Goal: Task Accomplishment & Management: Use online tool/utility

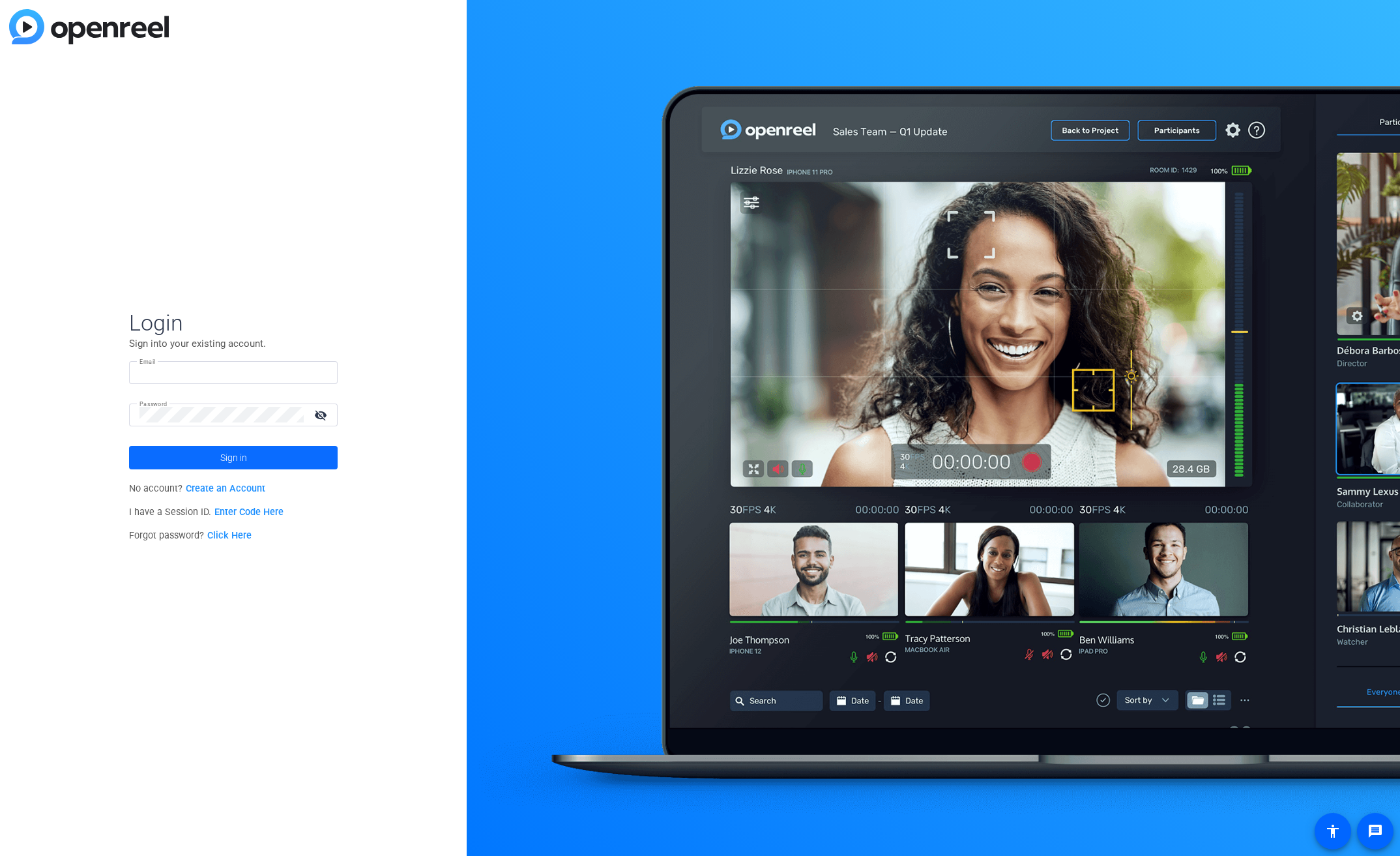
type input "[EMAIL_ADDRESS][PERSON_NAME][DOMAIN_NAME]"
click at [231, 451] on span "Sign in" at bounding box center [233, 457] width 27 height 33
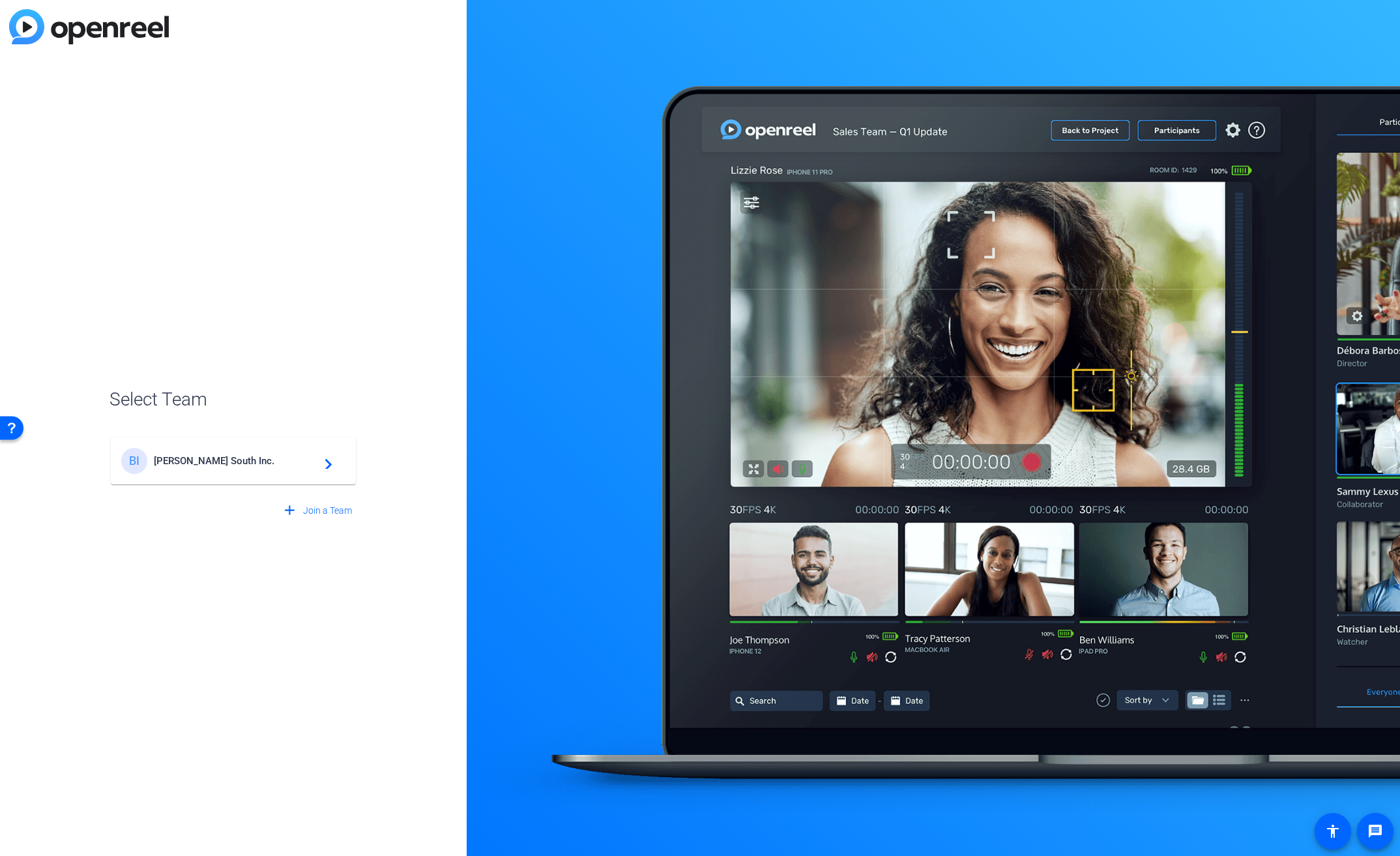
click at [229, 462] on span "[PERSON_NAME] South Inc." at bounding box center [235, 461] width 163 height 12
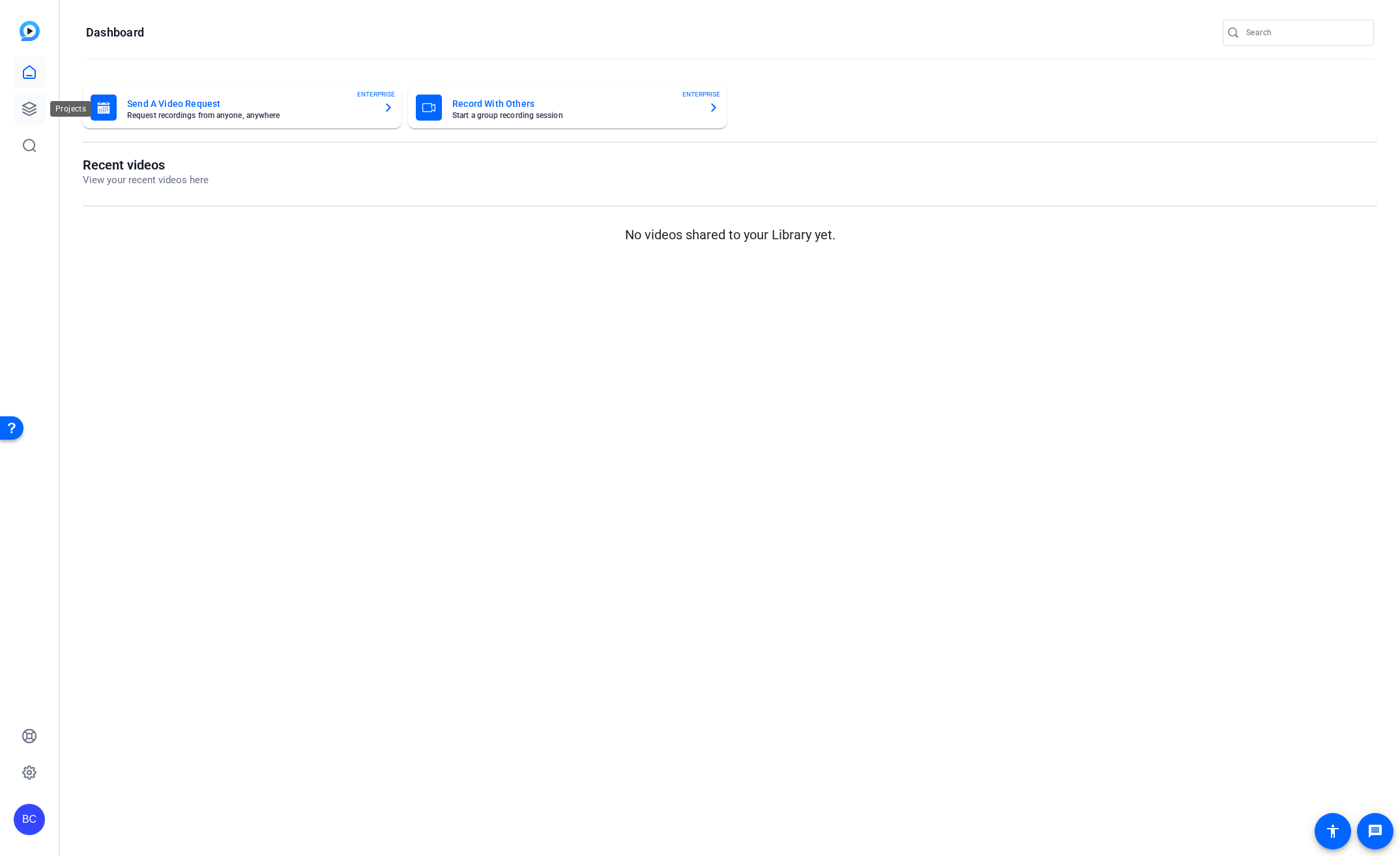
click at [34, 108] on icon at bounding box center [30, 109] width 16 height 16
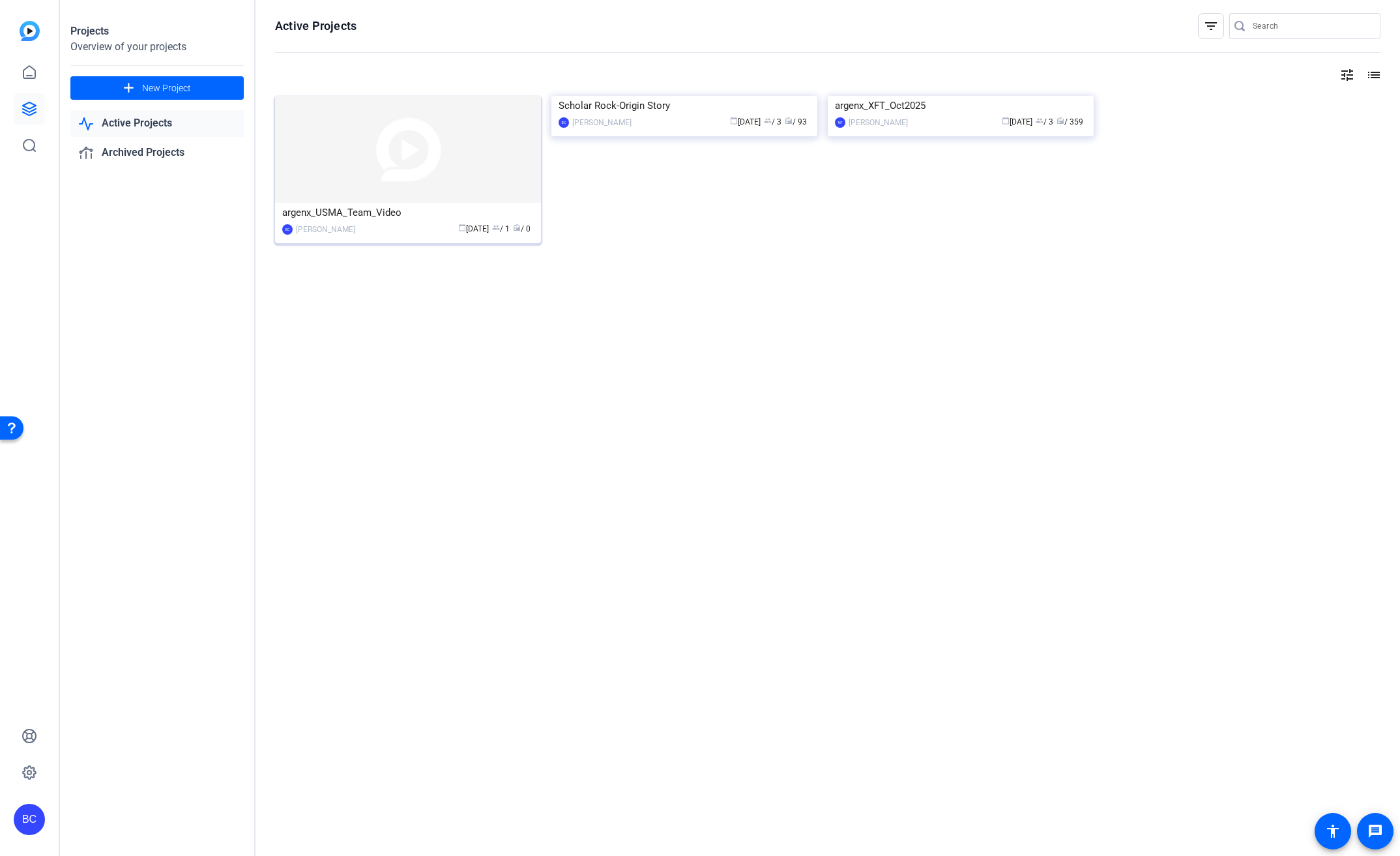
click at [328, 128] on img at bounding box center [408, 149] width 266 height 107
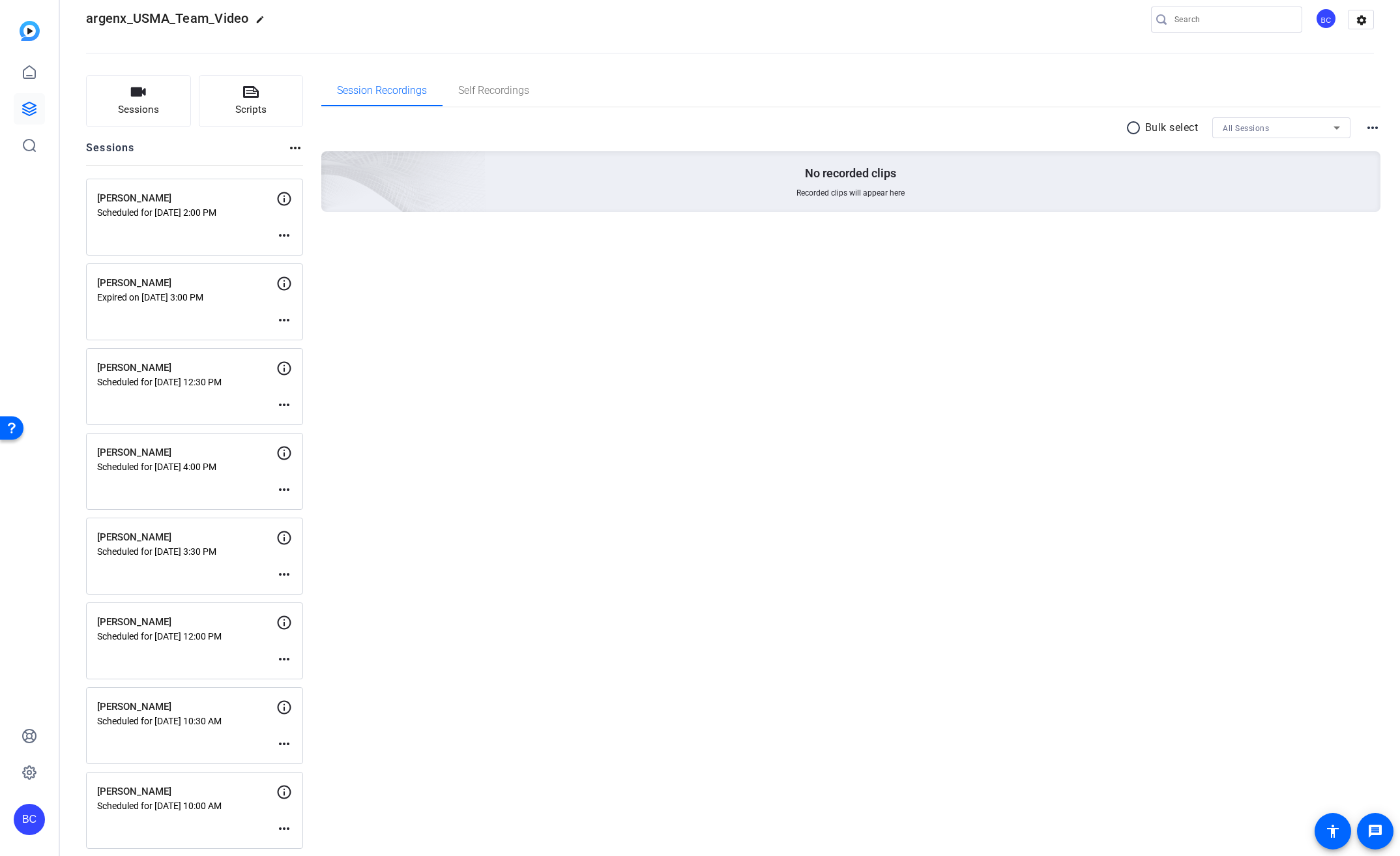
scroll to position [29, 0]
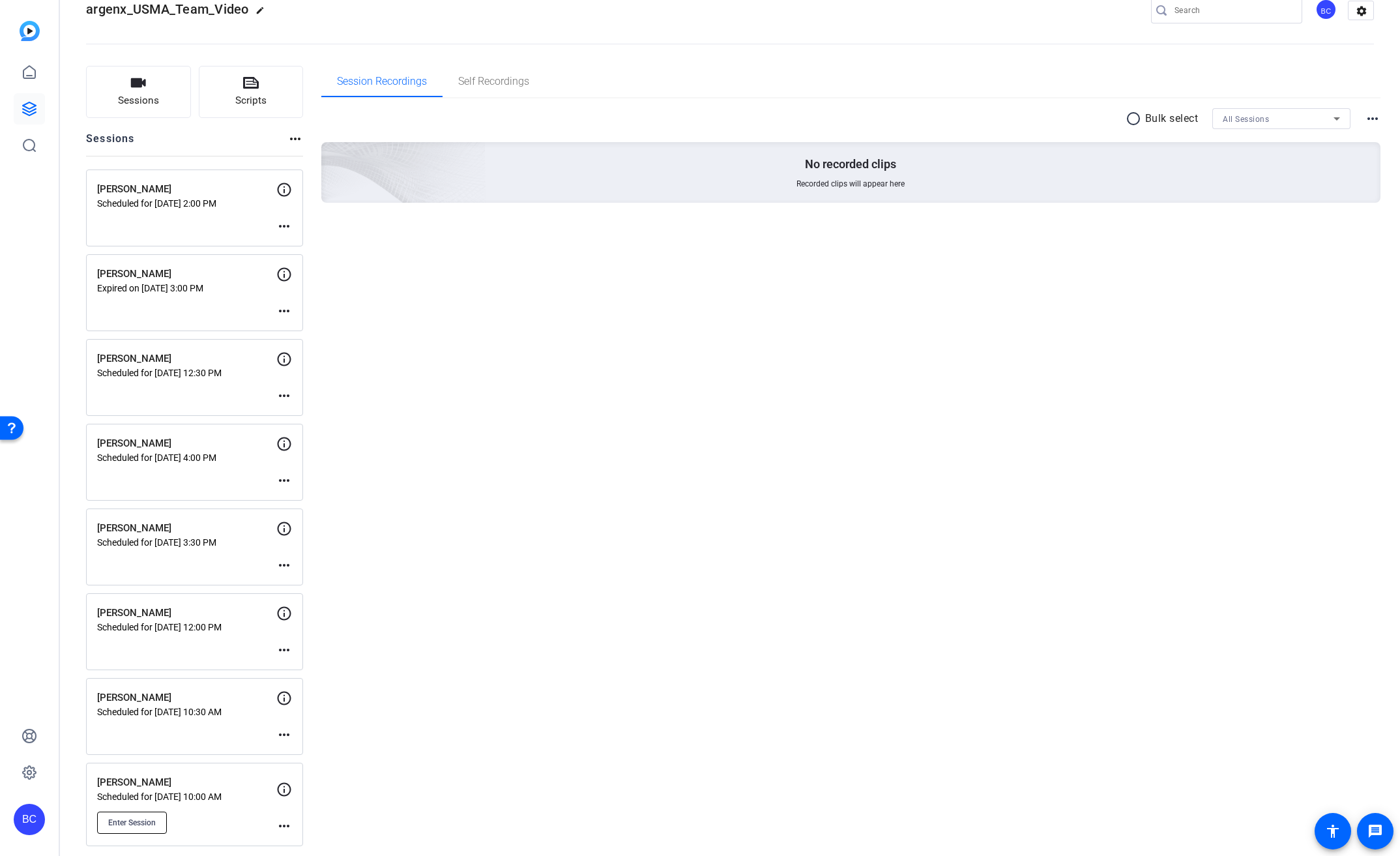
click at [156, 817] on span "Enter Session" at bounding box center [132, 822] width 47 height 11
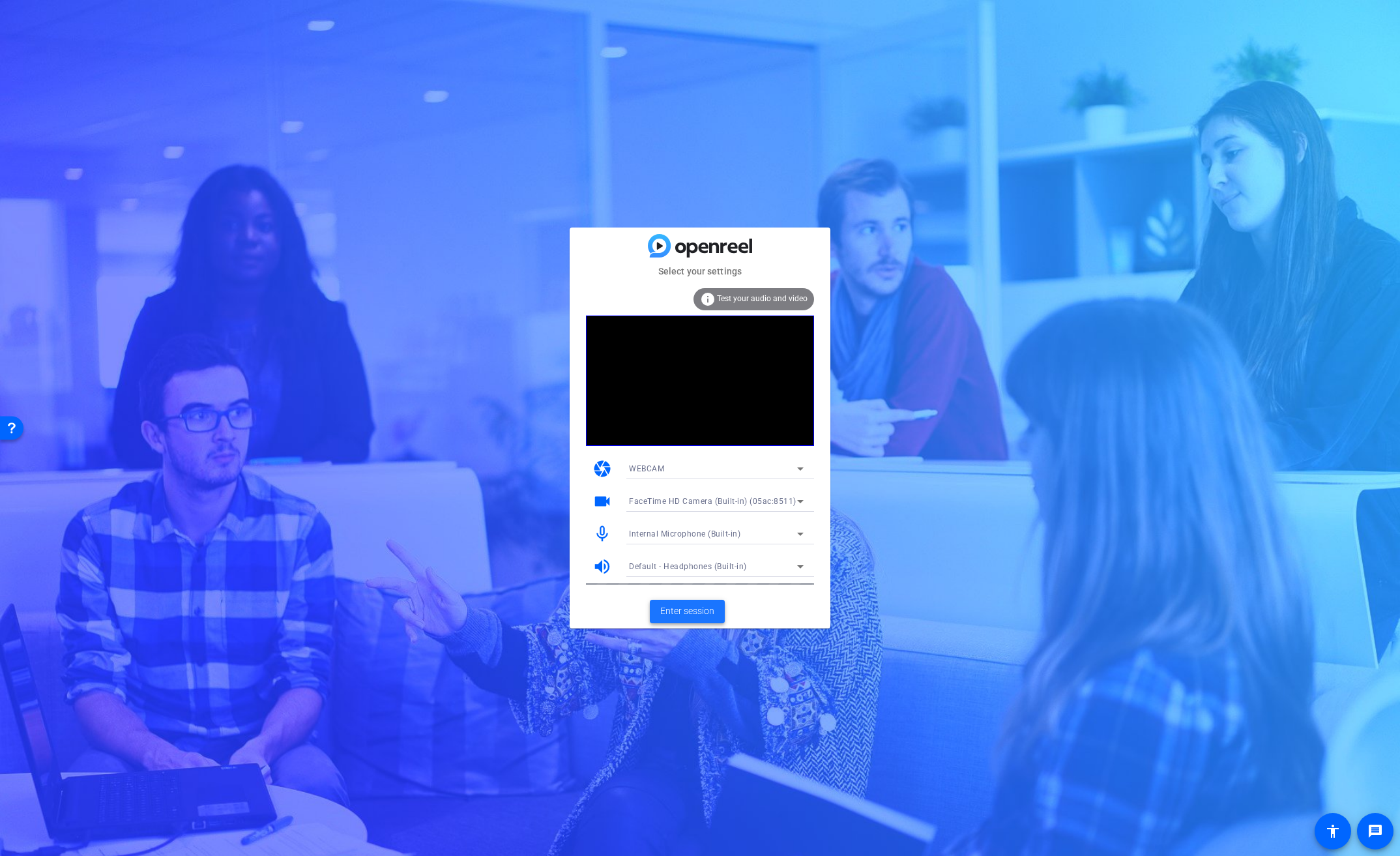
click at [692, 609] on span "Enter session" at bounding box center [687, 611] width 54 height 14
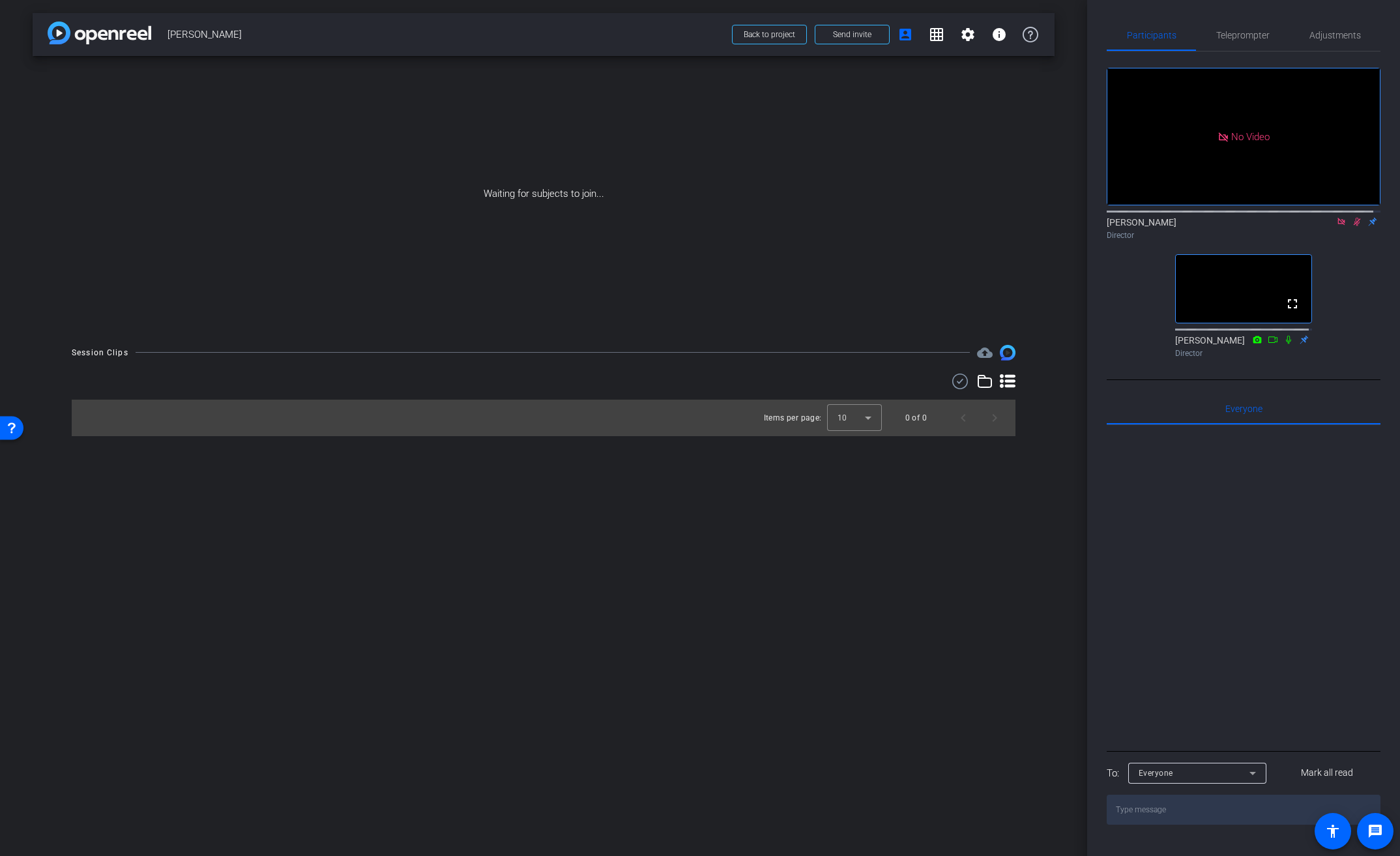
click at [1354, 226] on icon at bounding box center [1357, 221] width 7 height 9
click at [1338, 225] on icon at bounding box center [1341, 220] width 7 height 7
click at [1336, 226] on icon at bounding box center [1341, 221] width 11 height 9
drag, startPoint x: 1335, startPoint y: 231, endPoint x: 1348, endPoint y: 272, distance: 43.0
click at [1336, 226] on icon at bounding box center [1341, 221] width 11 height 9
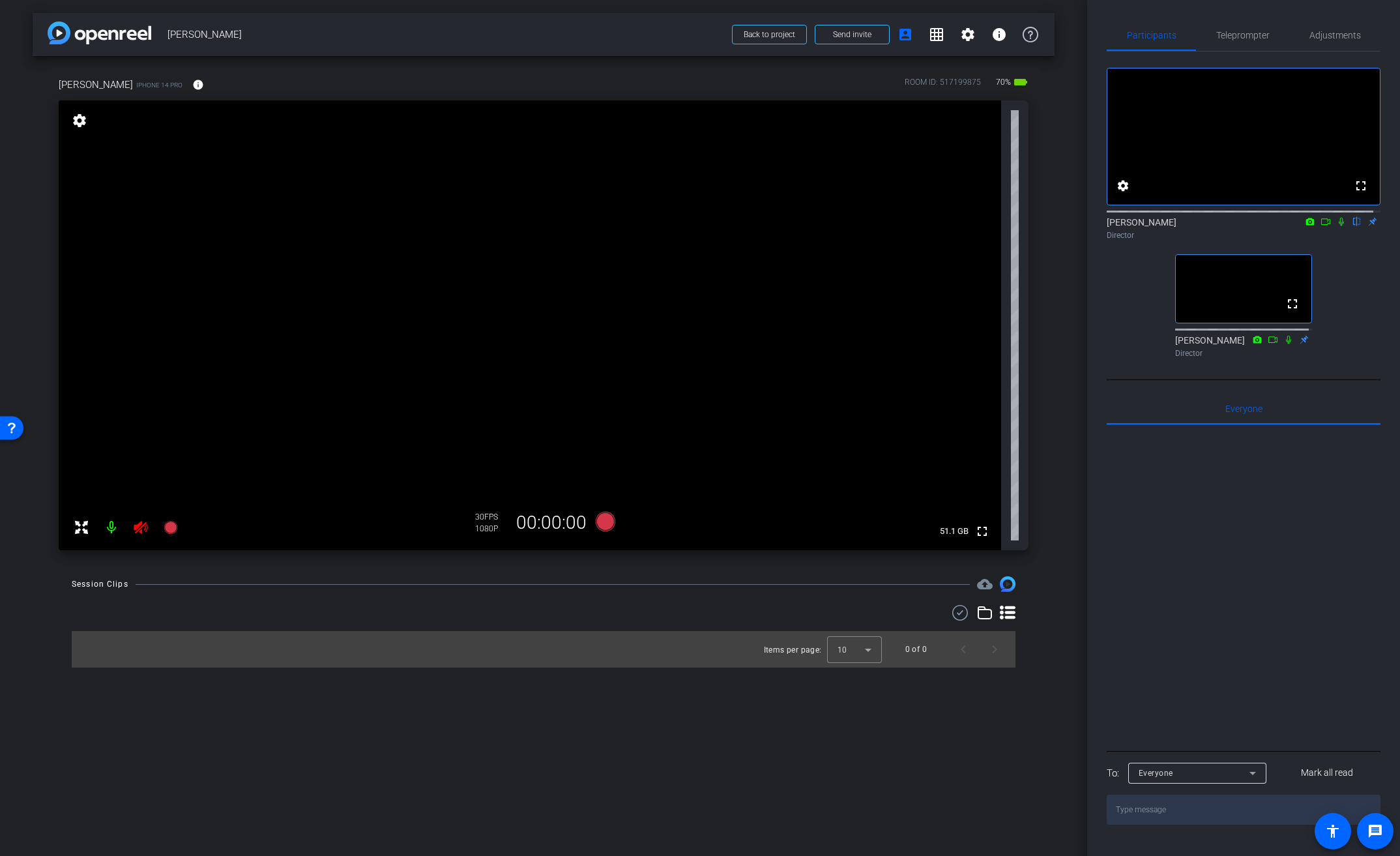
click at [141, 521] on icon at bounding box center [140, 526] width 14 height 13
click at [183, 78] on span at bounding box center [198, 85] width 32 height 32
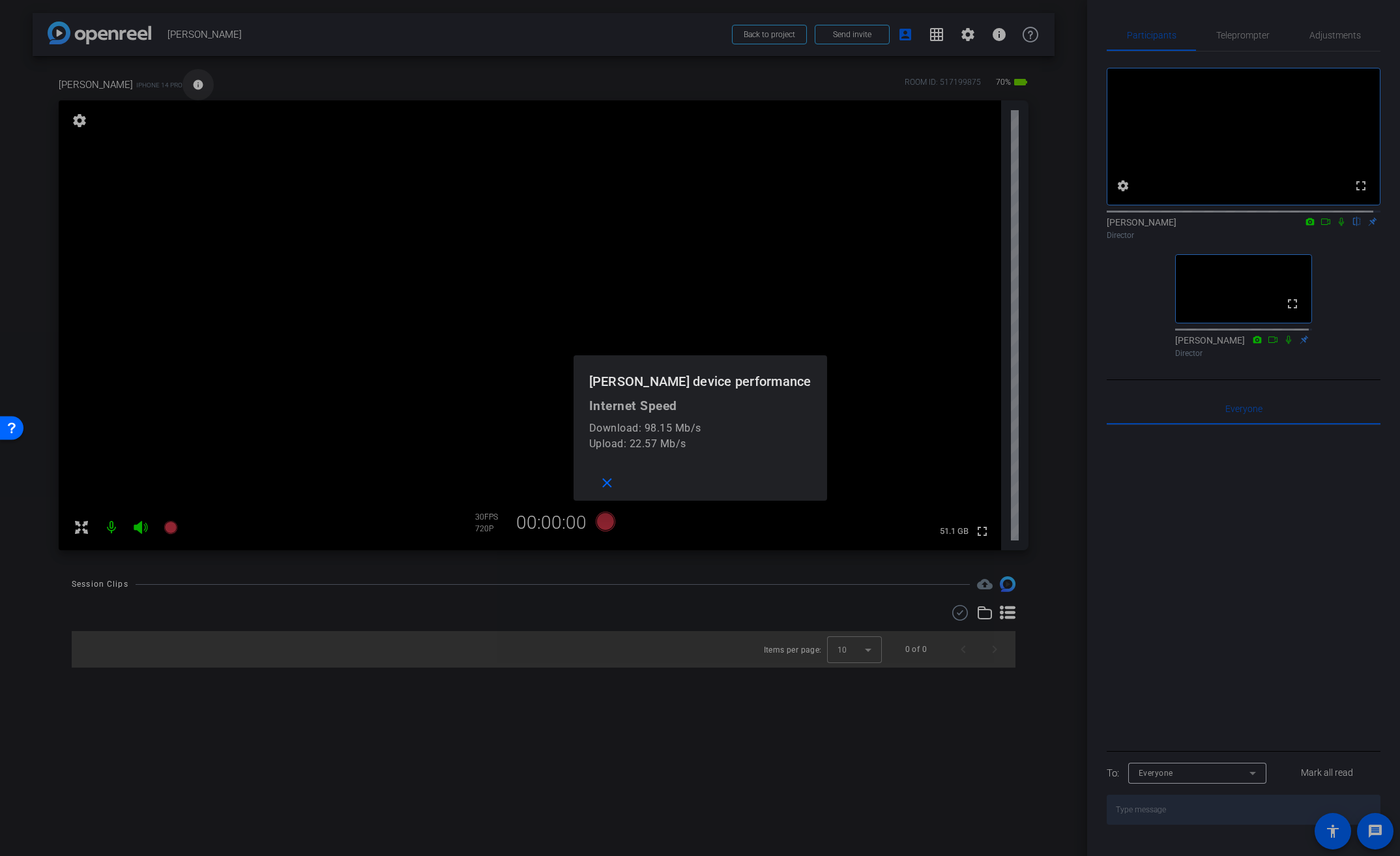
click at [150, 78] on div at bounding box center [700, 428] width 1400 height 856
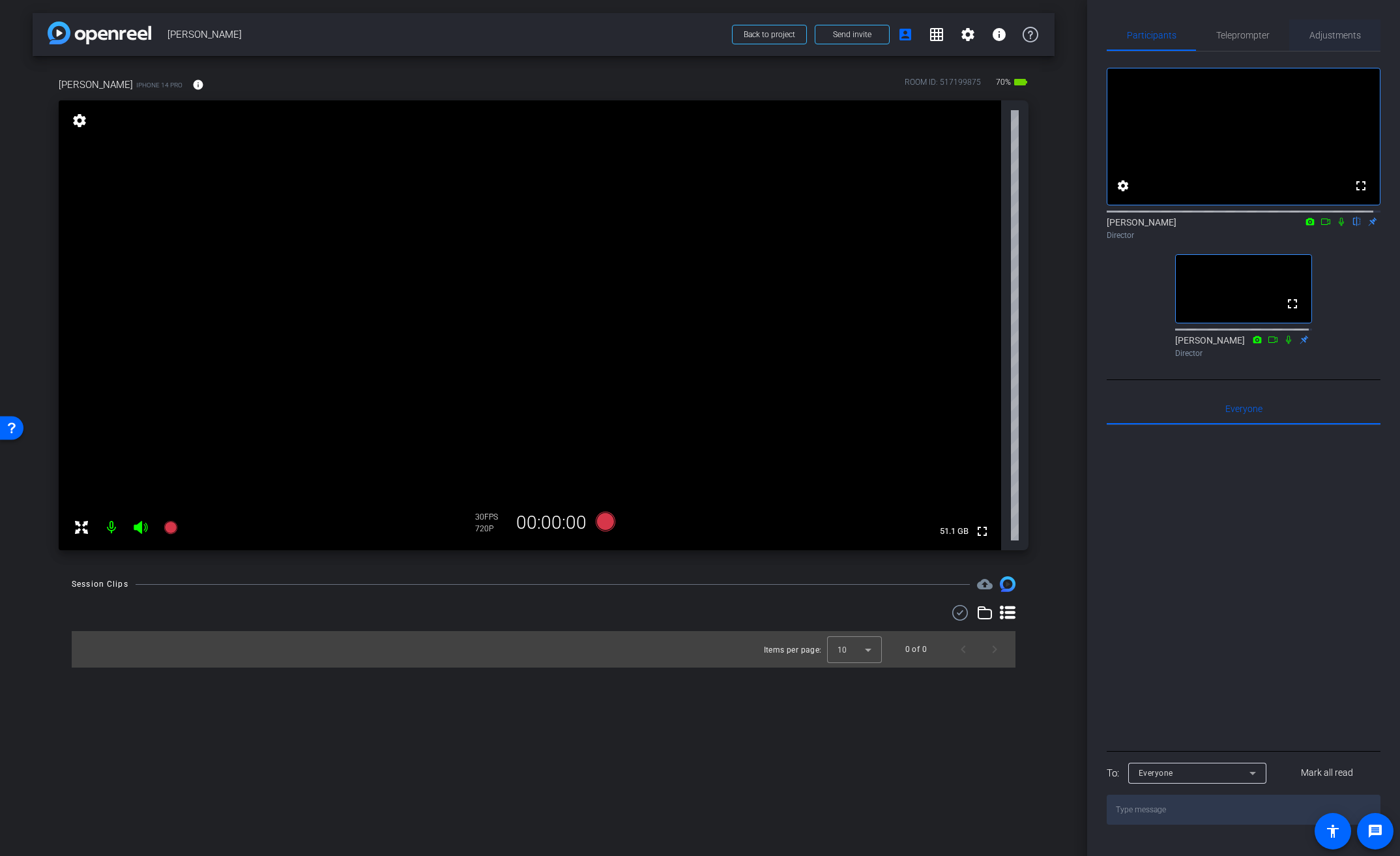
click at [1352, 35] on span "Adjustments" at bounding box center [1335, 35] width 51 height 9
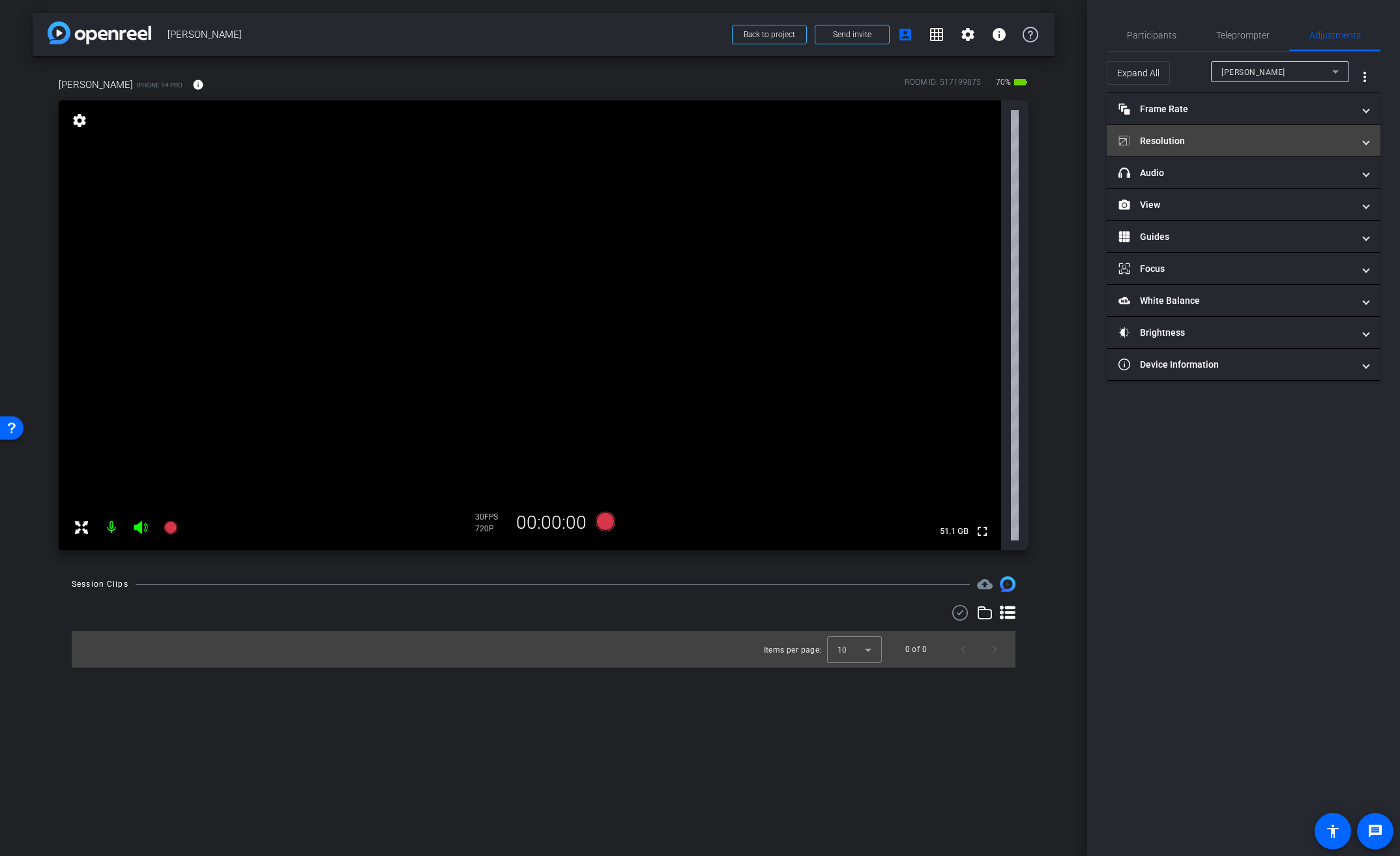
click at [1166, 136] on mat-panel-title "Resolution" at bounding box center [1236, 141] width 235 height 14
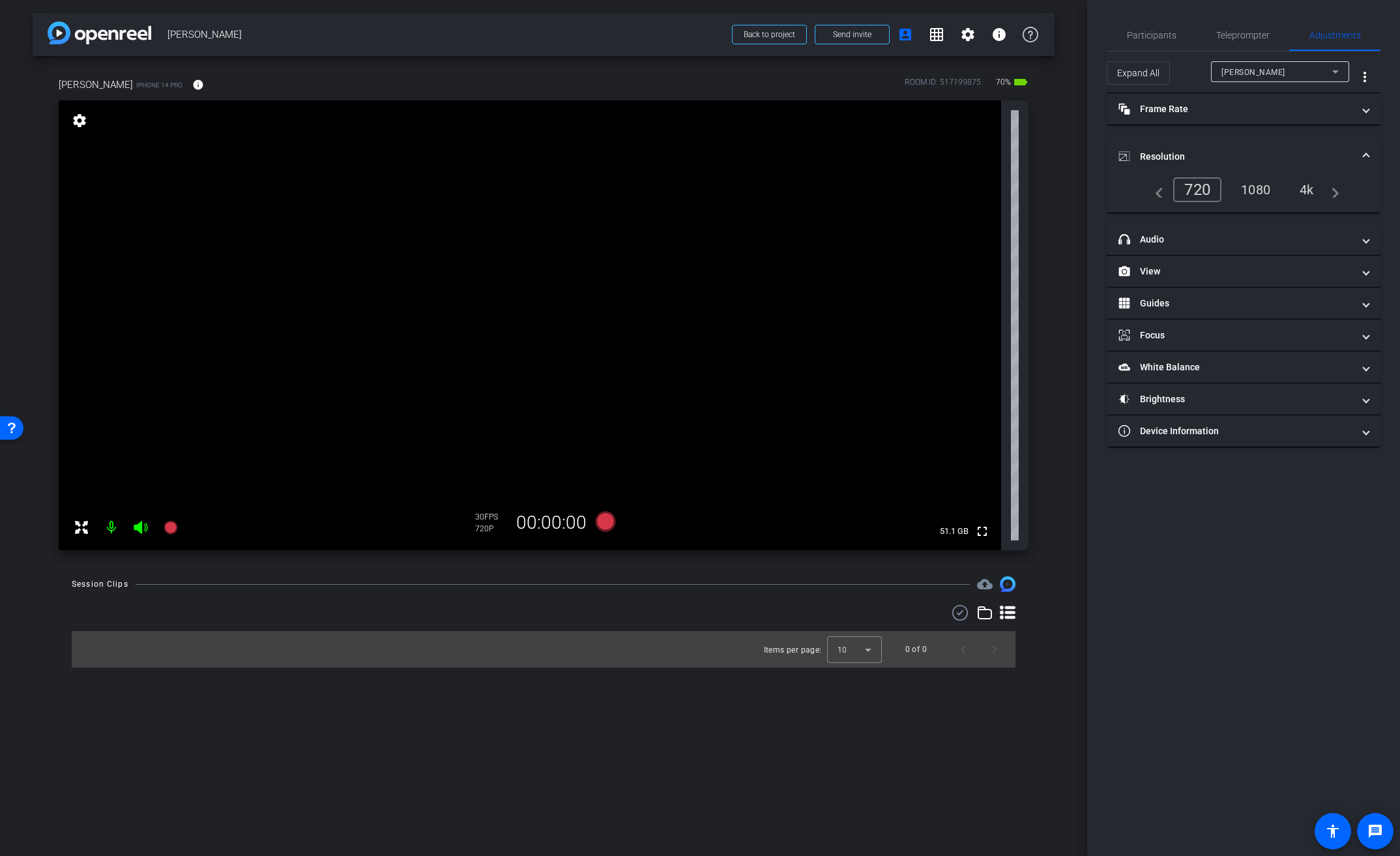
click at [1319, 195] on div "4k" at bounding box center [1306, 190] width 34 height 22
click at [1311, 191] on div "4k" at bounding box center [1304, 190] width 39 height 25
click at [1262, 114] on mat-panel-title "Frame Rate Frame Rate" at bounding box center [1236, 110] width 235 height 14
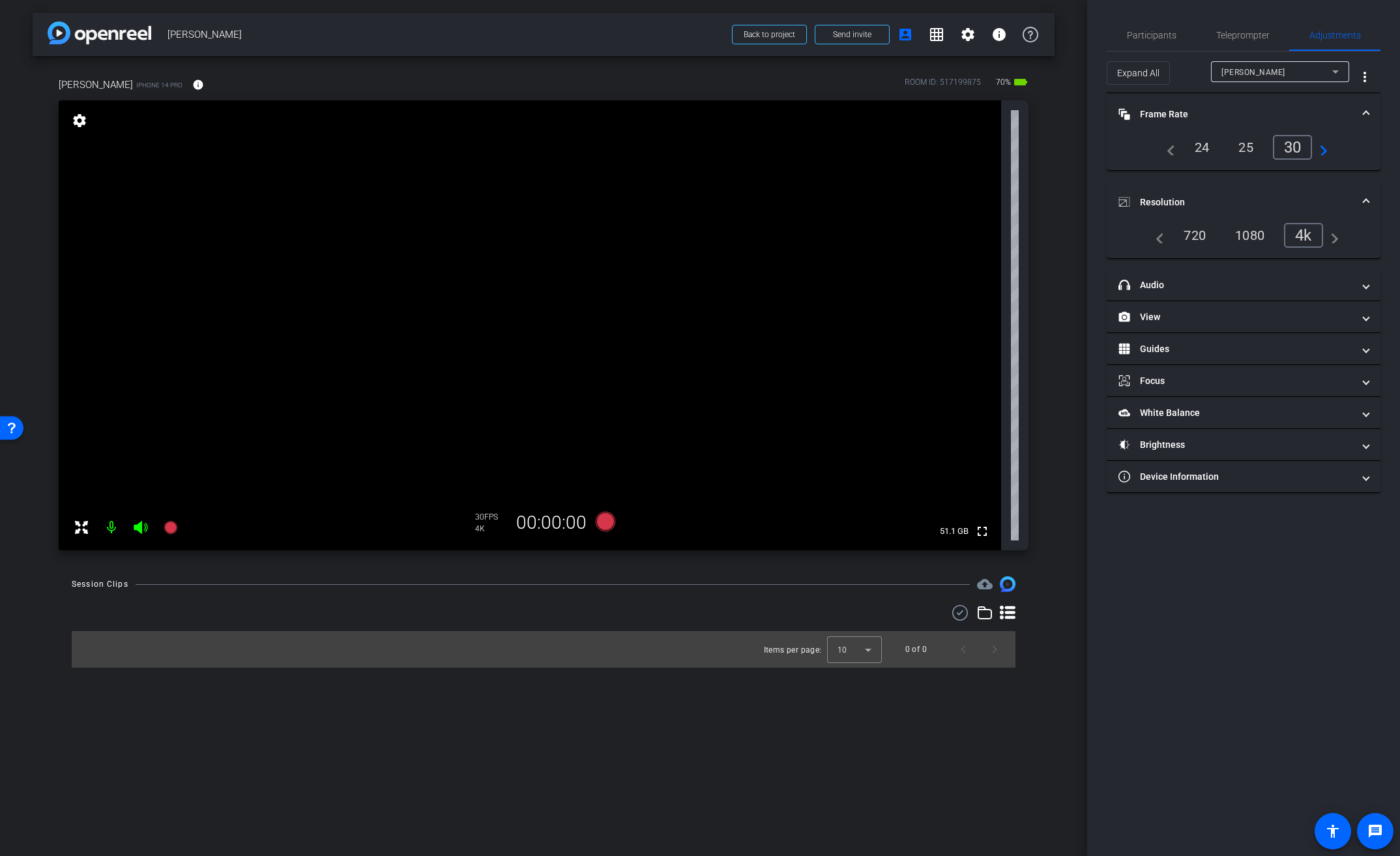
click at [1361, 111] on span "Frame Rate Frame Rate" at bounding box center [1241, 115] width 245 height 14
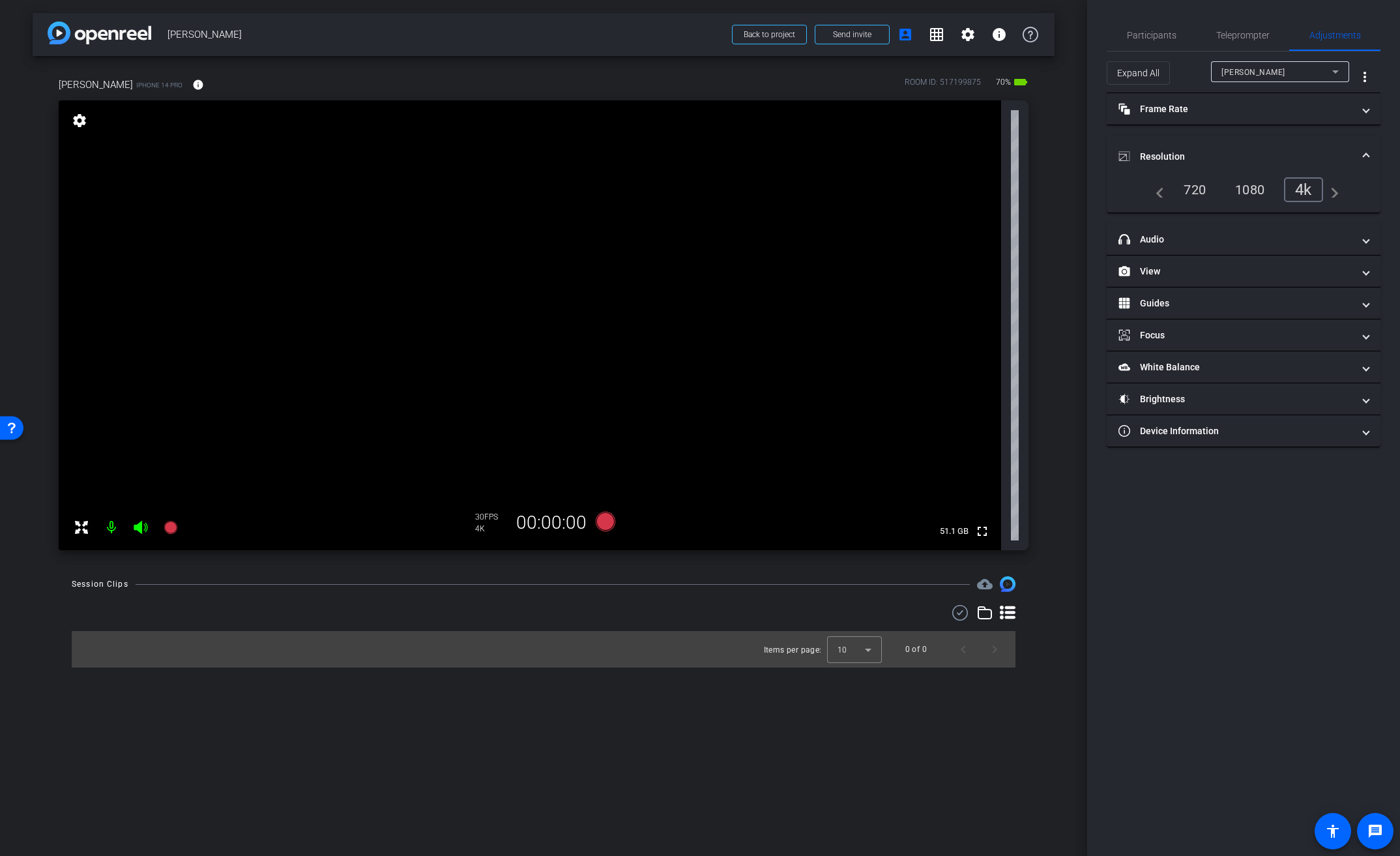
click at [1366, 147] on mat-expansion-panel-header "Resolution" at bounding box center [1243, 156] width 273 height 41
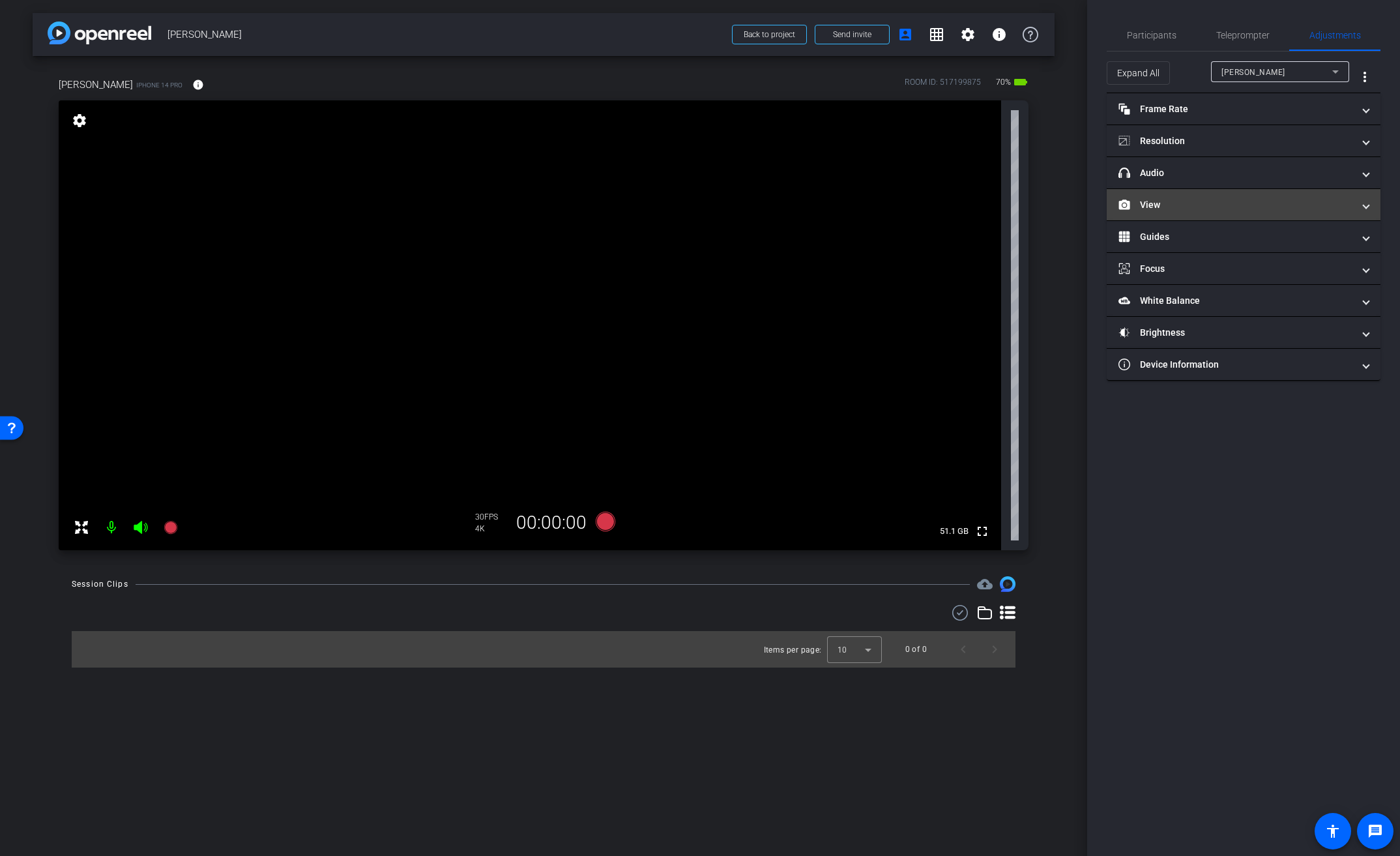
click at [1208, 202] on mat-panel-title "View" at bounding box center [1236, 205] width 235 height 14
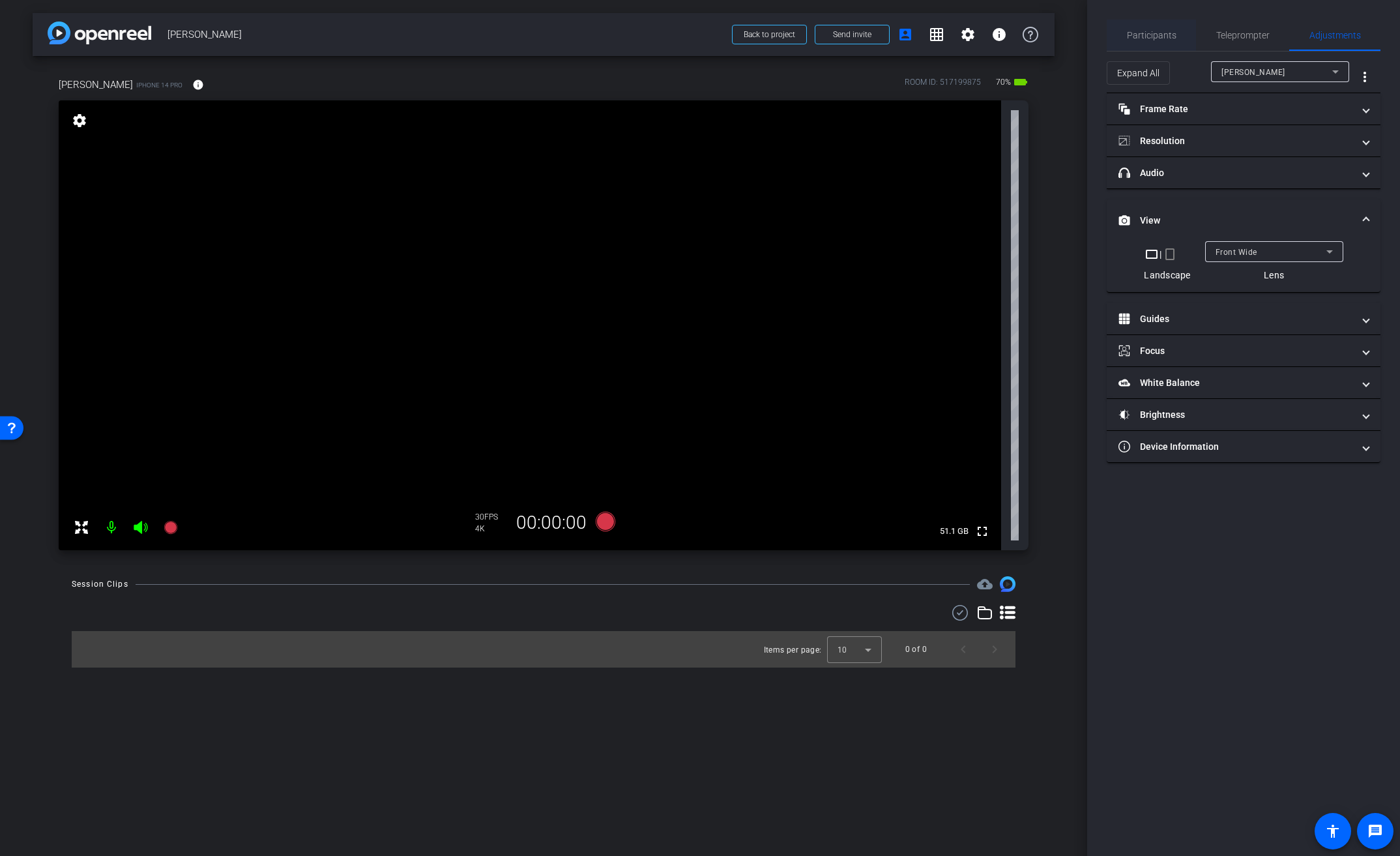
click at [1153, 33] on span "Participants" at bounding box center [1151, 35] width 49 height 9
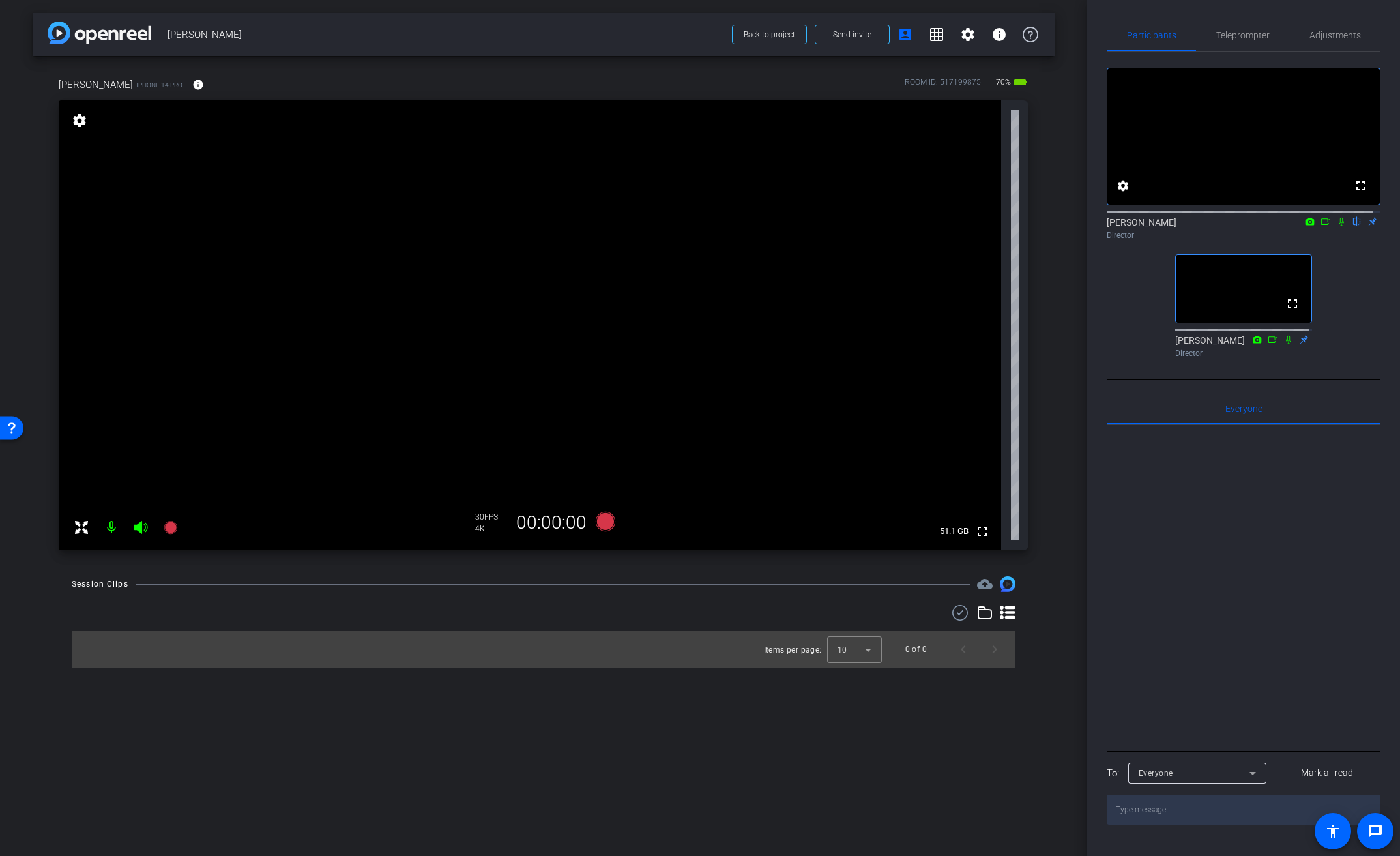
scroll to position [7, 0]
click at [1249, 414] on span "Everyone 0" at bounding box center [1244, 408] width 38 height 9
click at [1334, 227] on mat-icon at bounding box center [1342, 222] width 16 height 12
click at [1336, 226] on icon at bounding box center [1341, 221] width 11 height 9
click at [958, 615] on use at bounding box center [960, 613] width 16 height 16
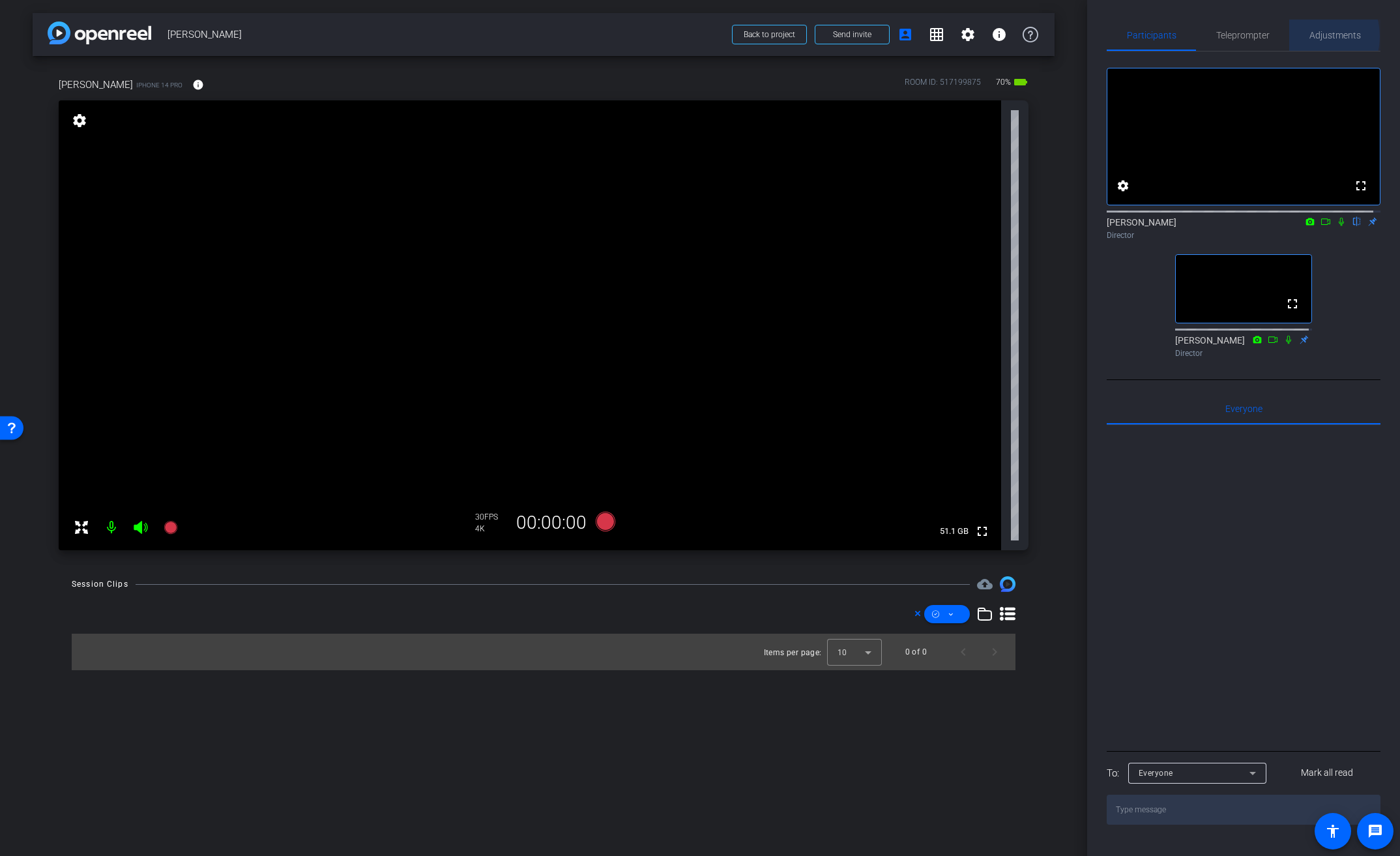
click at [1301, 29] on div "Adjustments" at bounding box center [1335, 36] width 91 height 32
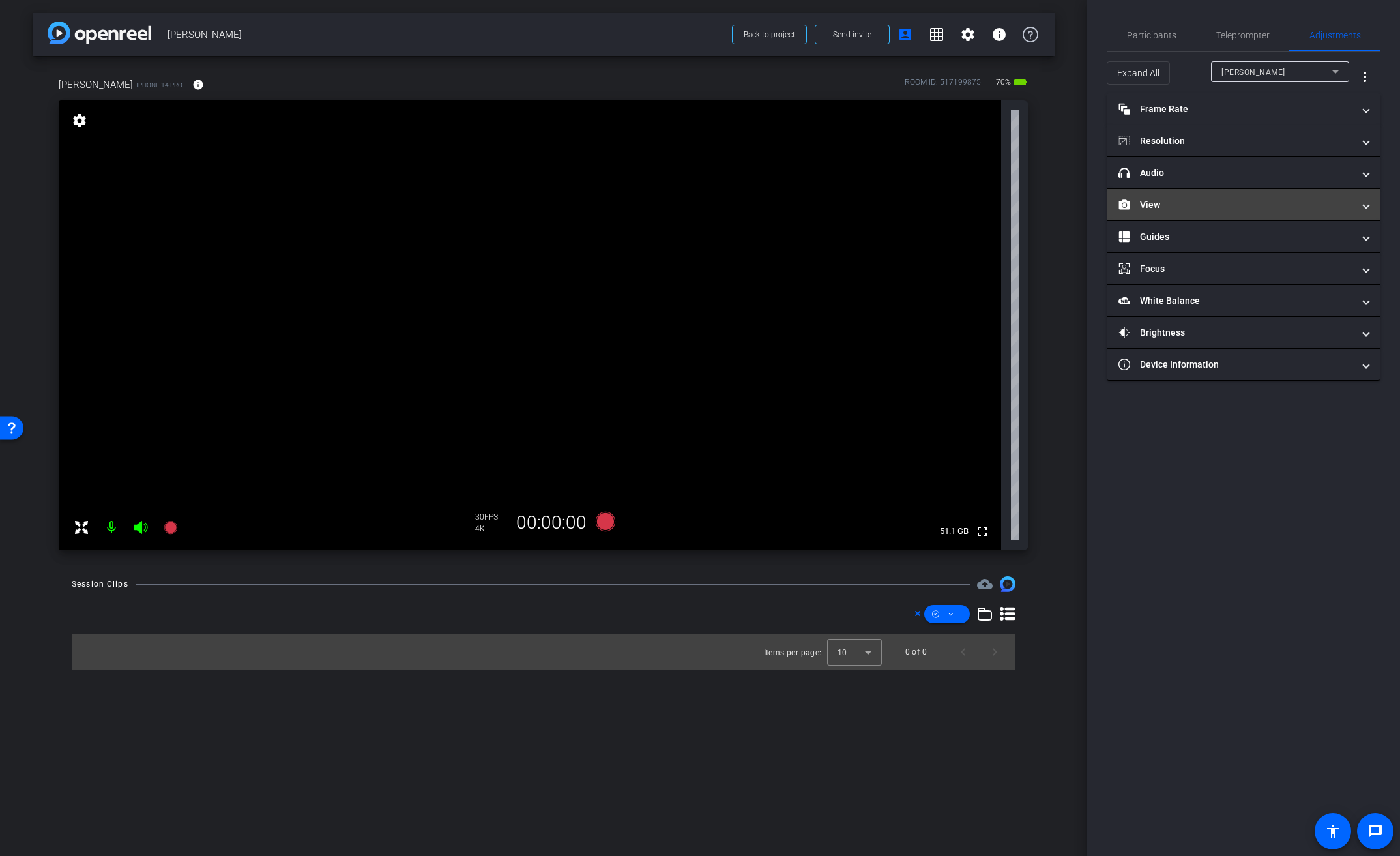
click at [1156, 204] on mat-panel-title "View" at bounding box center [1236, 205] width 235 height 14
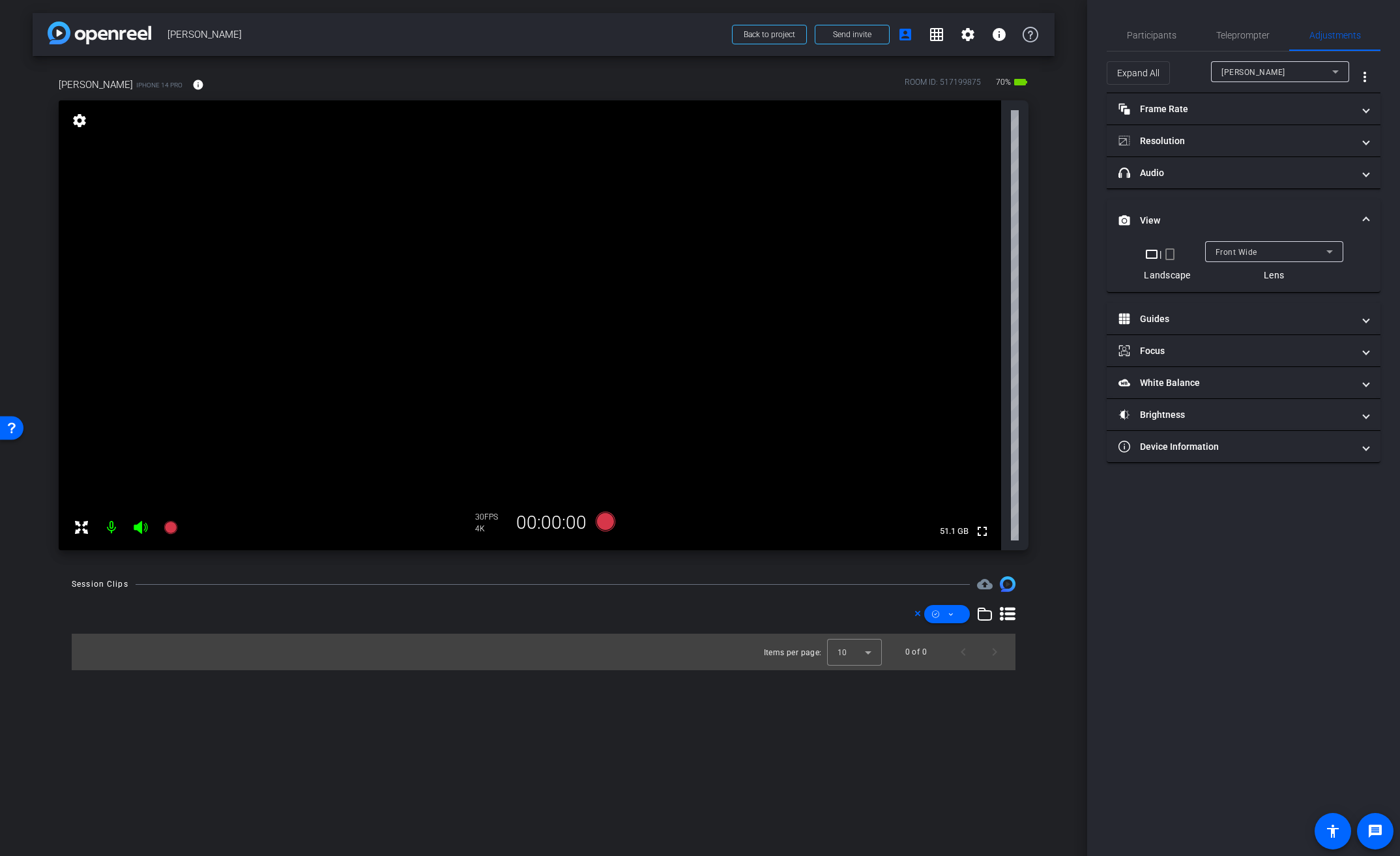
click at [1243, 249] on span "Front Wide" at bounding box center [1236, 252] width 41 height 9
click at [1242, 274] on span "Back Wide" at bounding box center [1236, 277] width 41 height 16
click at [1133, 32] on span "Participants" at bounding box center [1151, 35] width 49 height 9
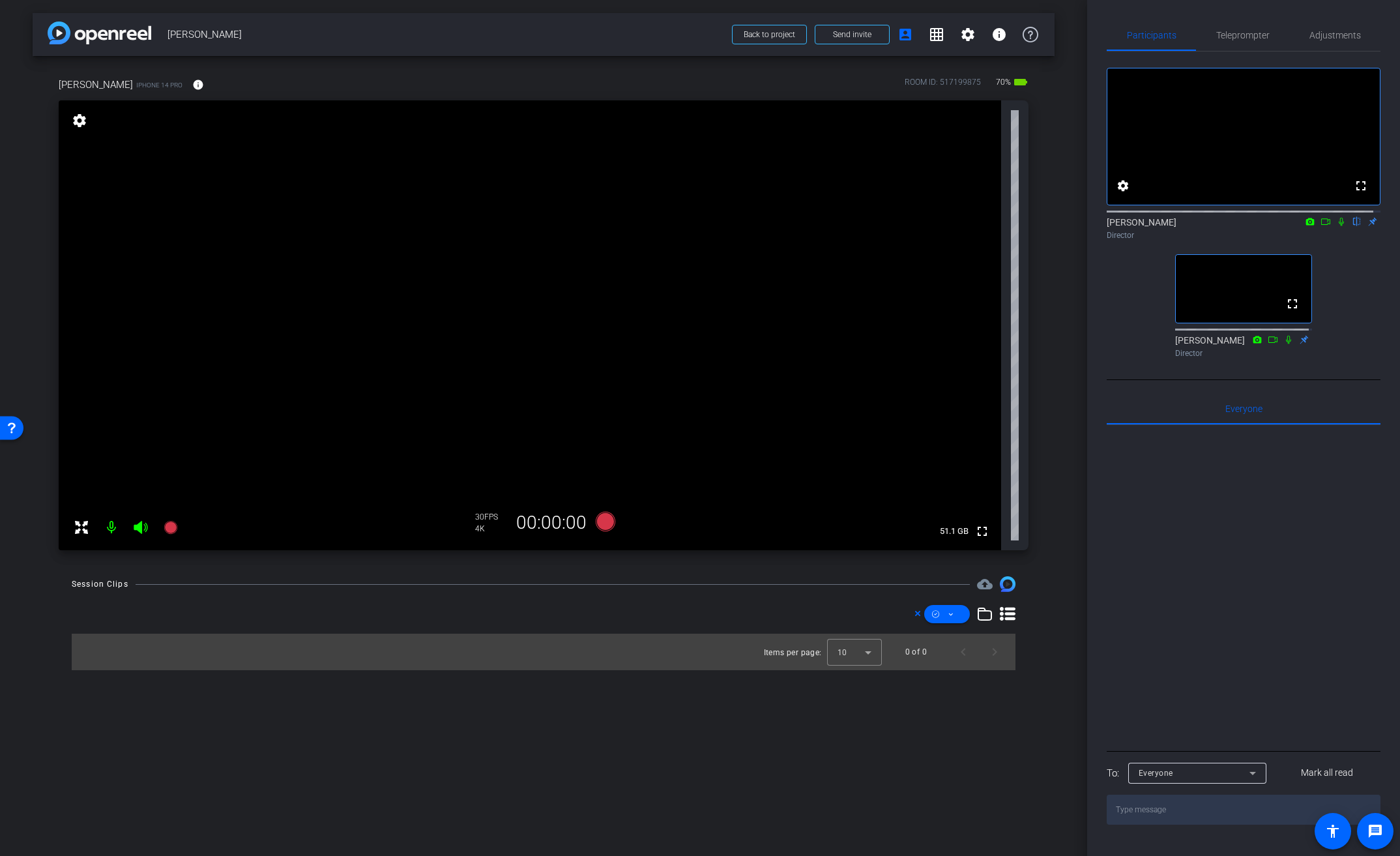
click at [589, 292] on video at bounding box center [529, 326] width 943 height 450
click at [569, 262] on video at bounding box center [529, 326] width 943 height 450
click at [585, 289] on video at bounding box center [529, 326] width 943 height 450
click at [1341, 39] on span "Adjustments" at bounding box center [1335, 35] width 51 height 9
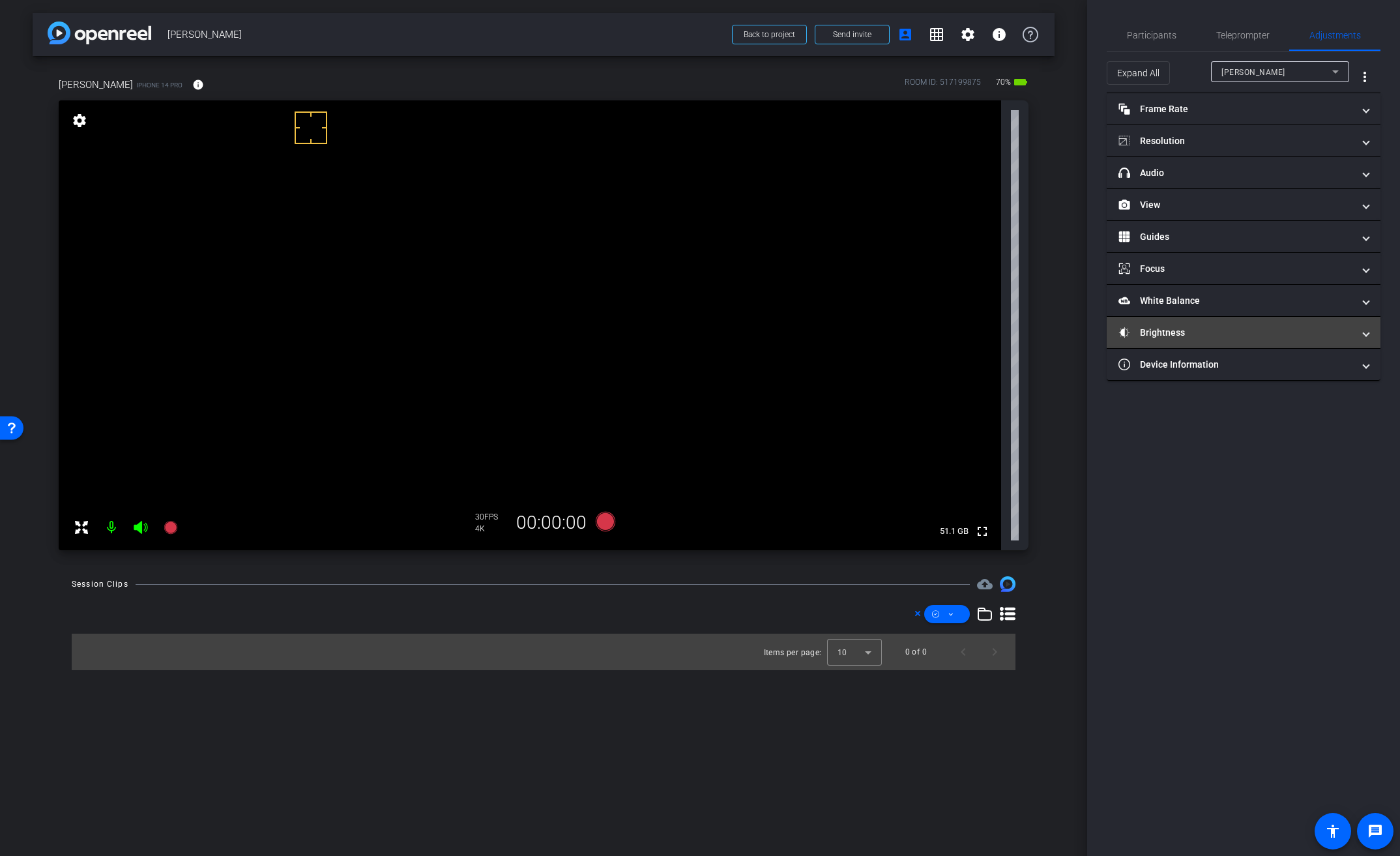
click at [1170, 333] on mat-panel-title "Brightness" at bounding box center [1236, 333] width 235 height 14
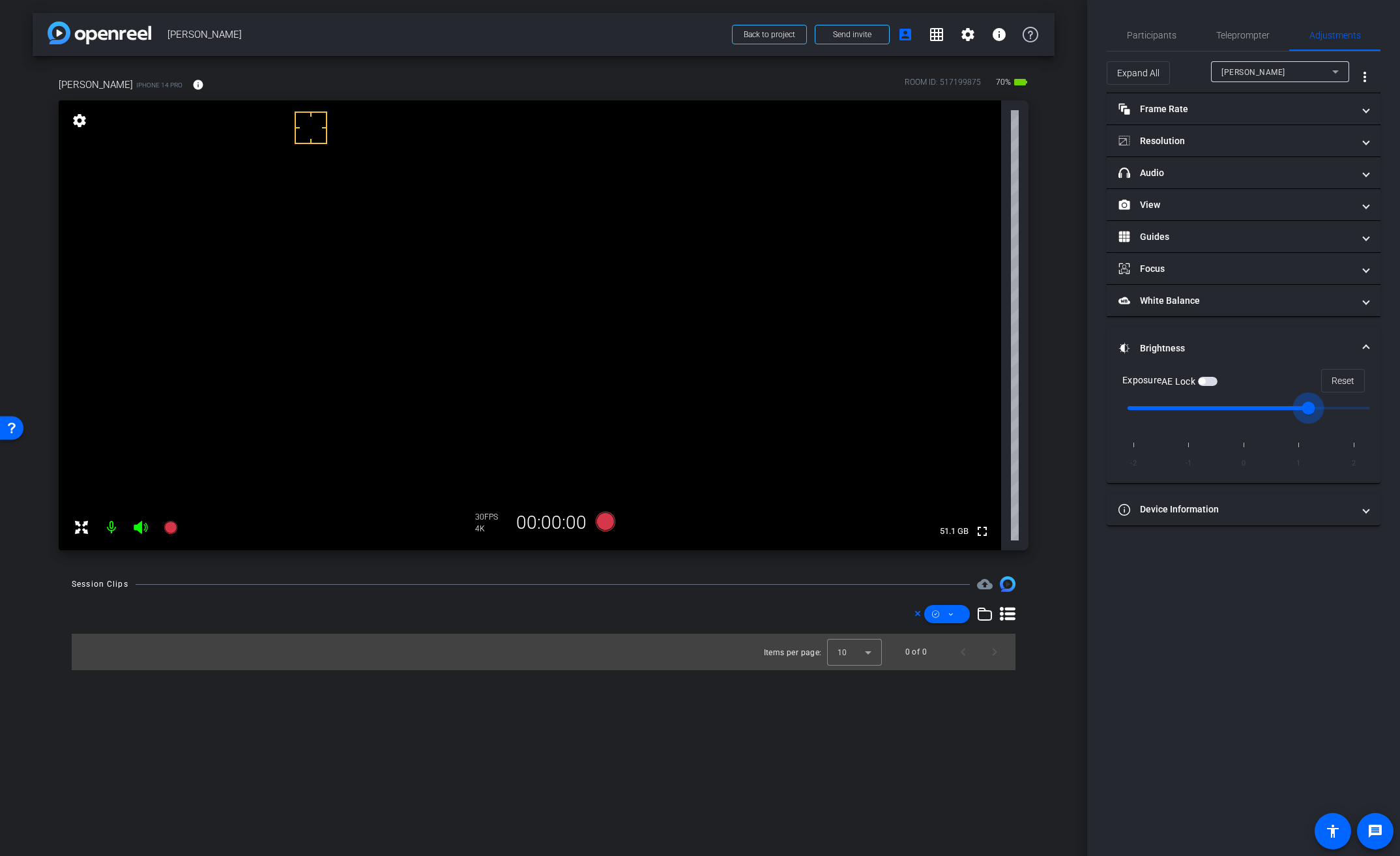
drag, startPoint x: 1250, startPoint y: 406, endPoint x: 1287, endPoint y: 408, distance: 37.1
click at [1287, 408] on input "range" at bounding box center [1248, 408] width 270 height 29
click at [1215, 382] on span "button" at bounding box center [1207, 381] width 20 height 9
click at [1214, 382] on span "button" at bounding box center [1210, 381] width 7 height 7
type input "0"
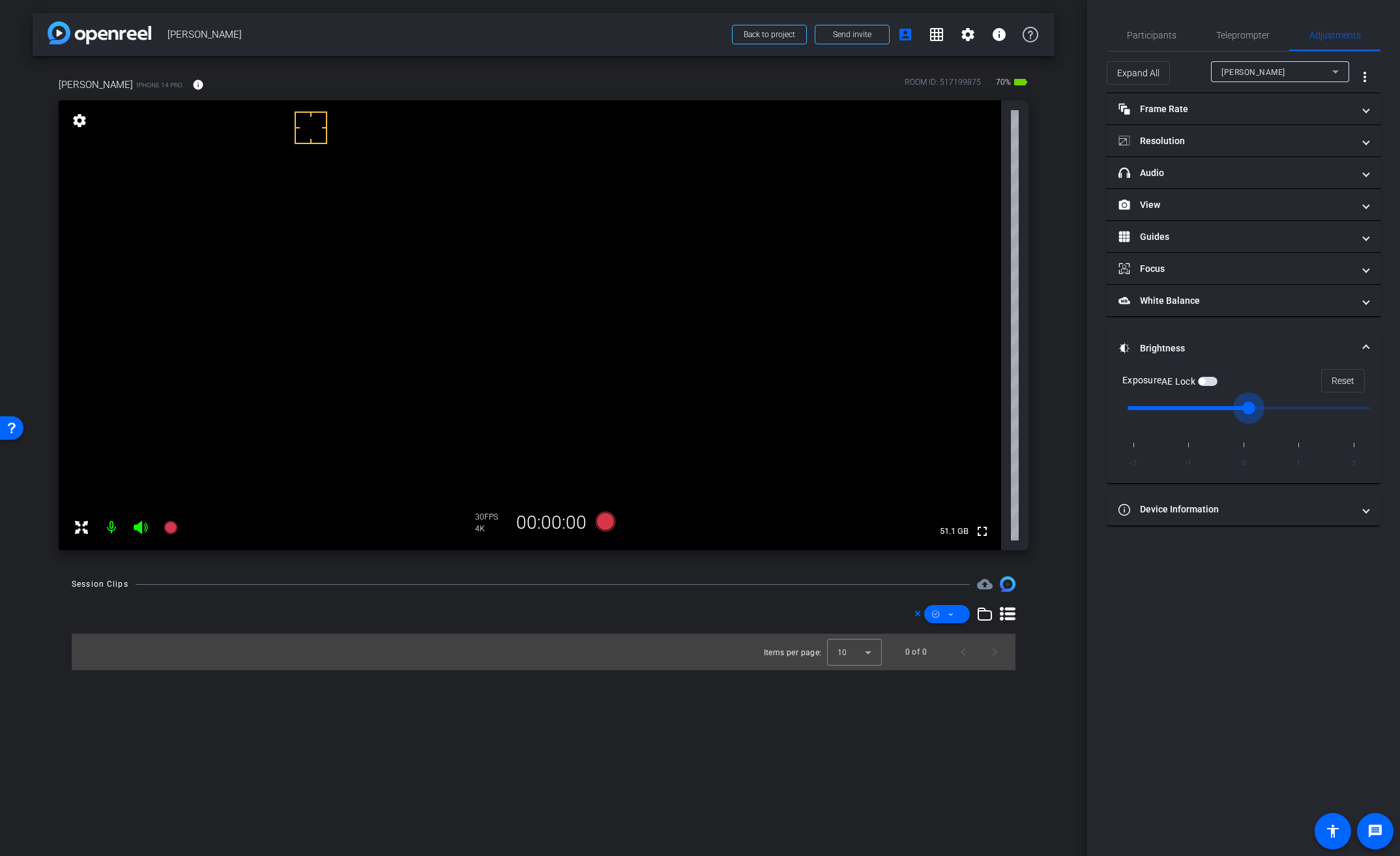
click at [1258, 410] on input "range" at bounding box center [1248, 408] width 270 height 29
click at [1213, 380] on span "button" at bounding box center [1207, 381] width 20 height 9
click at [1166, 34] on span "Participants" at bounding box center [1151, 35] width 49 height 9
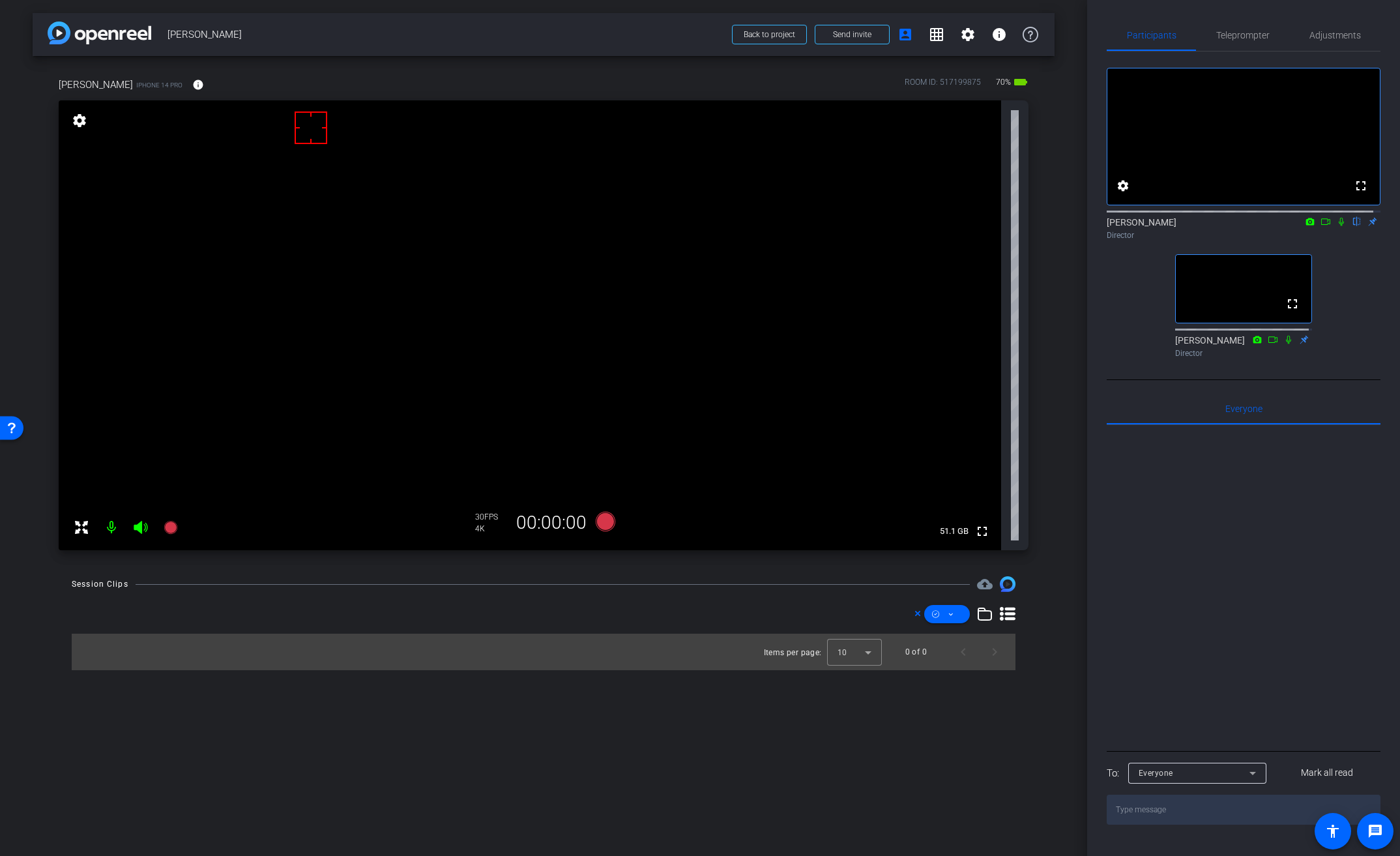
click at [588, 310] on video at bounding box center [529, 326] width 943 height 450
click at [608, 522] on icon at bounding box center [605, 521] width 20 height 20
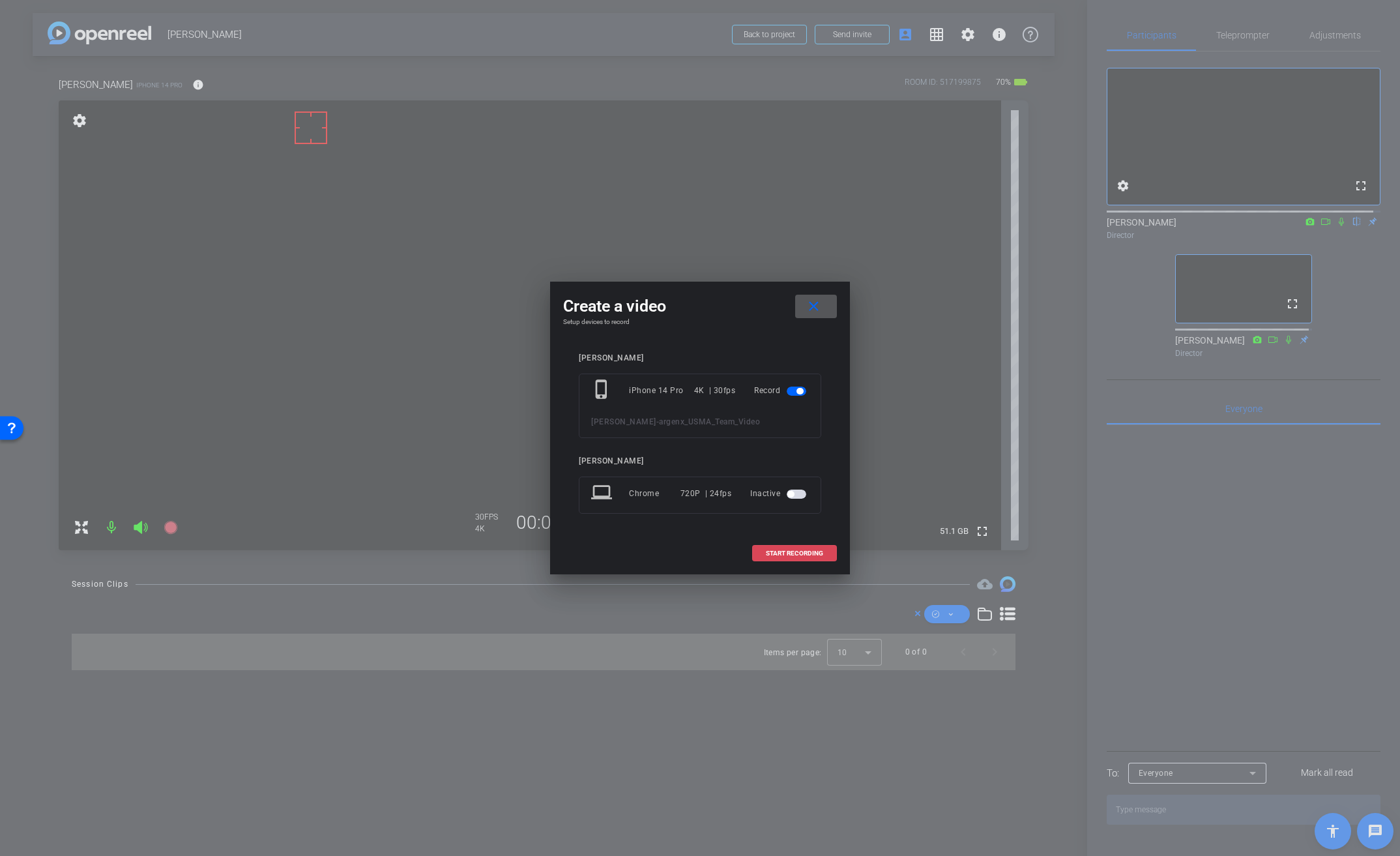
click at [784, 550] on span "START RECORDING" at bounding box center [795, 553] width 57 height 7
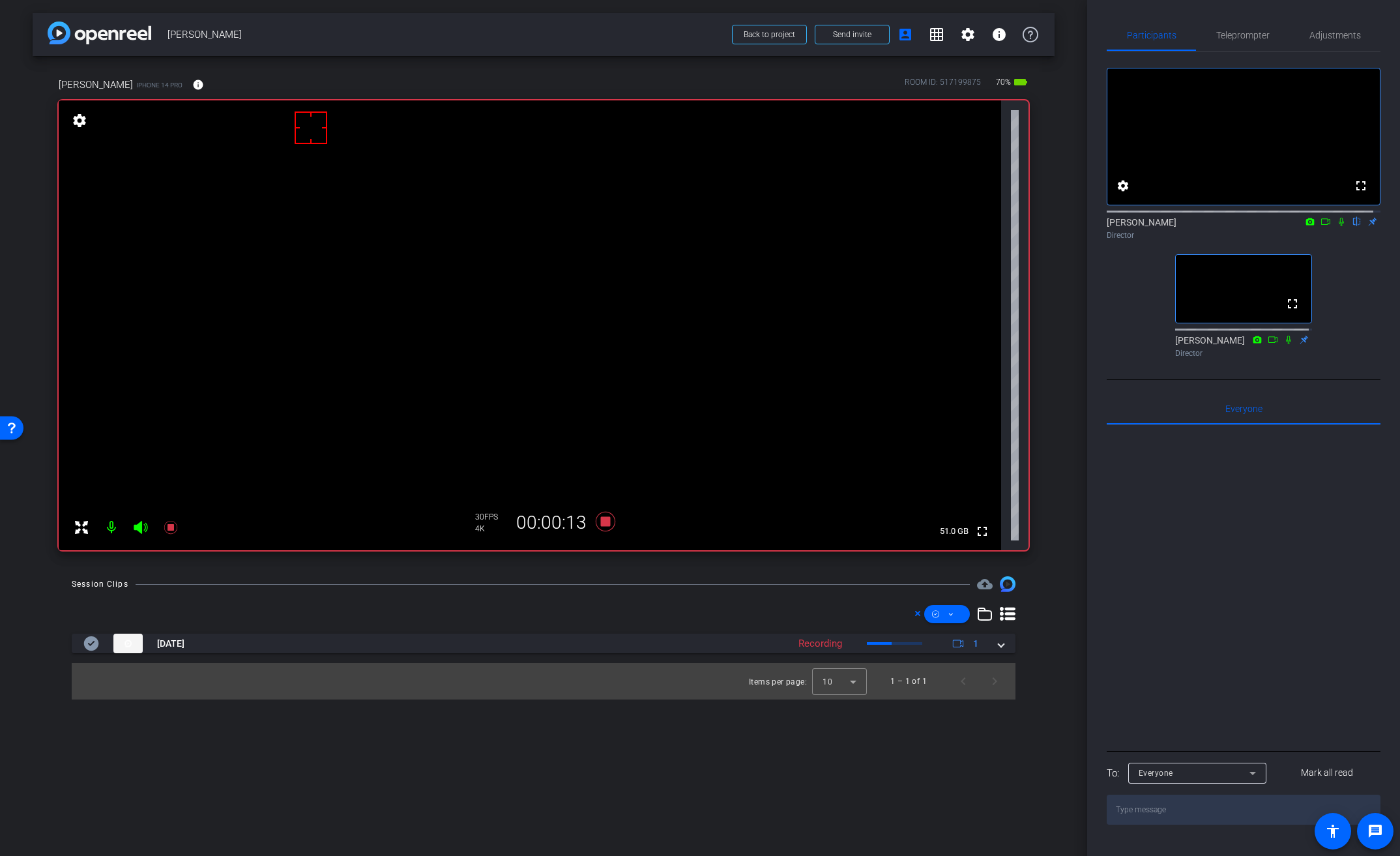
click at [566, 293] on video at bounding box center [529, 326] width 943 height 450
click at [559, 300] on video at bounding box center [529, 326] width 943 height 450
click at [1338, 226] on icon at bounding box center [1341, 221] width 11 height 9
click at [609, 523] on icon at bounding box center [605, 521] width 20 height 20
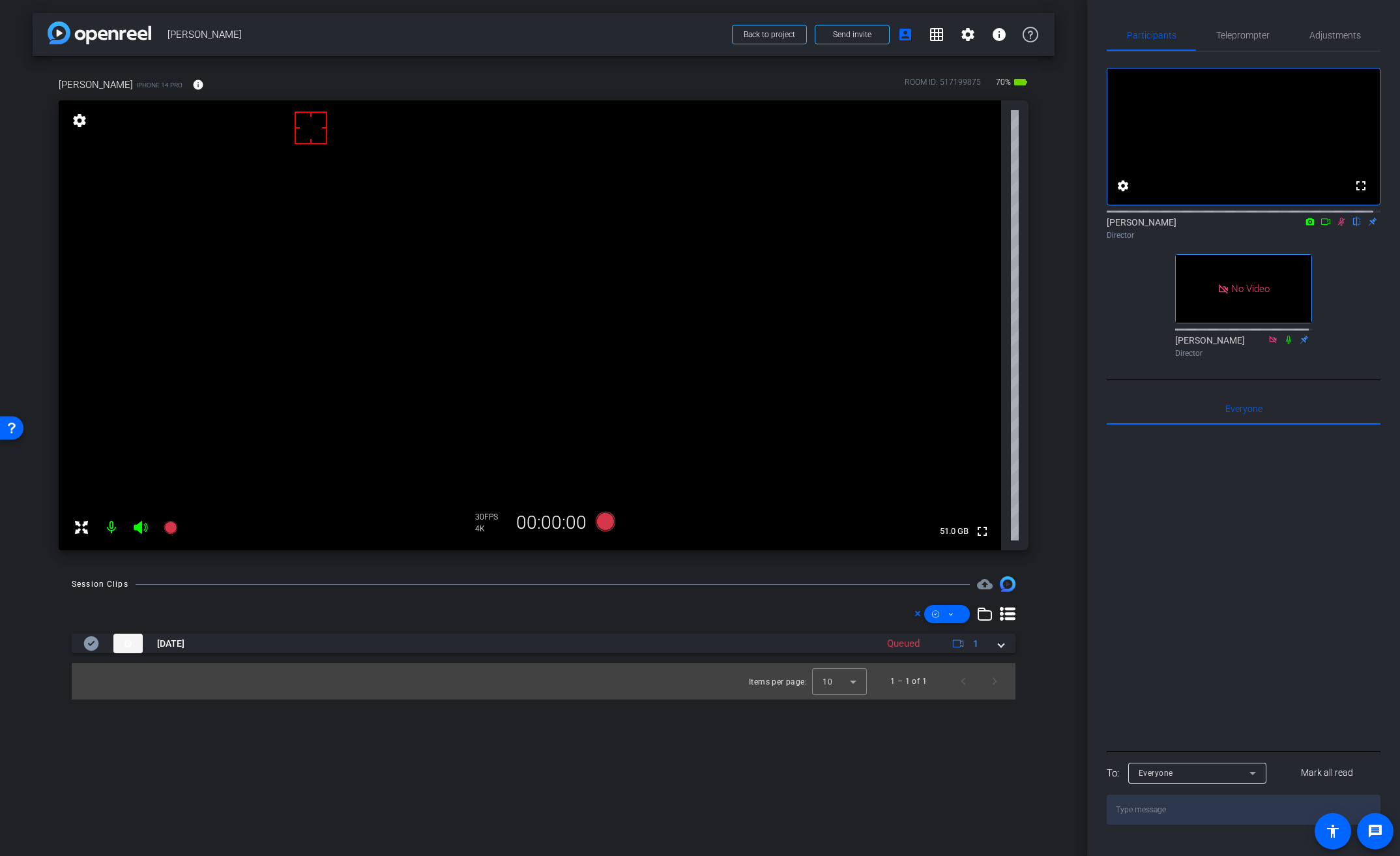
click at [1321, 225] on icon at bounding box center [1325, 221] width 9 height 7
click at [1354, 226] on icon at bounding box center [1357, 221] width 7 height 9
click at [1352, 226] on icon at bounding box center [1357, 221] width 11 height 9
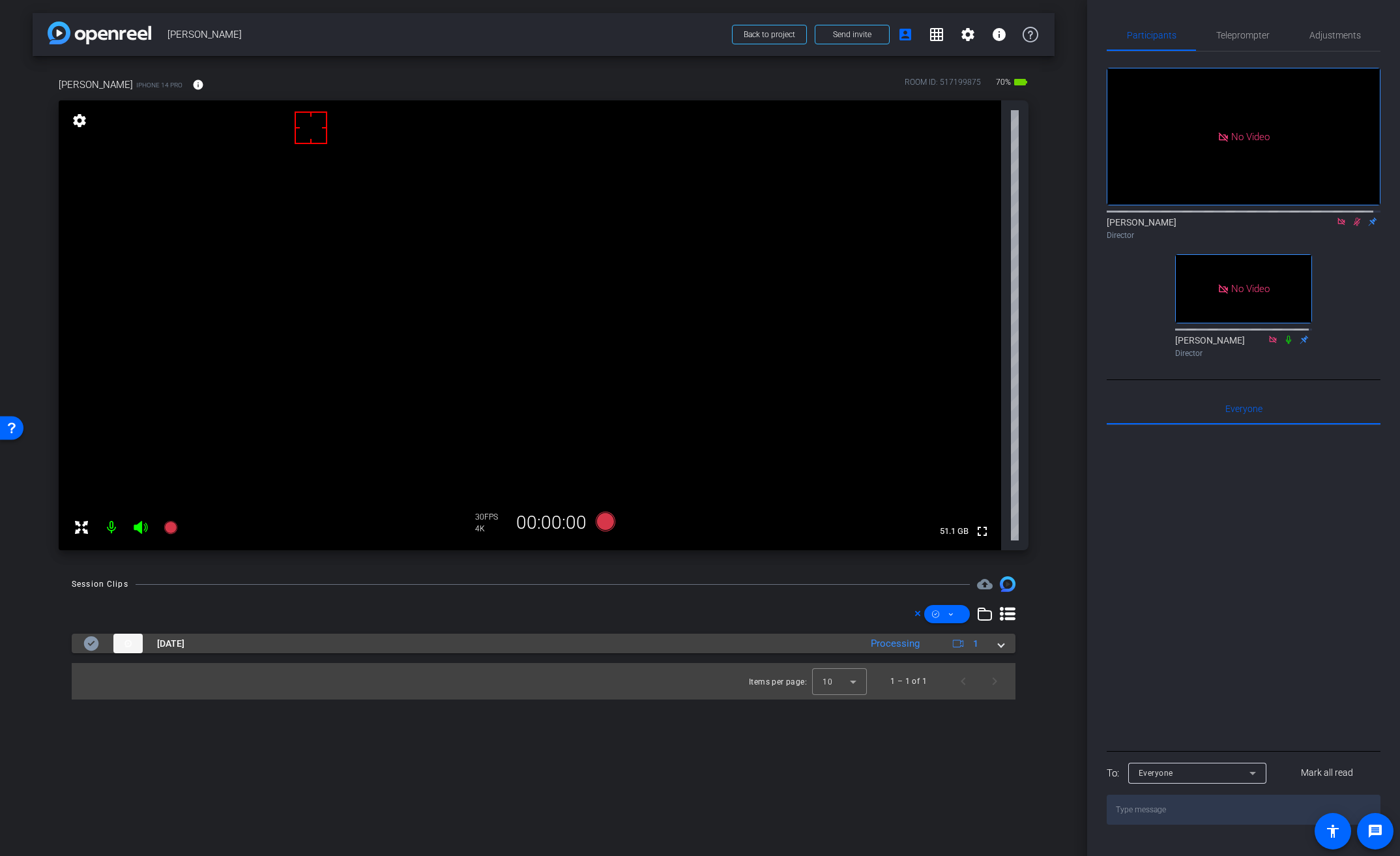
click at [1002, 647] on span at bounding box center [1000, 644] width 5 height 14
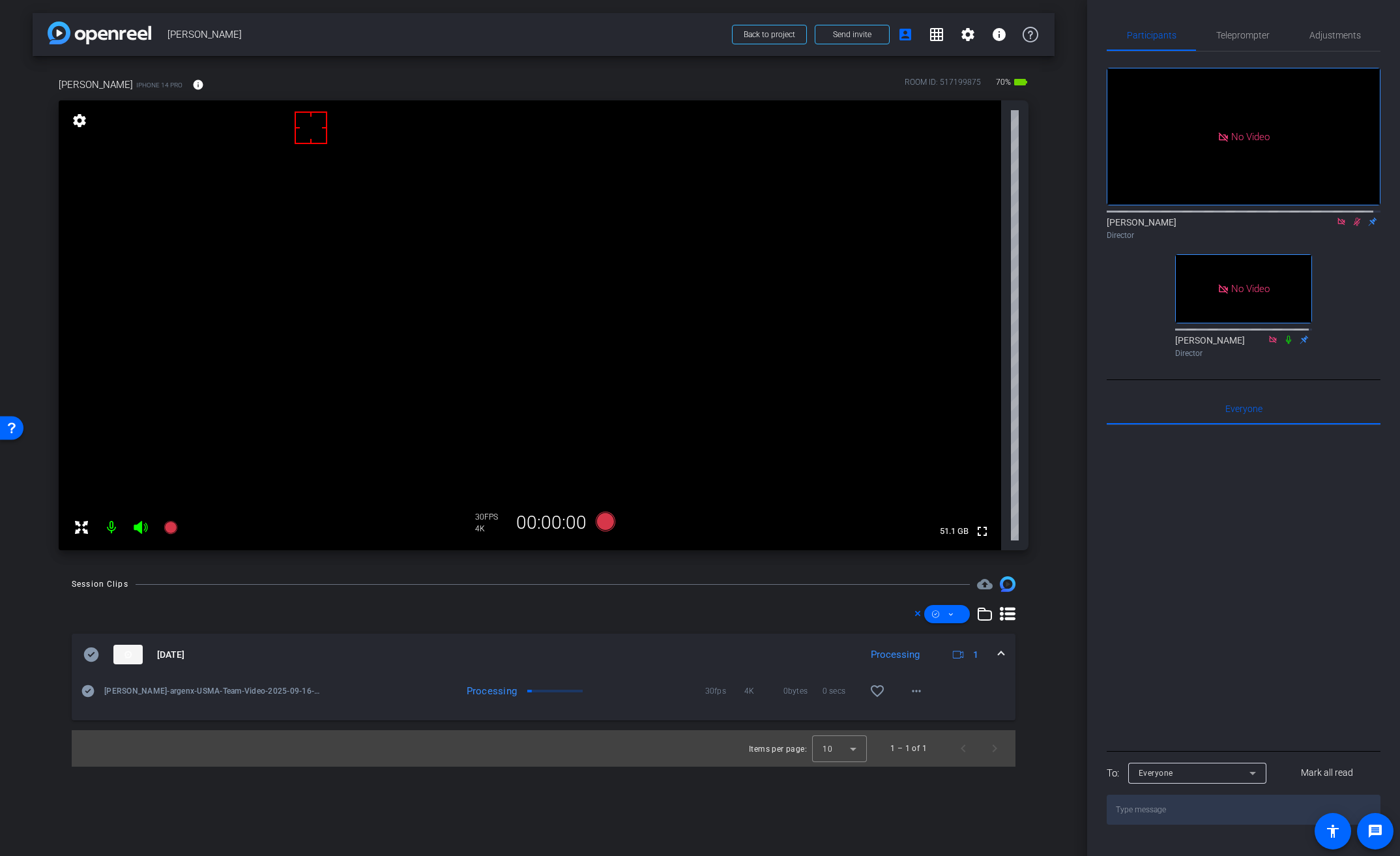
click at [1354, 226] on icon at bounding box center [1357, 221] width 7 height 9
click at [1355, 226] on icon at bounding box center [1357, 221] width 5 height 9
click at [914, 692] on mat-icon "more_horiz" at bounding box center [916, 691] width 16 height 16
click at [932, 715] on span "Download Original" at bounding box center [950, 719] width 78 height 16
click at [91, 693] on icon at bounding box center [88, 691] width 13 height 13
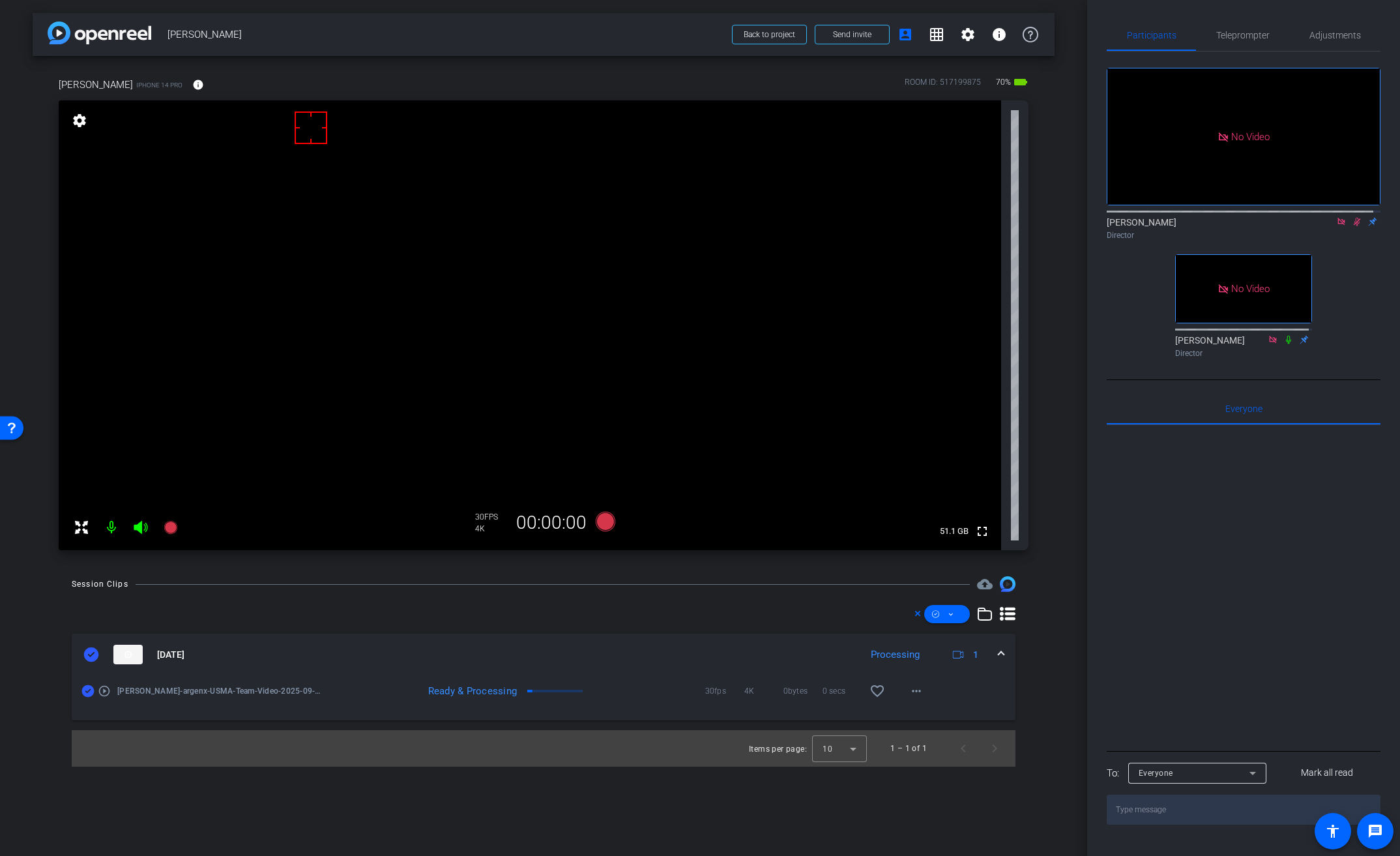
click at [1352, 226] on icon at bounding box center [1357, 221] width 11 height 9
click at [1350, 216] on div at bounding box center [1243, 210] width 273 height 11
click at [1352, 226] on icon at bounding box center [1357, 221] width 11 height 9
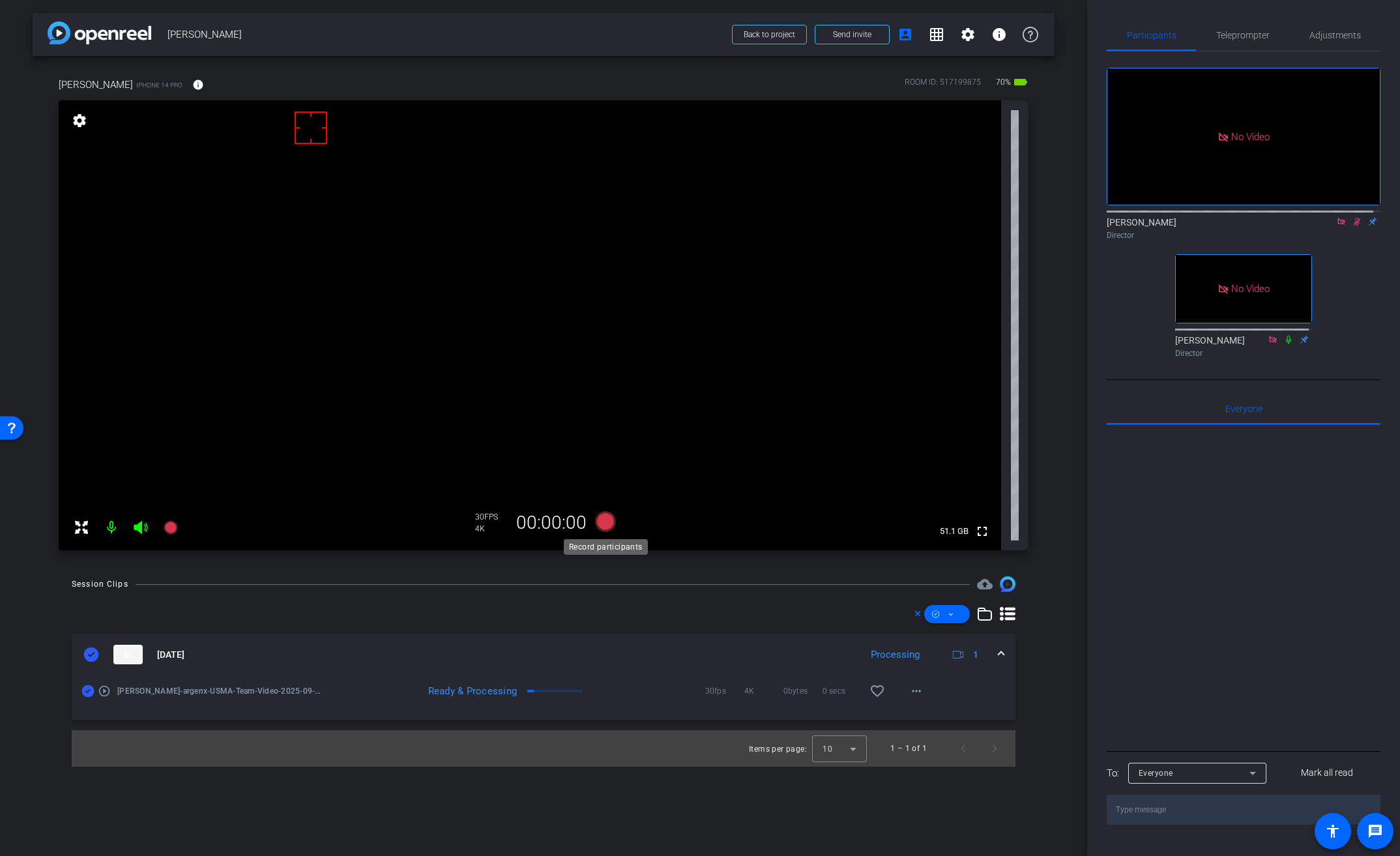
click at [604, 526] on icon at bounding box center [605, 521] width 20 height 20
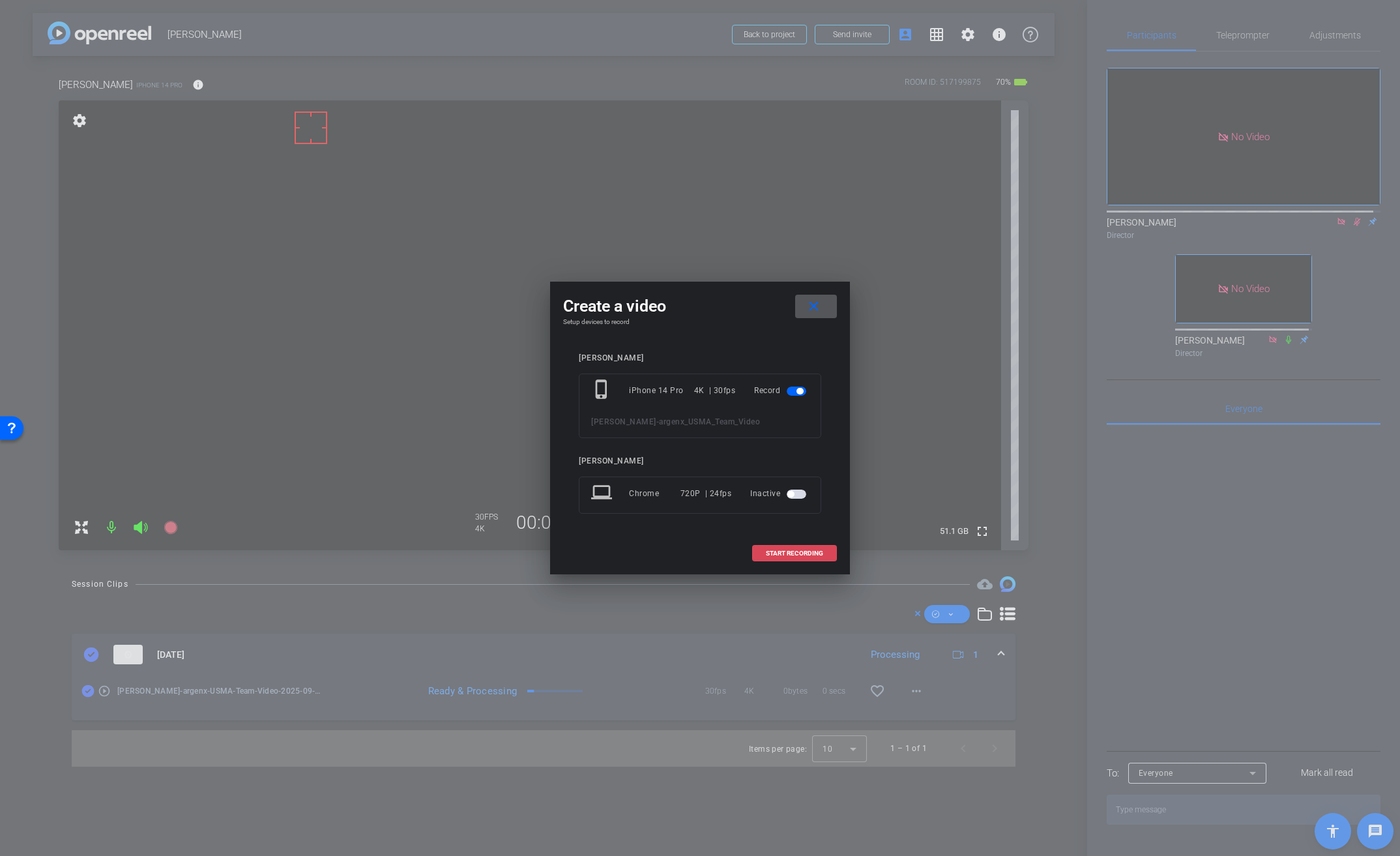
click at [805, 554] on span "START RECORDING" at bounding box center [795, 553] width 57 height 7
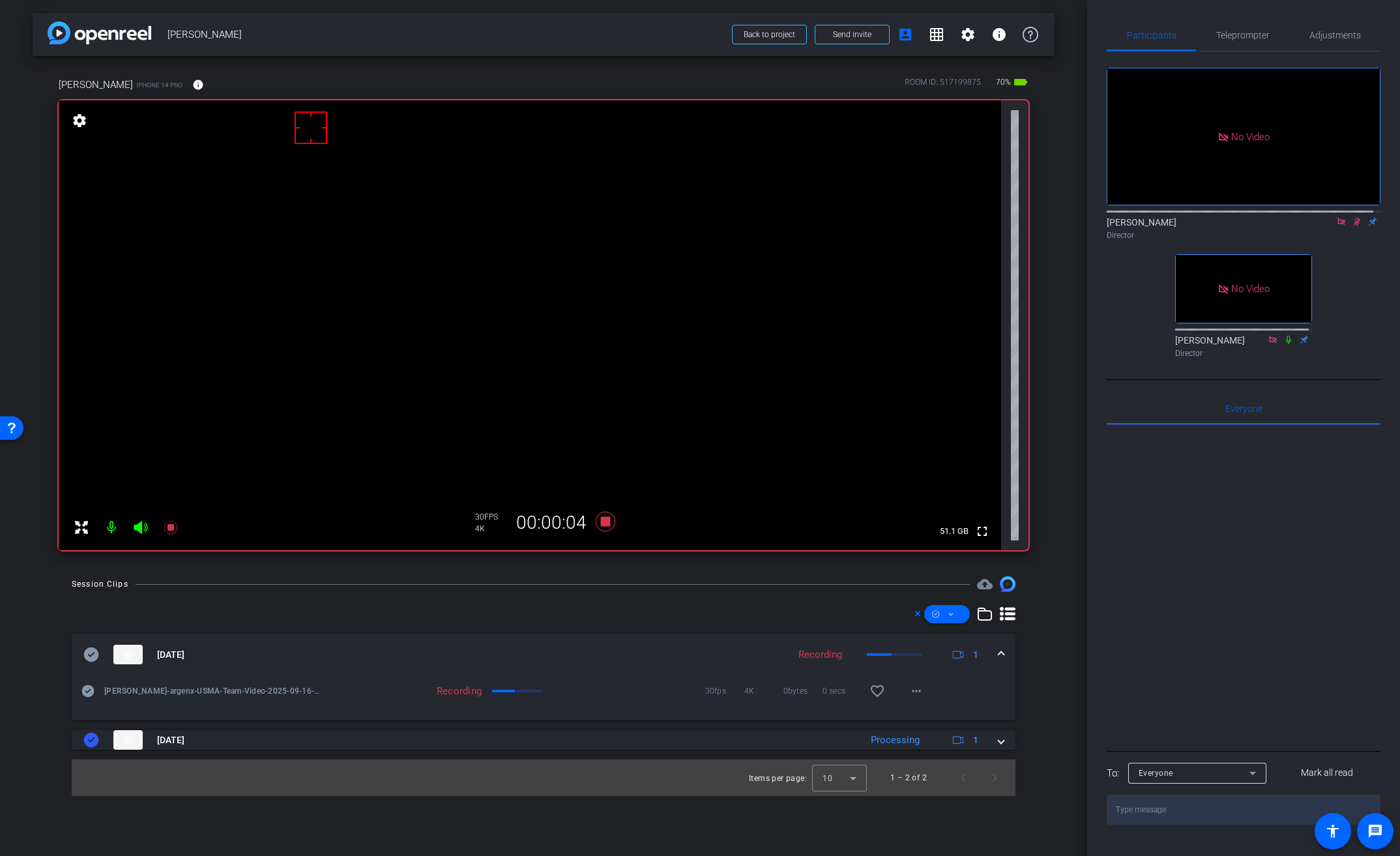
click at [563, 295] on video at bounding box center [529, 326] width 943 height 450
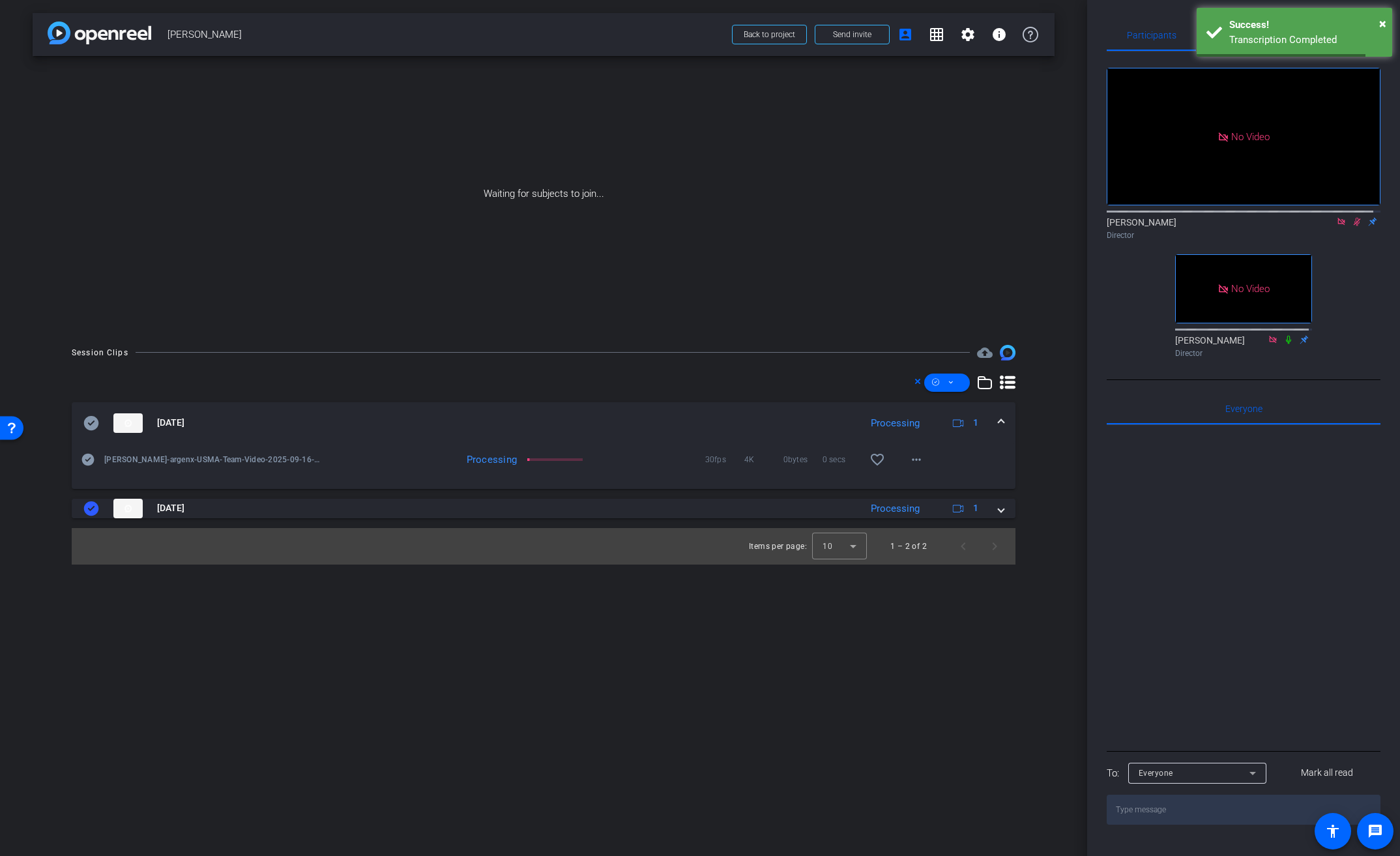
click at [1354, 226] on icon at bounding box center [1357, 221] width 7 height 9
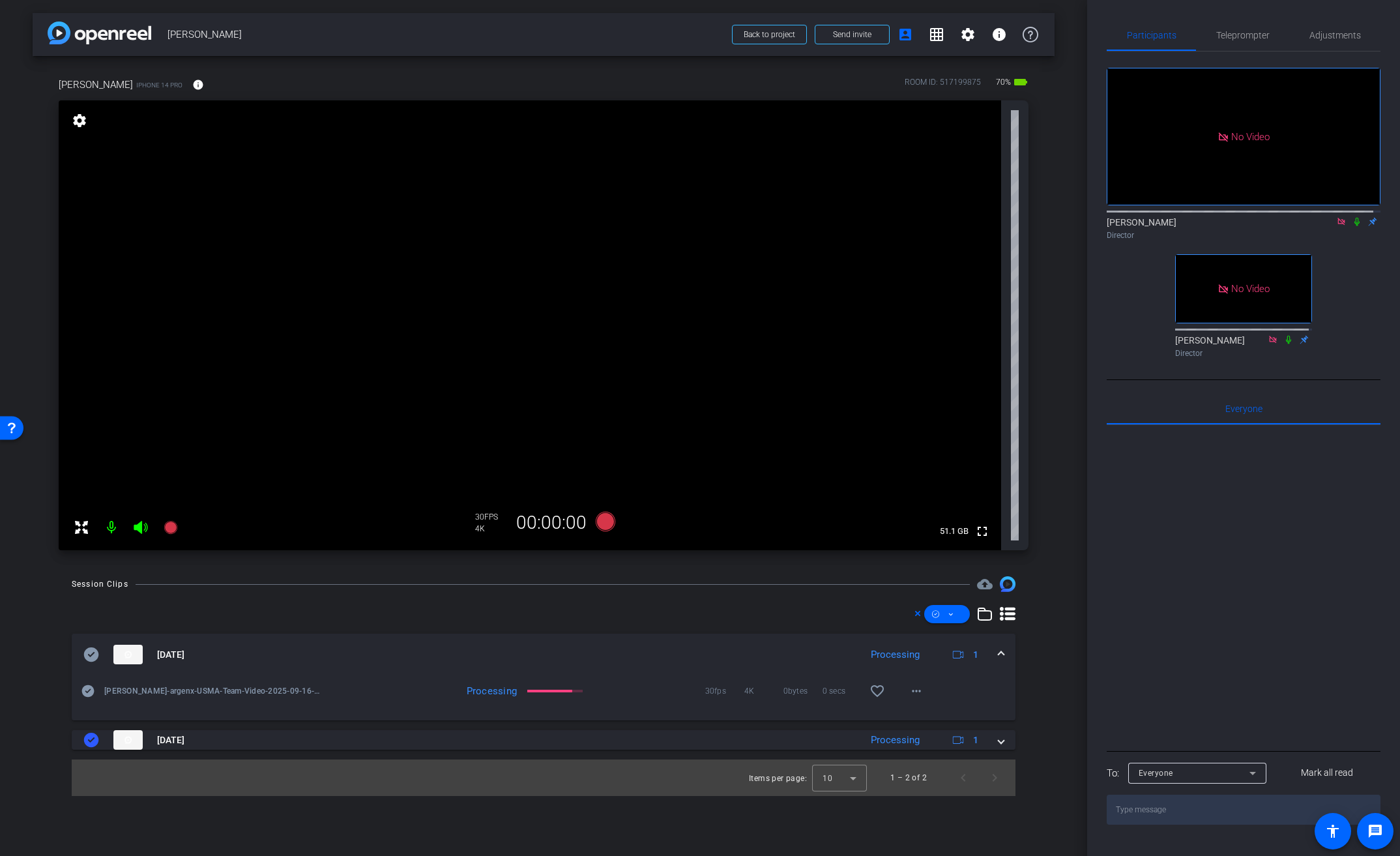
click at [569, 318] on video at bounding box center [529, 326] width 943 height 450
click at [604, 522] on icon at bounding box center [605, 521] width 20 height 20
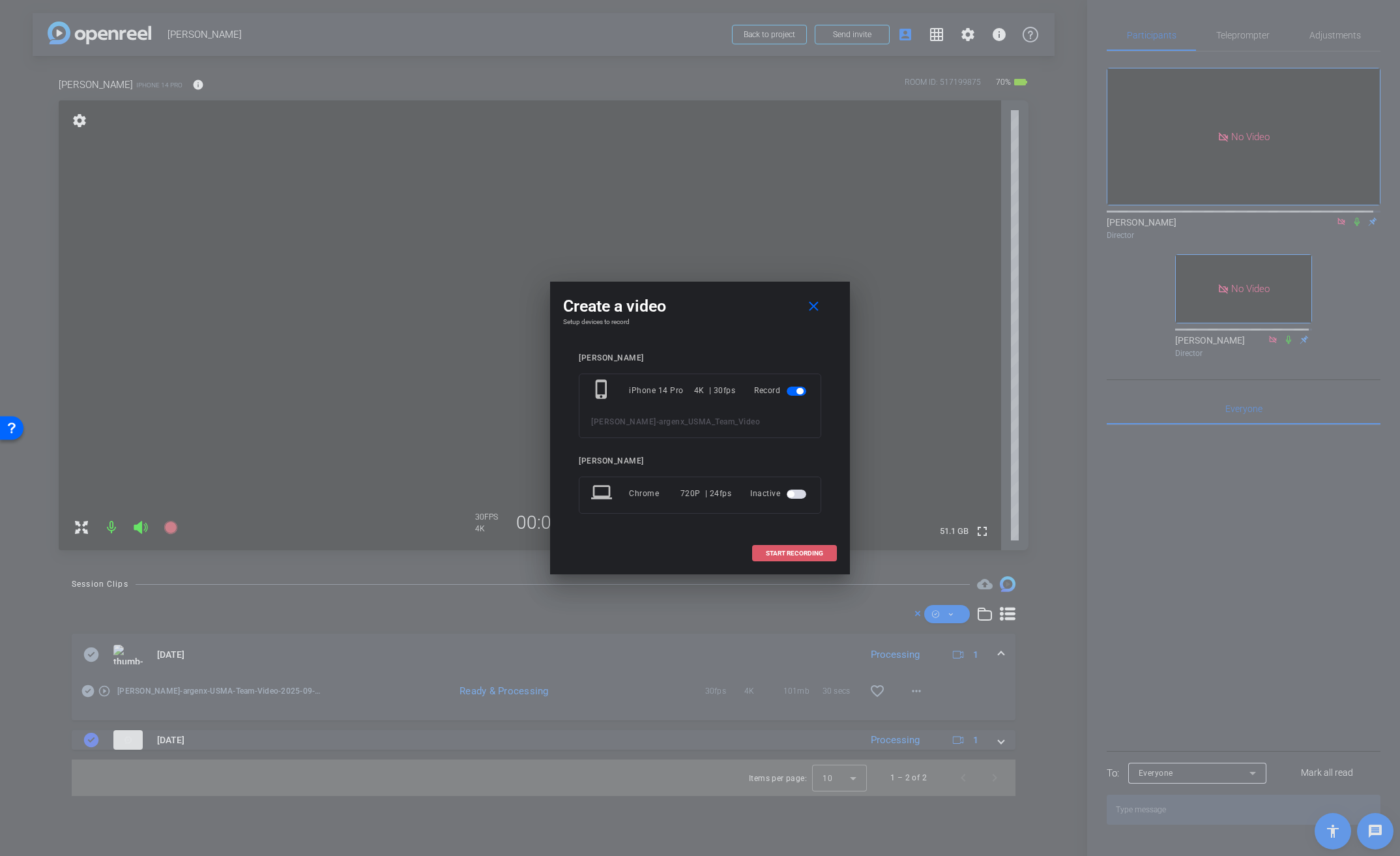
click at [786, 551] on span "START RECORDING" at bounding box center [795, 553] width 57 height 7
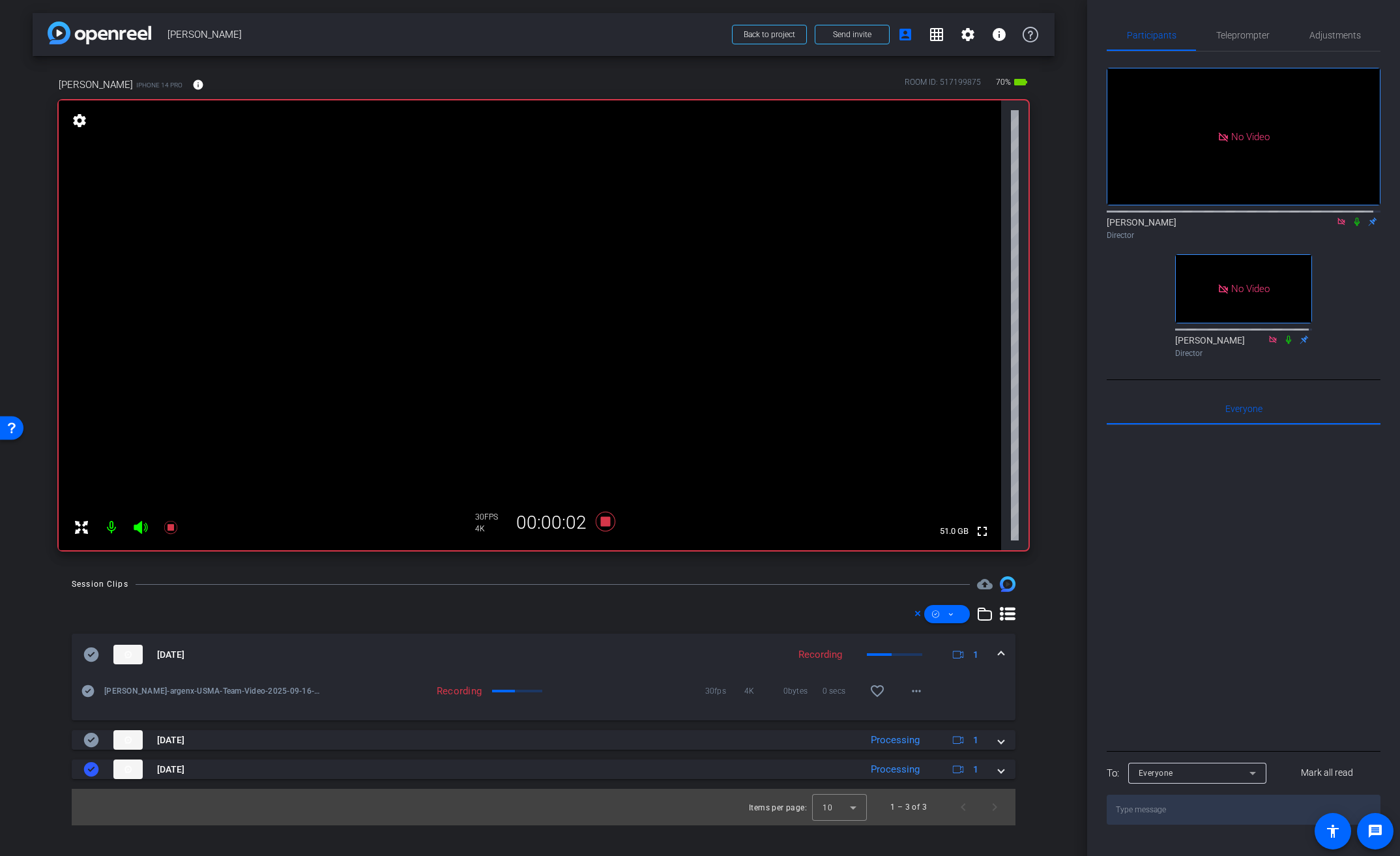
click at [557, 287] on video at bounding box center [529, 326] width 943 height 450
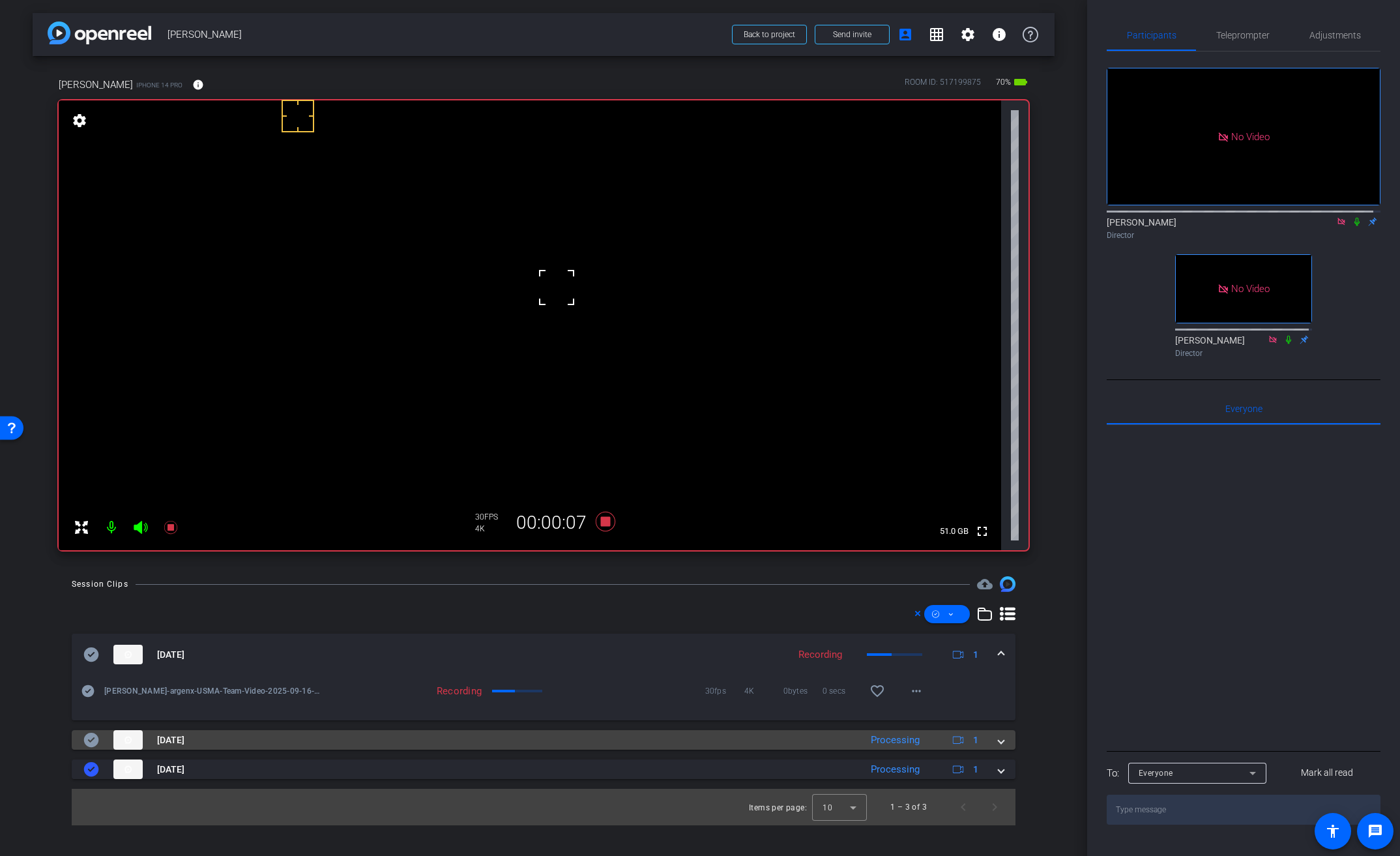
drag, startPoint x: 1000, startPoint y: 739, endPoint x: 984, endPoint y: 741, distance: 16.1
click at [1000, 739] on span at bounding box center [1000, 740] width 5 height 14
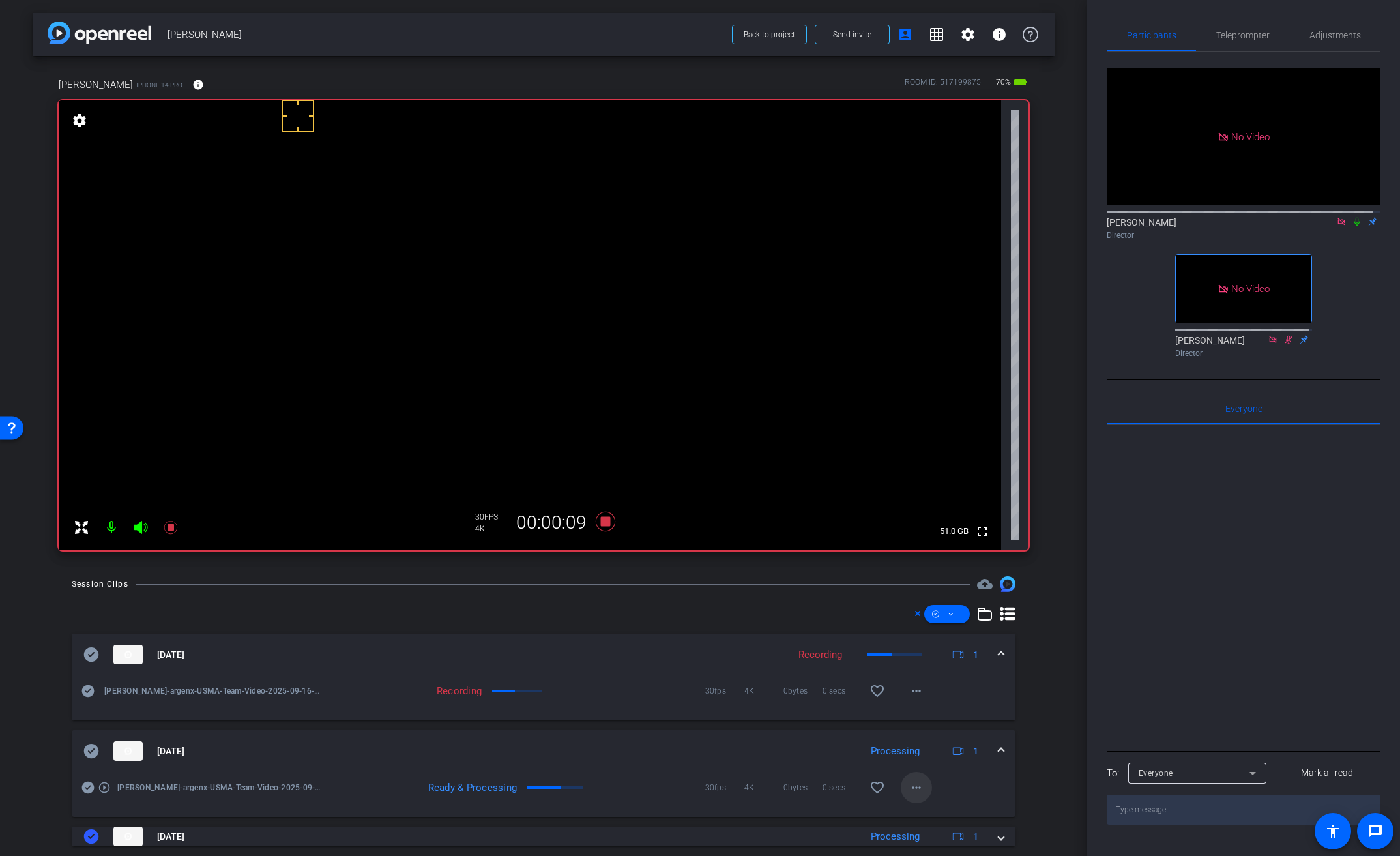
click at [916, 790] on mat-icon "more_horiz" at bounding box center [916, 788] width 16 height 16
click at [955, 664] on span "Download Original" at bounding box center [943, 662] width 78 height 16
click at [1352, 226] on icon at bounding box center [1357, 221] width 11 height 9
click at [97, 752] on icon at bounding box center [91, 750] width 15 height 15
click at [998, 749] on span at bounding box center [1000, 751] width 5 height 14
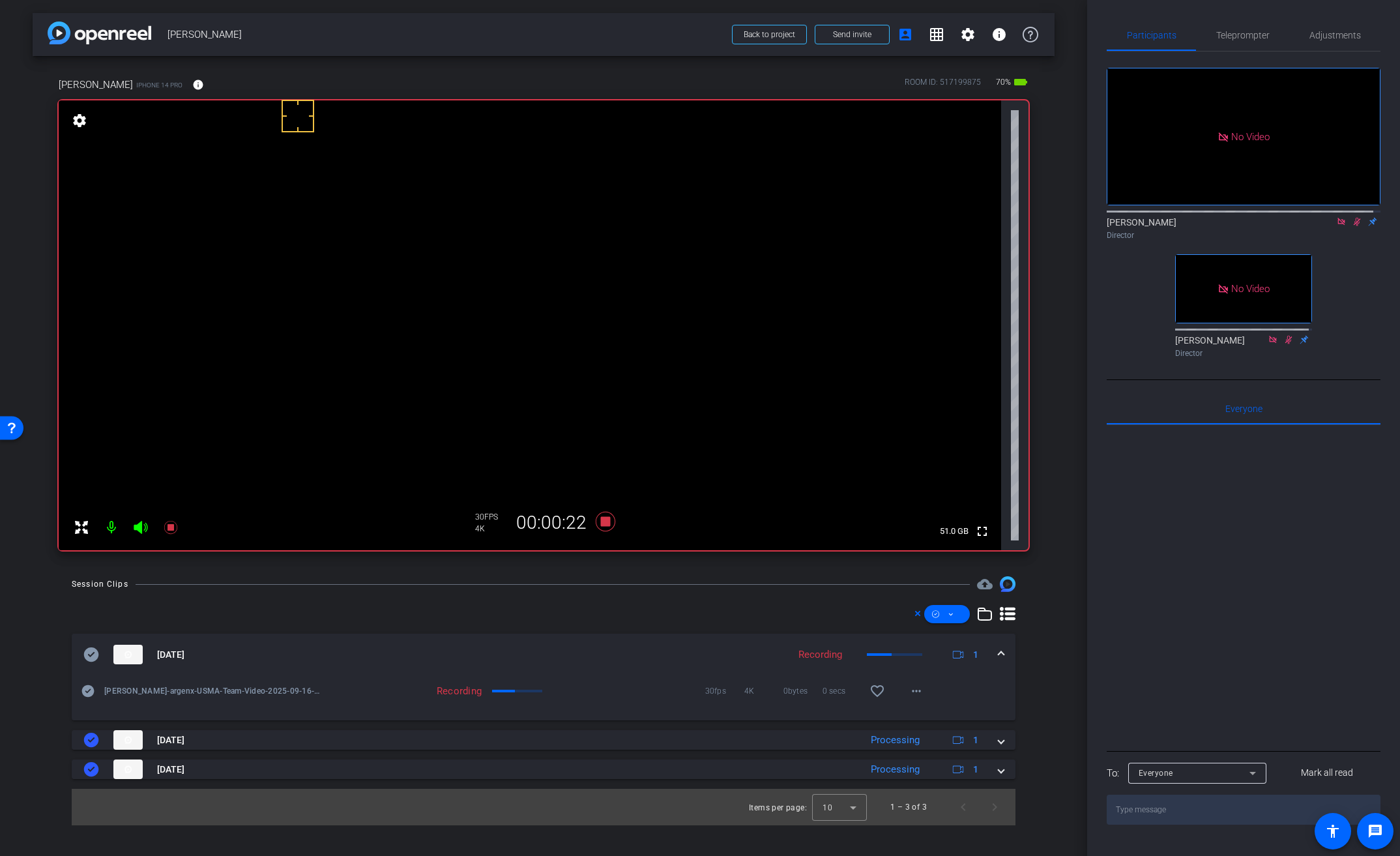
click at [563, 297] on video at bounding box center [529, 326] width 943 height 450
click at [566, 294] on video at bounding box center [529, 326] width 943 height 450
click at [567, 294] on video at bounding box center [529, 326] width 943 height 450
click at [552, 298] on video at bounding box center [529, 326] width 943 height 450
click at [553, 301] on video at bounding box center [529, 326] width 943 height 450
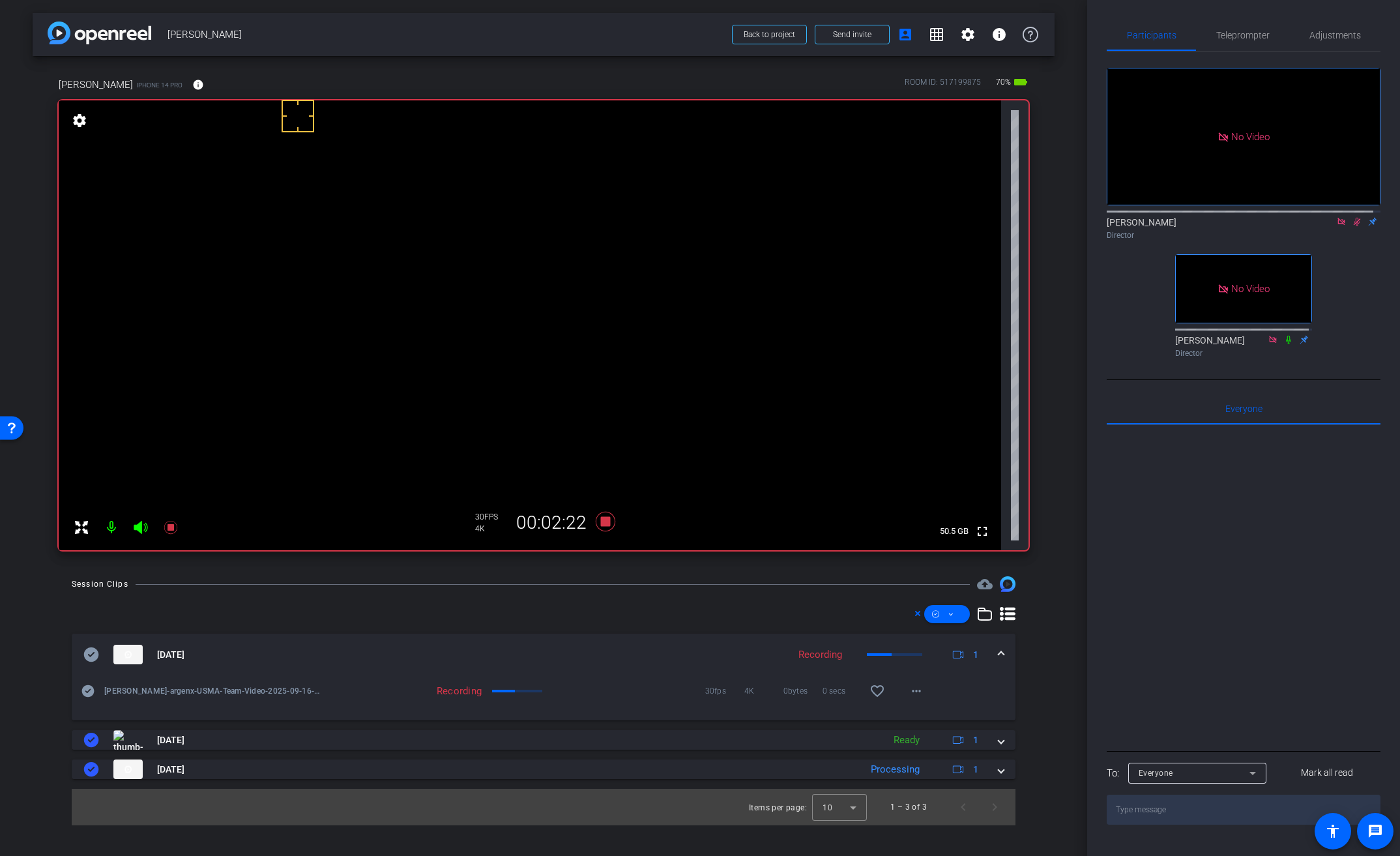
click at [549, 304] on video at bounding box center [529, 326] width 943 height 450
click at [532, 293] on video at bounding box center [529, 326] width 943 height 450
click at [1352, 226] on icon at bounding box center [1357, 221] width 11 height 9
click at [605, 522] on icon at bounding box center [605, 521] width 20 height 20
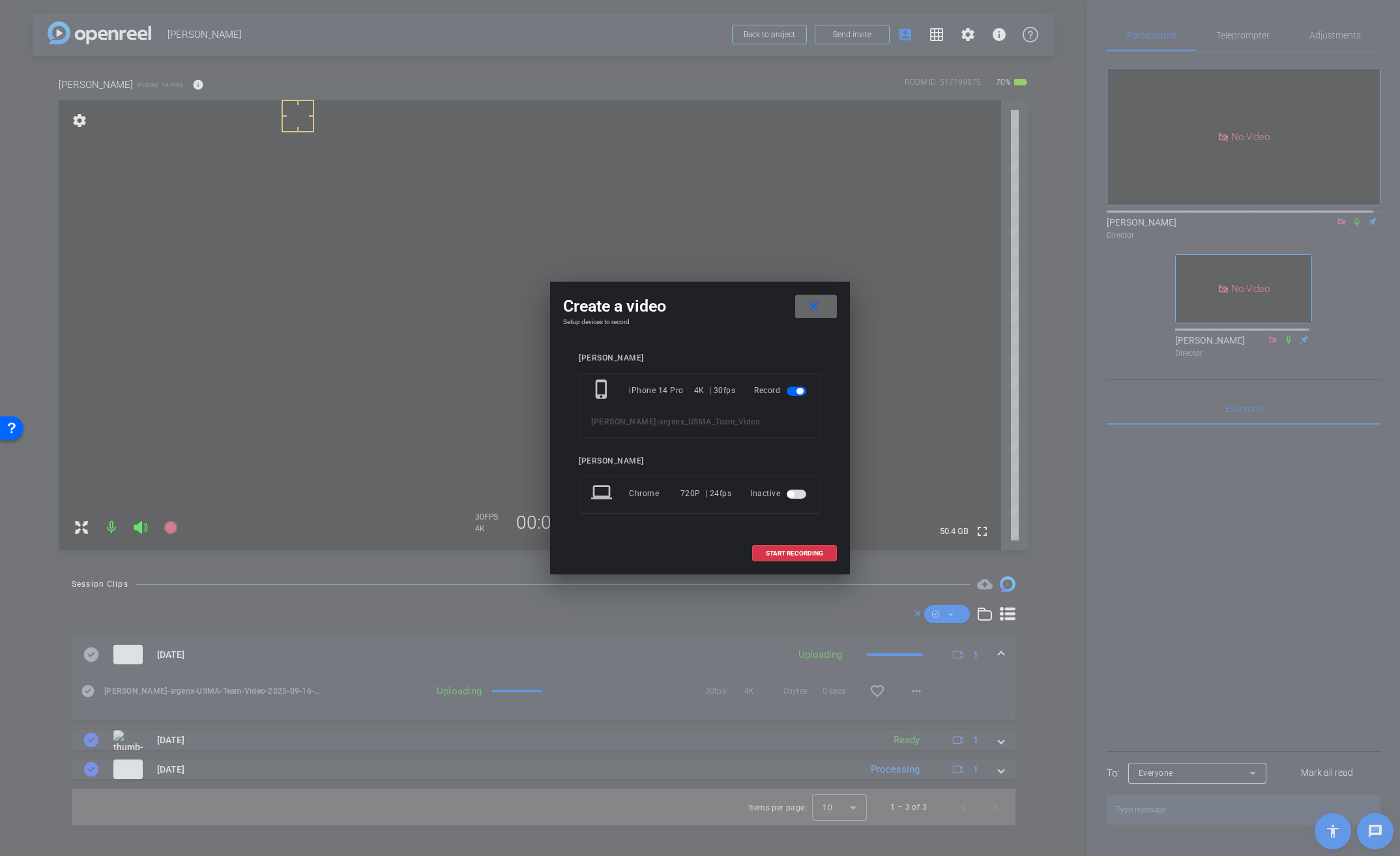
click at [811, 310] on mat-icon "close" at bounding box center [814, 306] width 17 height 17
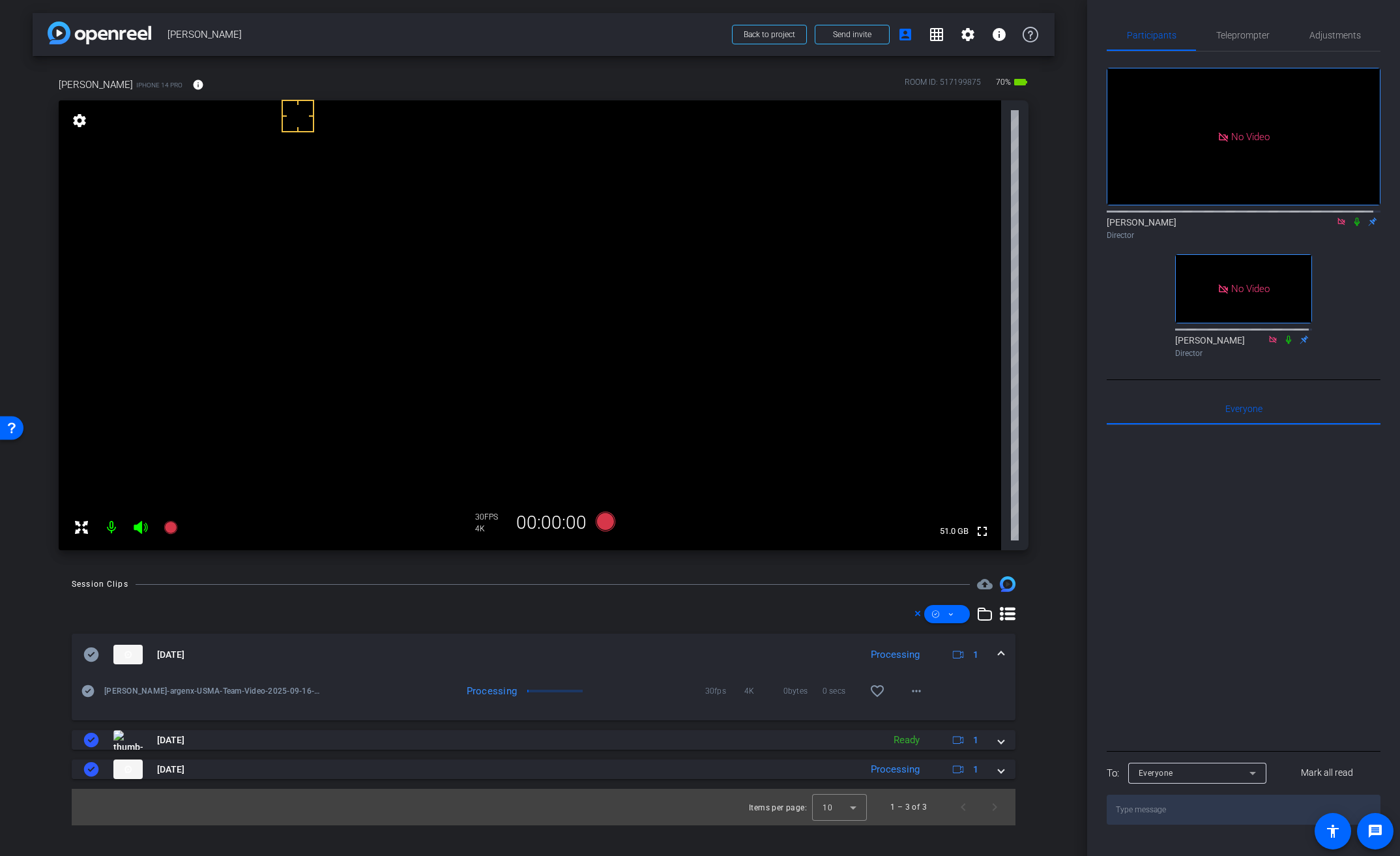
click at [568, 283] on video at bounding box center [529, 326] width 943 height 450
click at [1355, 226] on icon at bounding box center [1357, 221] width 5 height 9
click at [586, 310] on video at bounding box center [529, 326] width 943 height 450
click at [601, 519] on icon at bounding box center [605, 521] width 20 height 20
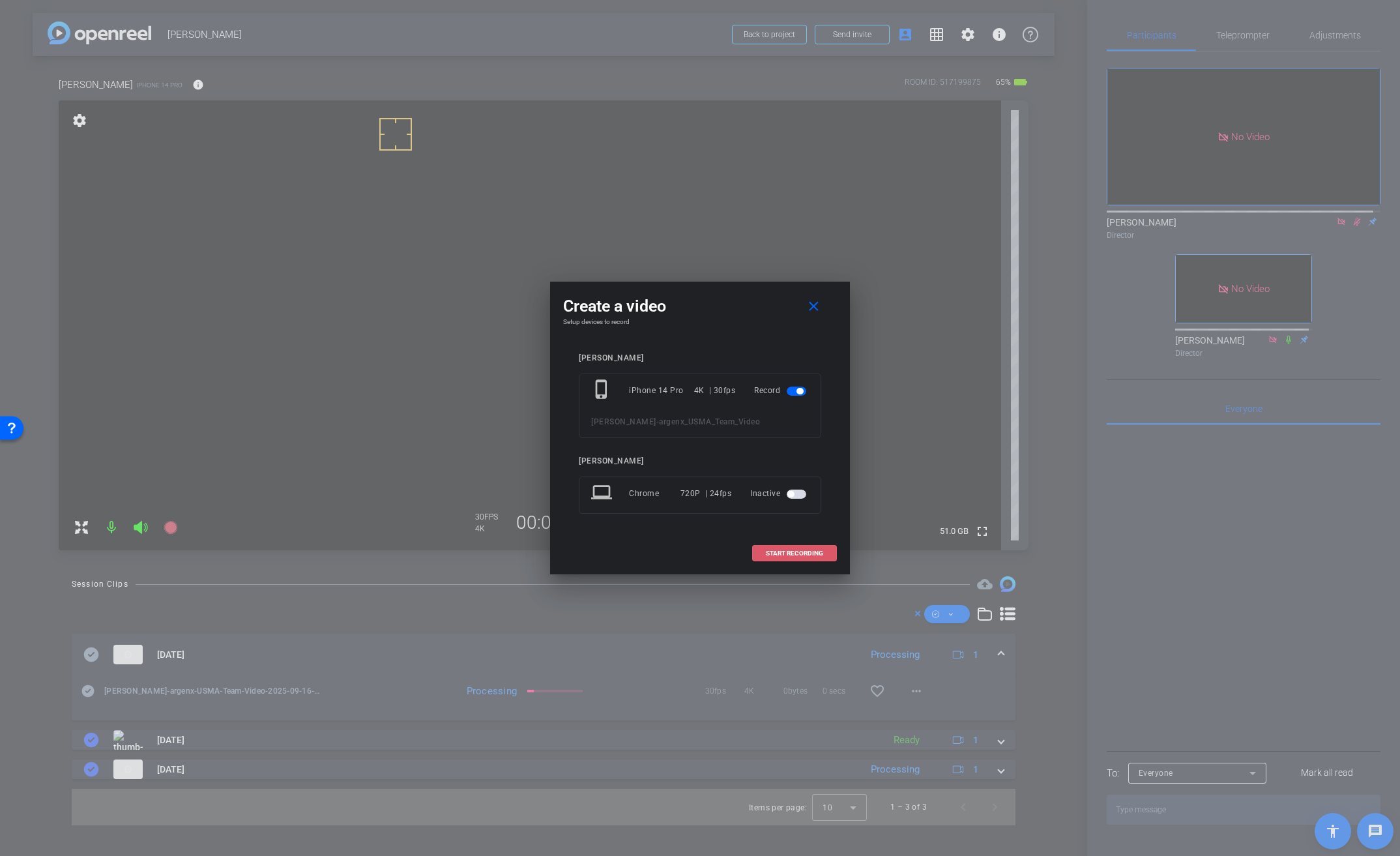
click at [797, 548] on span at bounding box center [794, 554] width 83 height 32
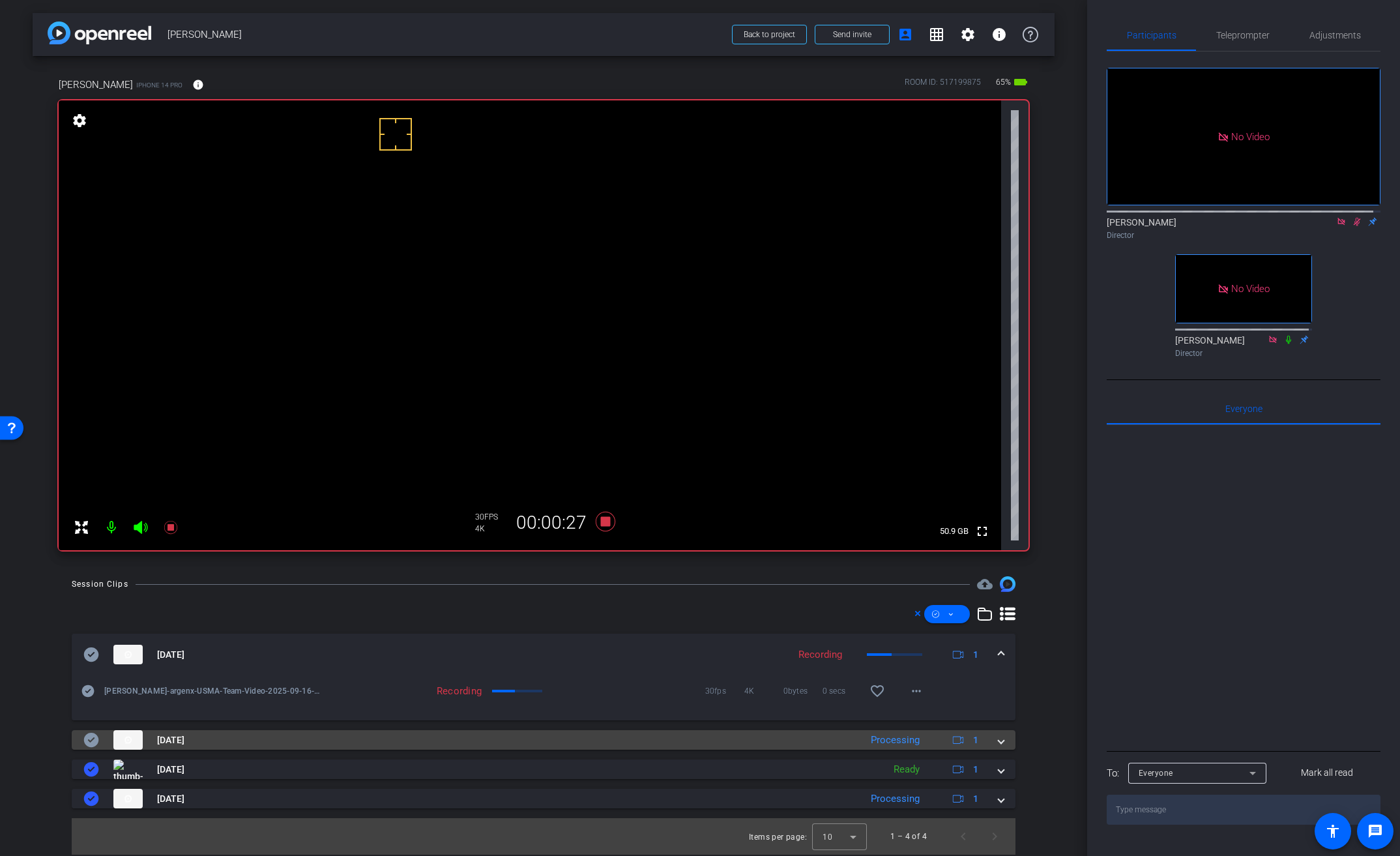
click at [1002, 743] on span at bounding box center [1000, 740] width 5 height 14
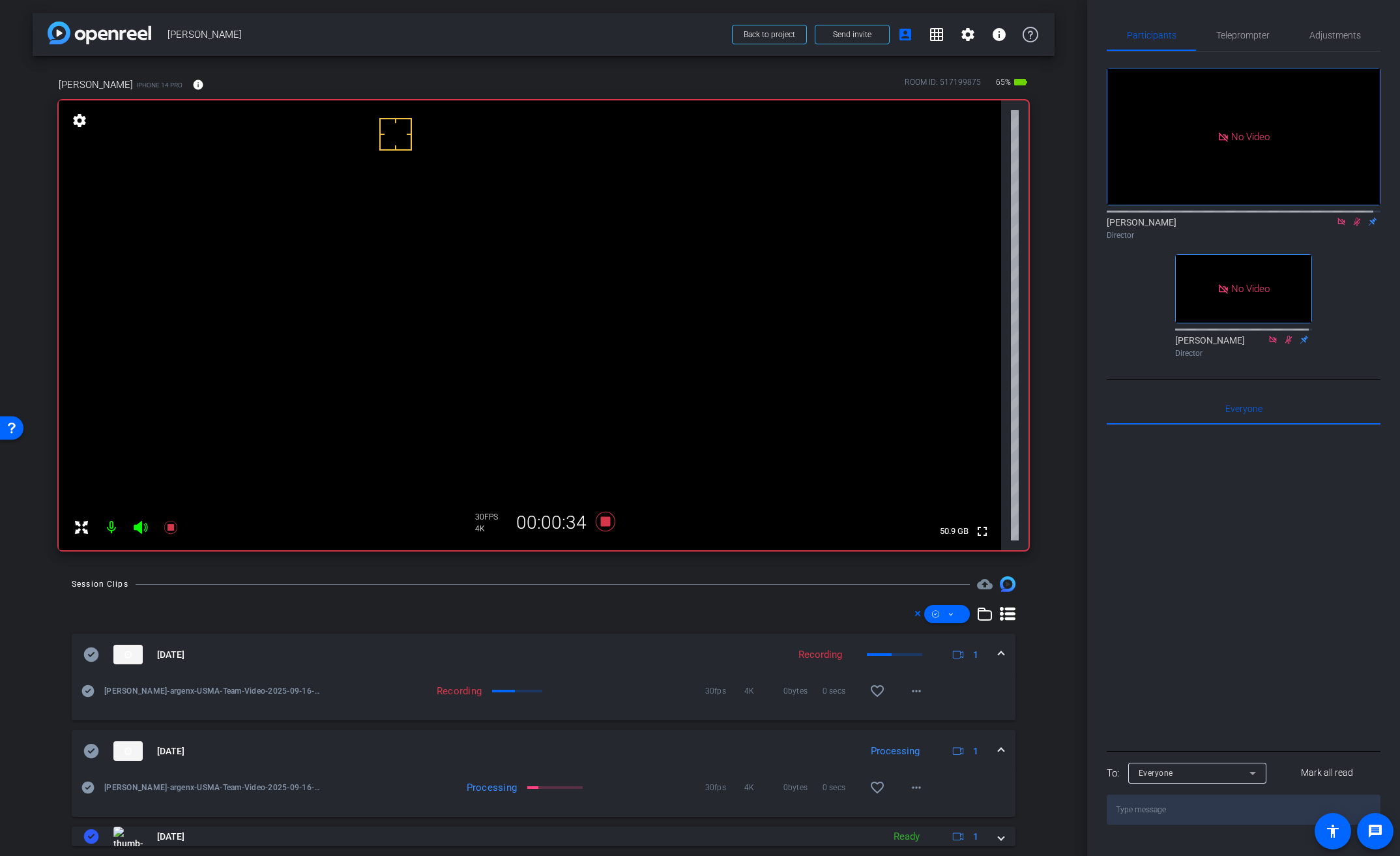
click at [571, 302] on video at bounding box center [529, 326] width 943 height 450
click at [553, 296] on video at bounding box center [529, 326] width 943 height 450
click at [569, 297] on video at bounding box center [529, 326] width 943 height 450
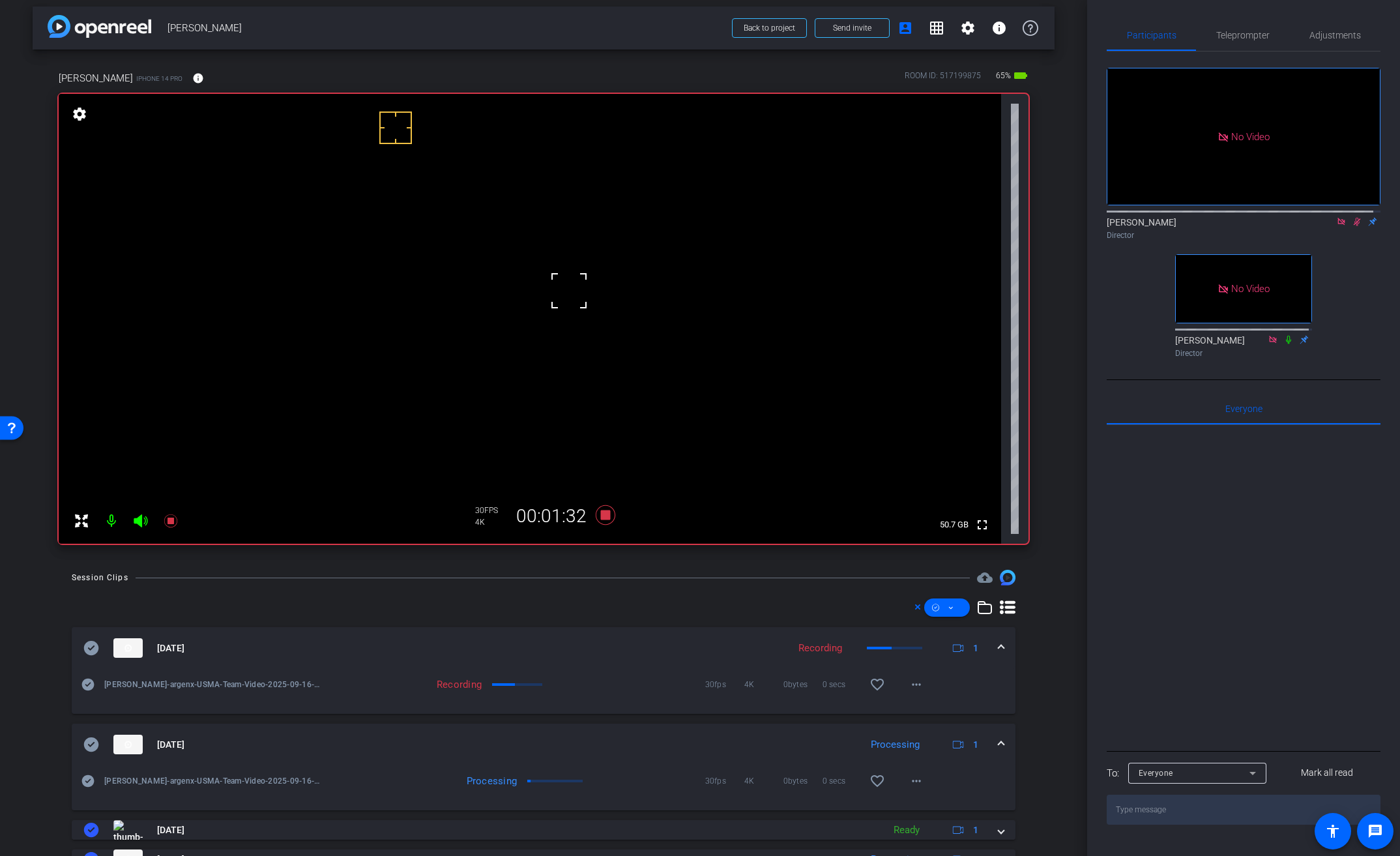
scroll to position [7, 0]
click at [567, 301] on video at bounding box center [529, 318] width 943 height 450
click at [561, 295] on video at bounding box center [529, 318] width 943 height 450
click at [602, 517] on icon at bounding box center [605, 514] width 20 height 20
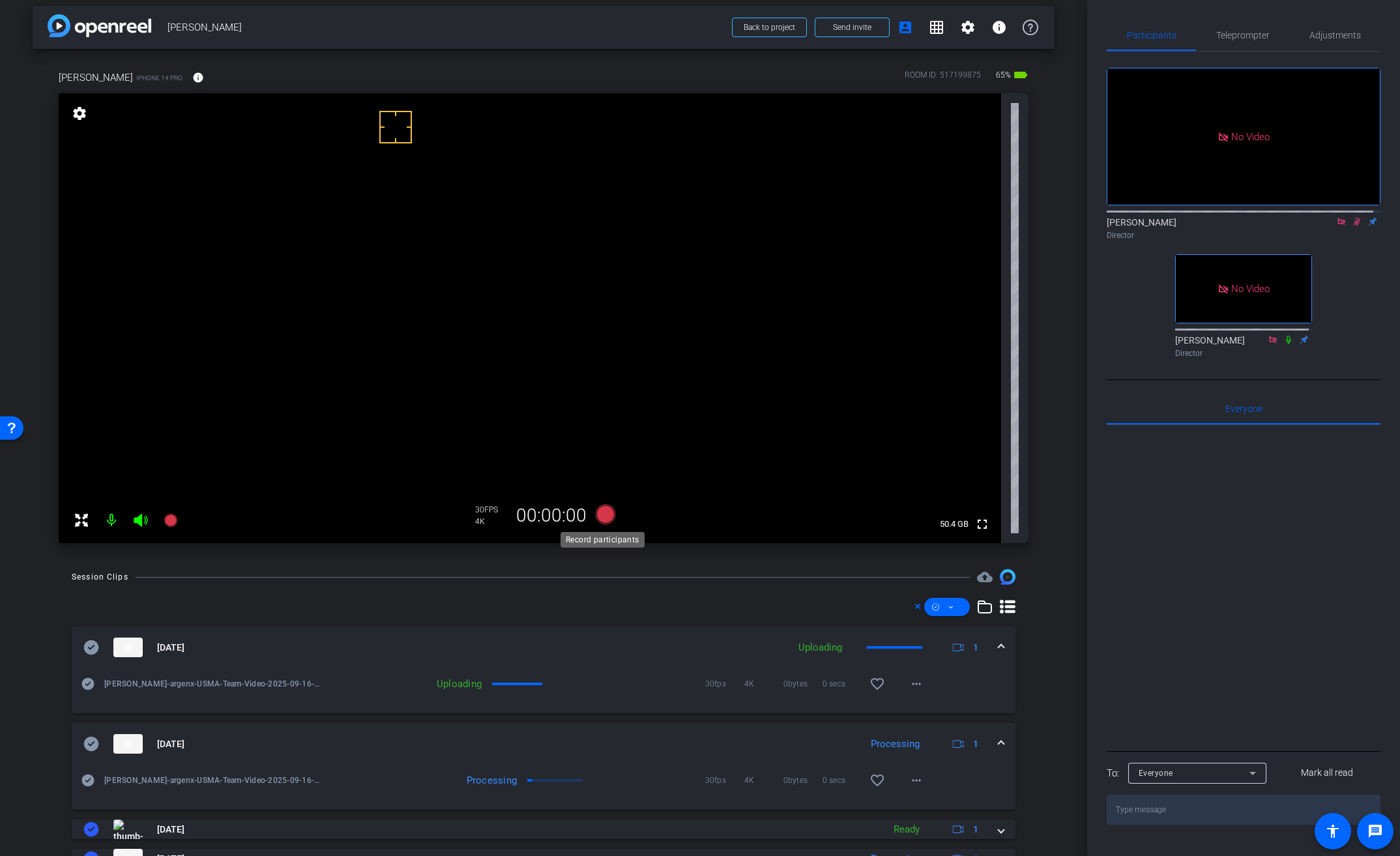
click at [602, 517] on icon at bounding box center [605, 514] width 20 height 20
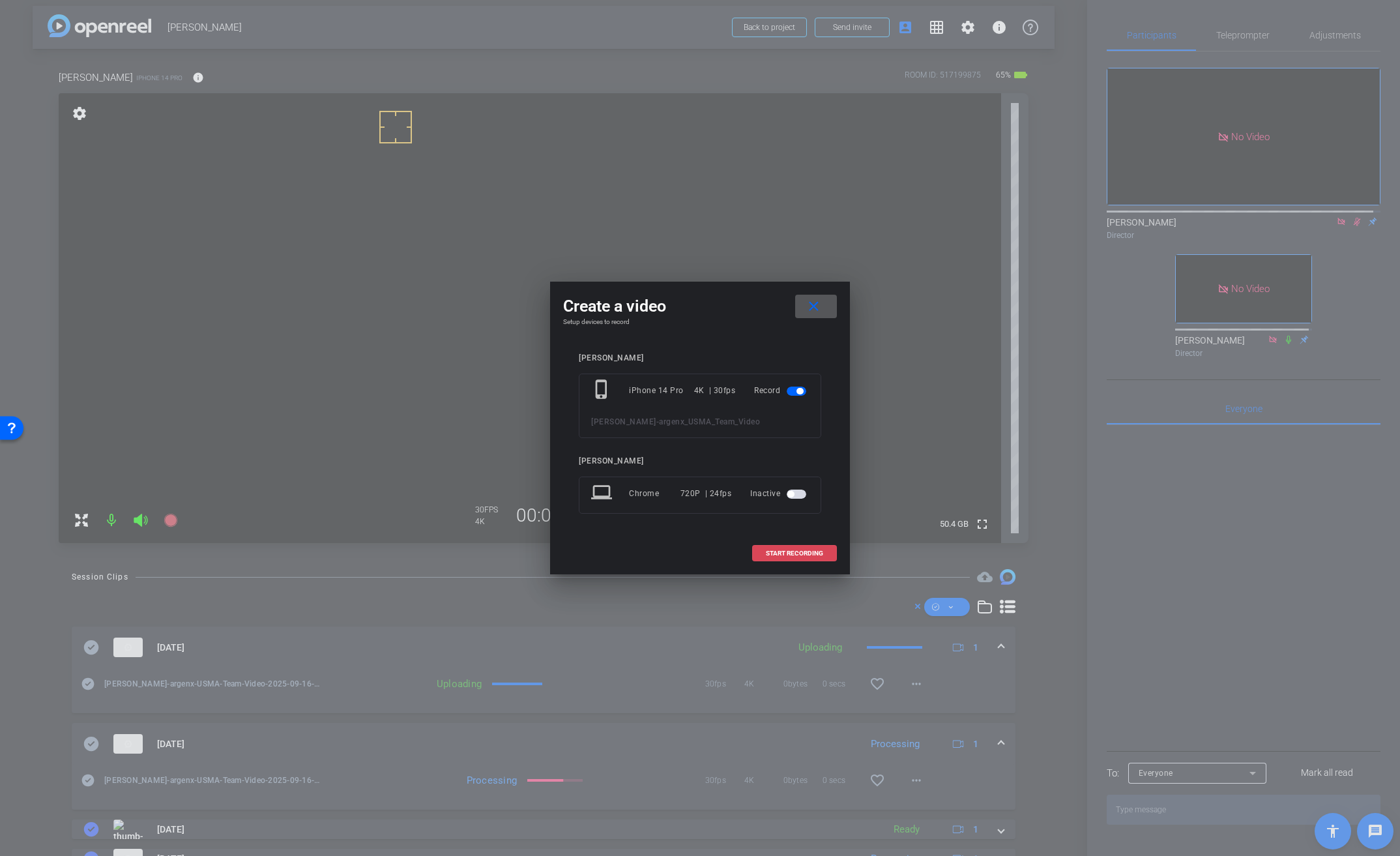
click at [785, 553] on span "START RECORDING" at bounding box center [795, 553] width 57 height 7
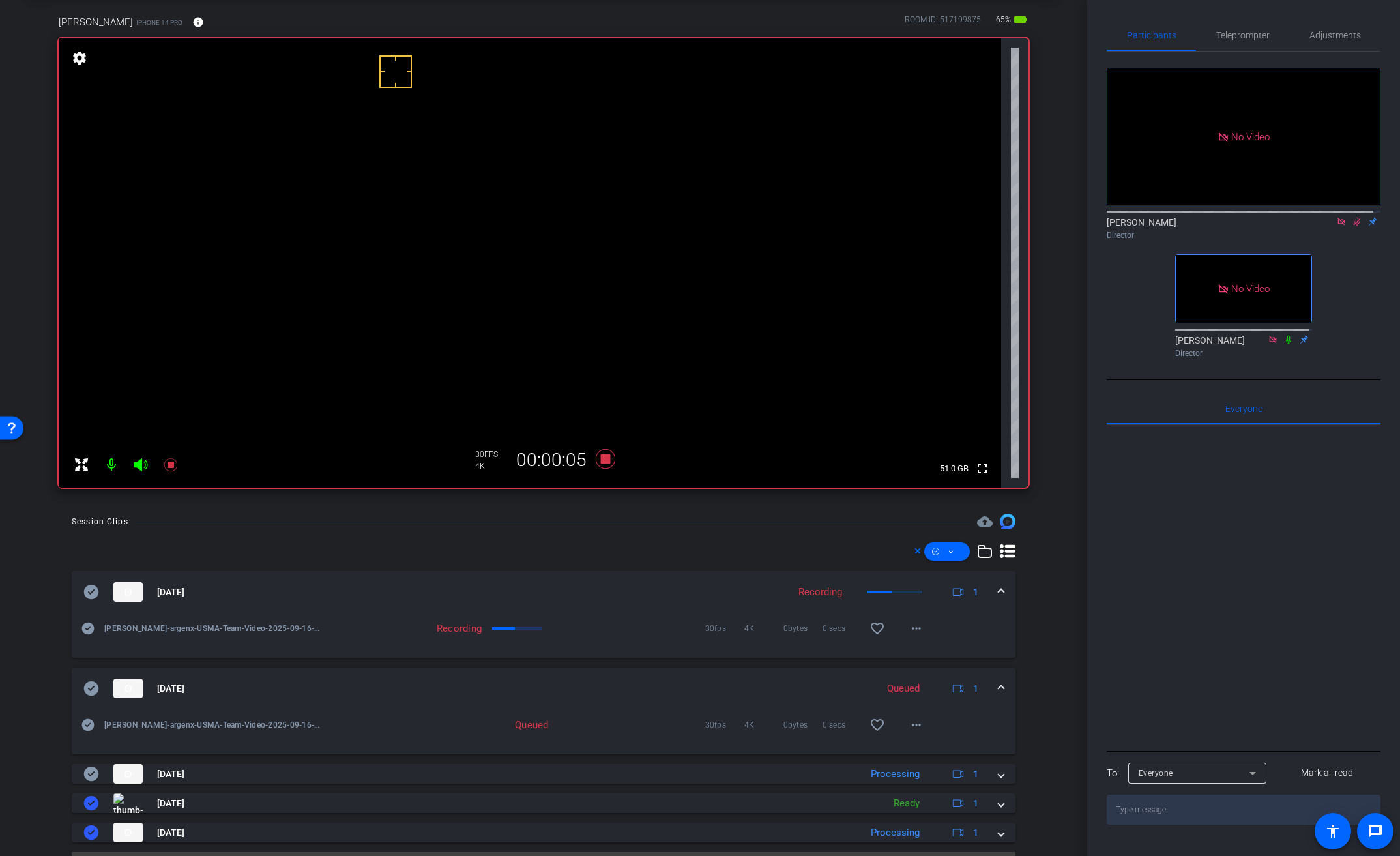
scroll to position [68, 0]
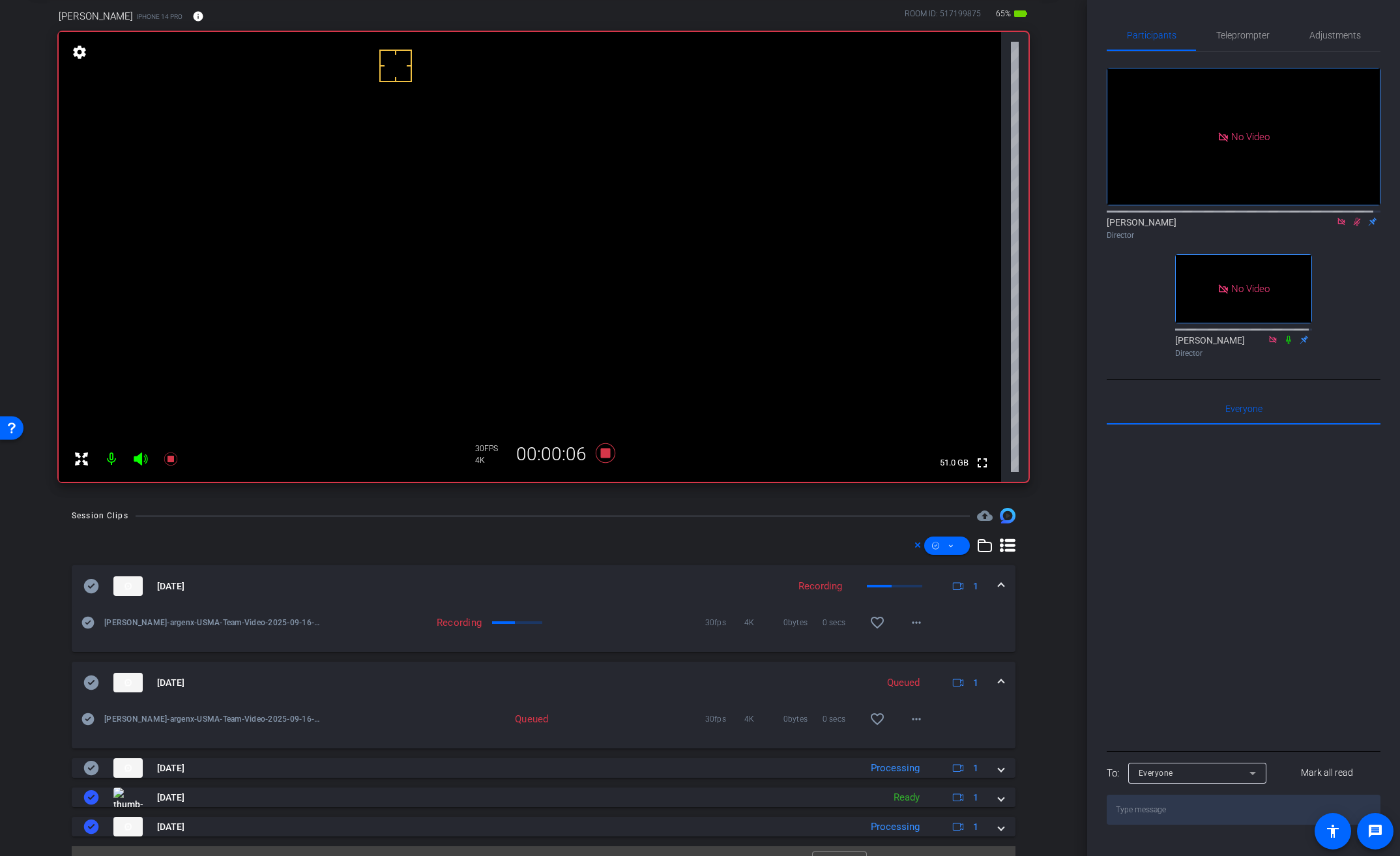
click at [997, 679] on mat-expansion-panel-header "Sep 16, 2025 Queued 1" at bounding box center [544, 682] width 944 height 41
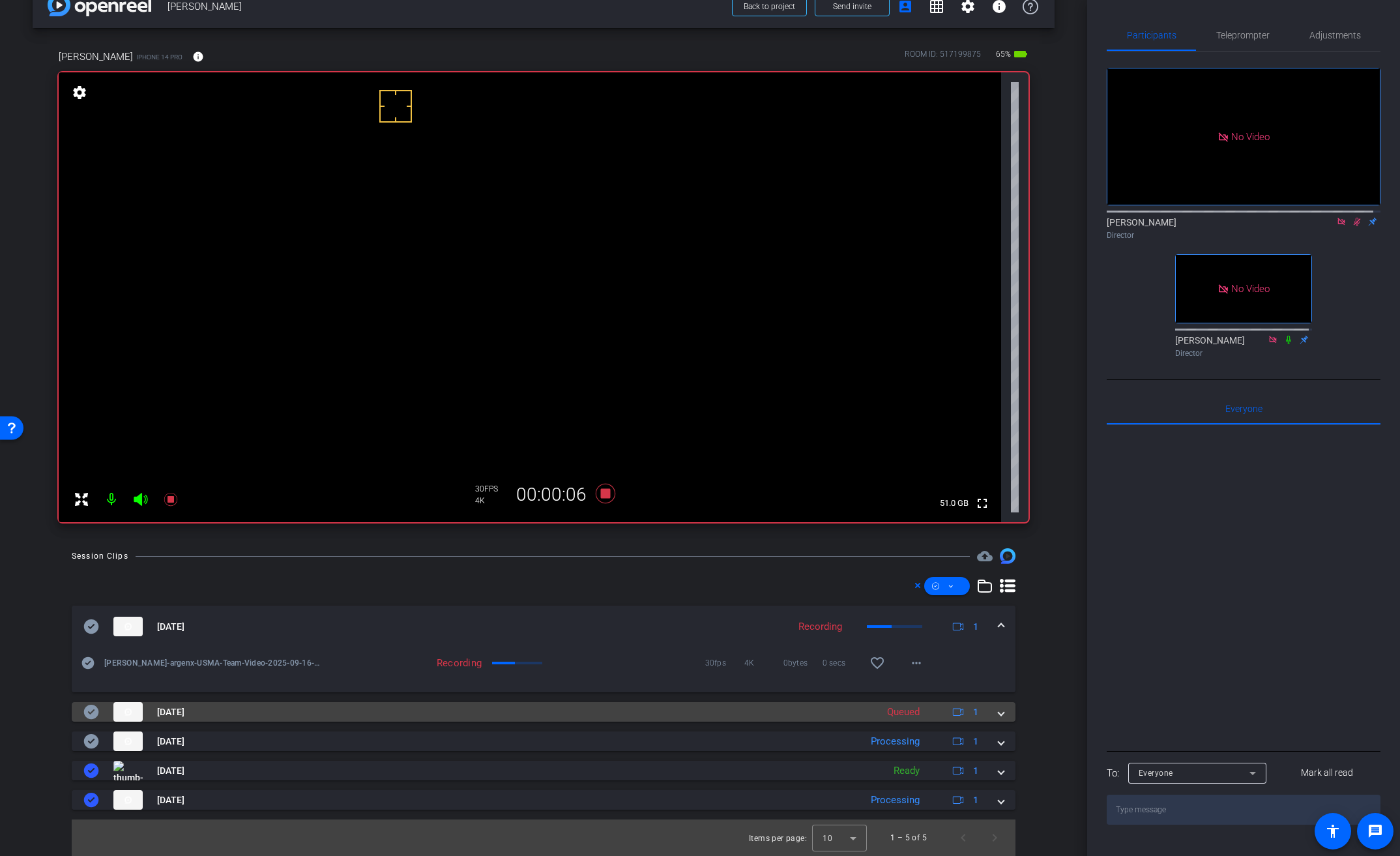
scroll to position [28, 0]
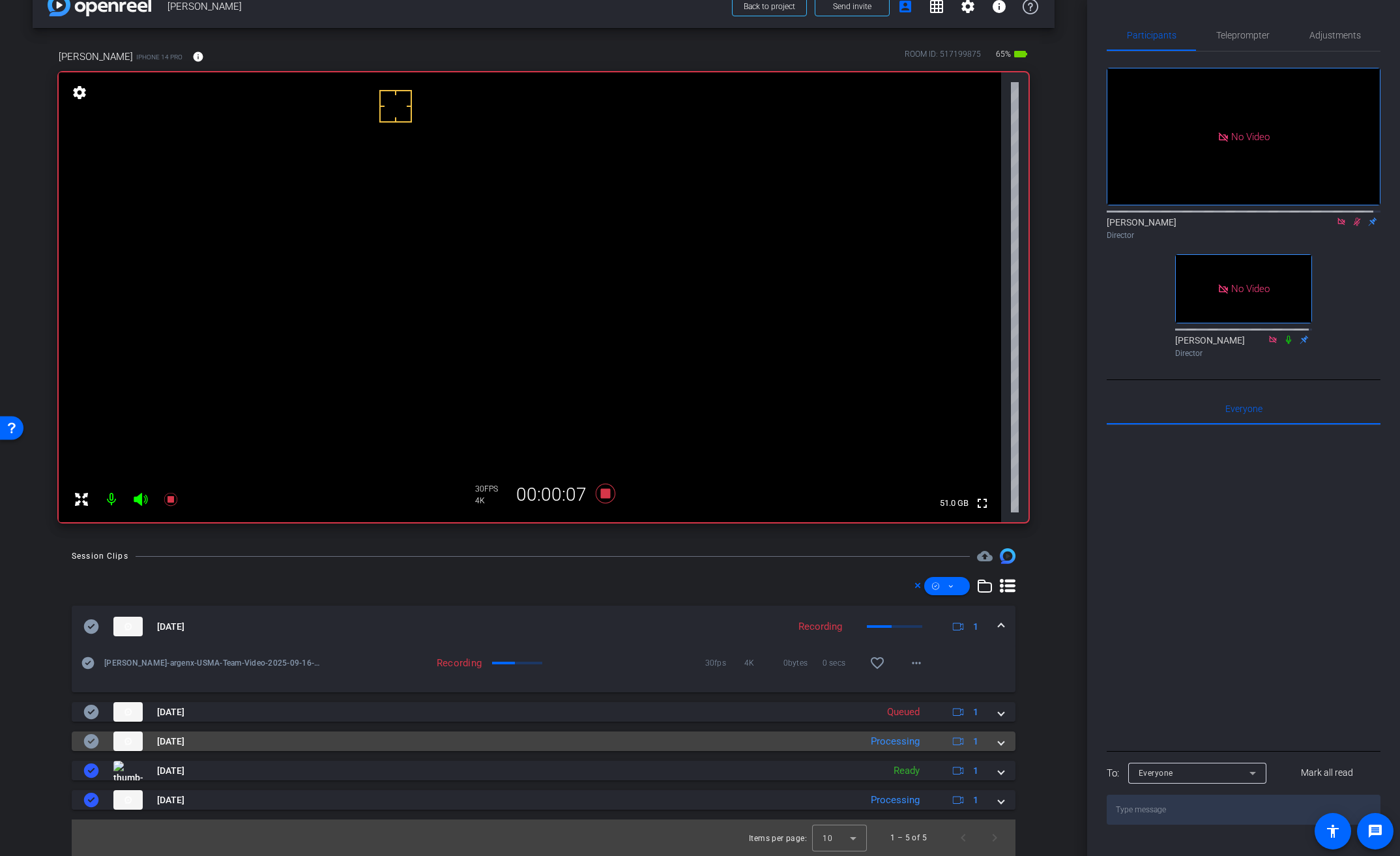
click at [998, 741] on span at bounding box center [1000, 741] width 5 height 14
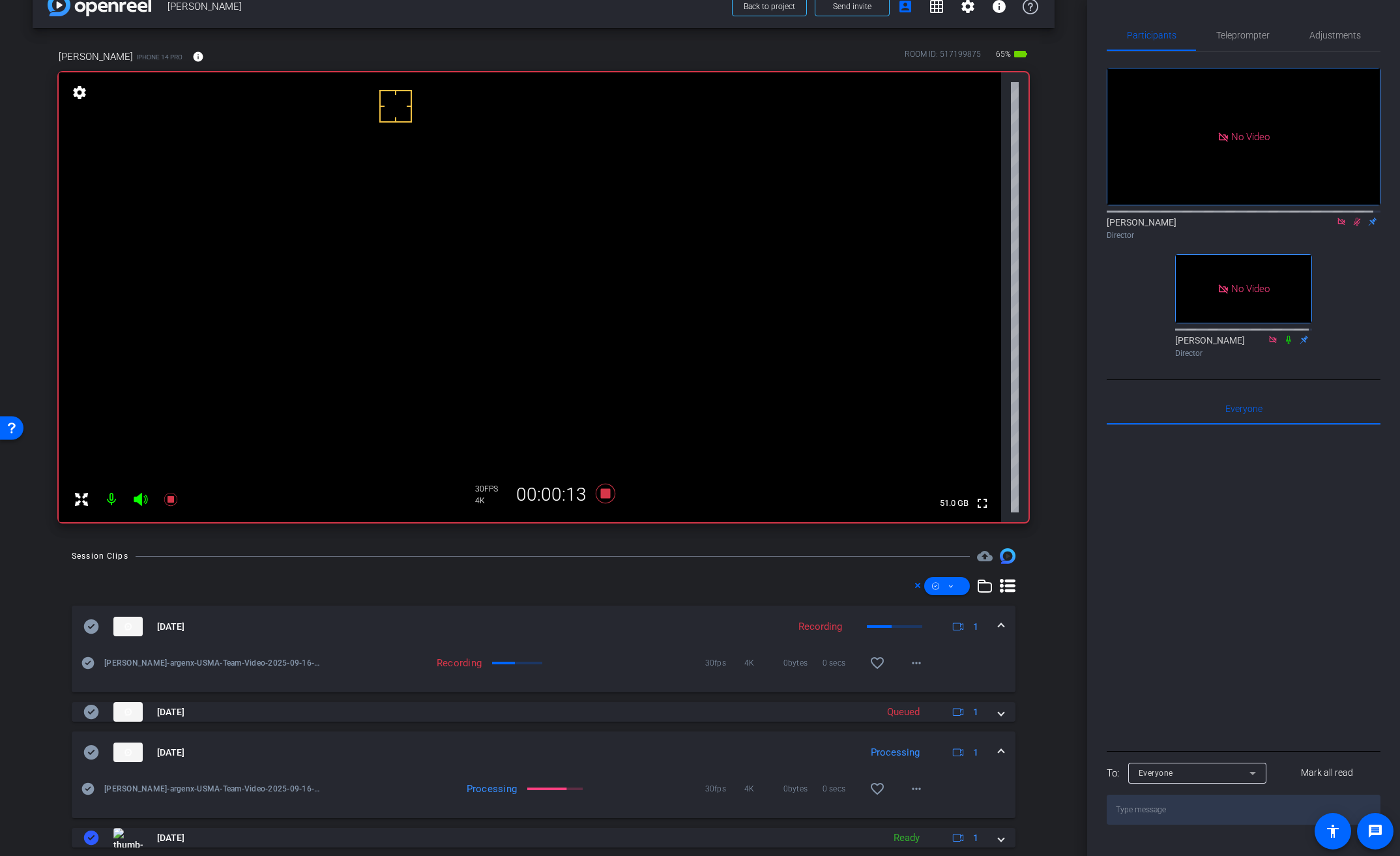
click at [563, 273] on video at bounding box center [529, 297] width 943 height 450
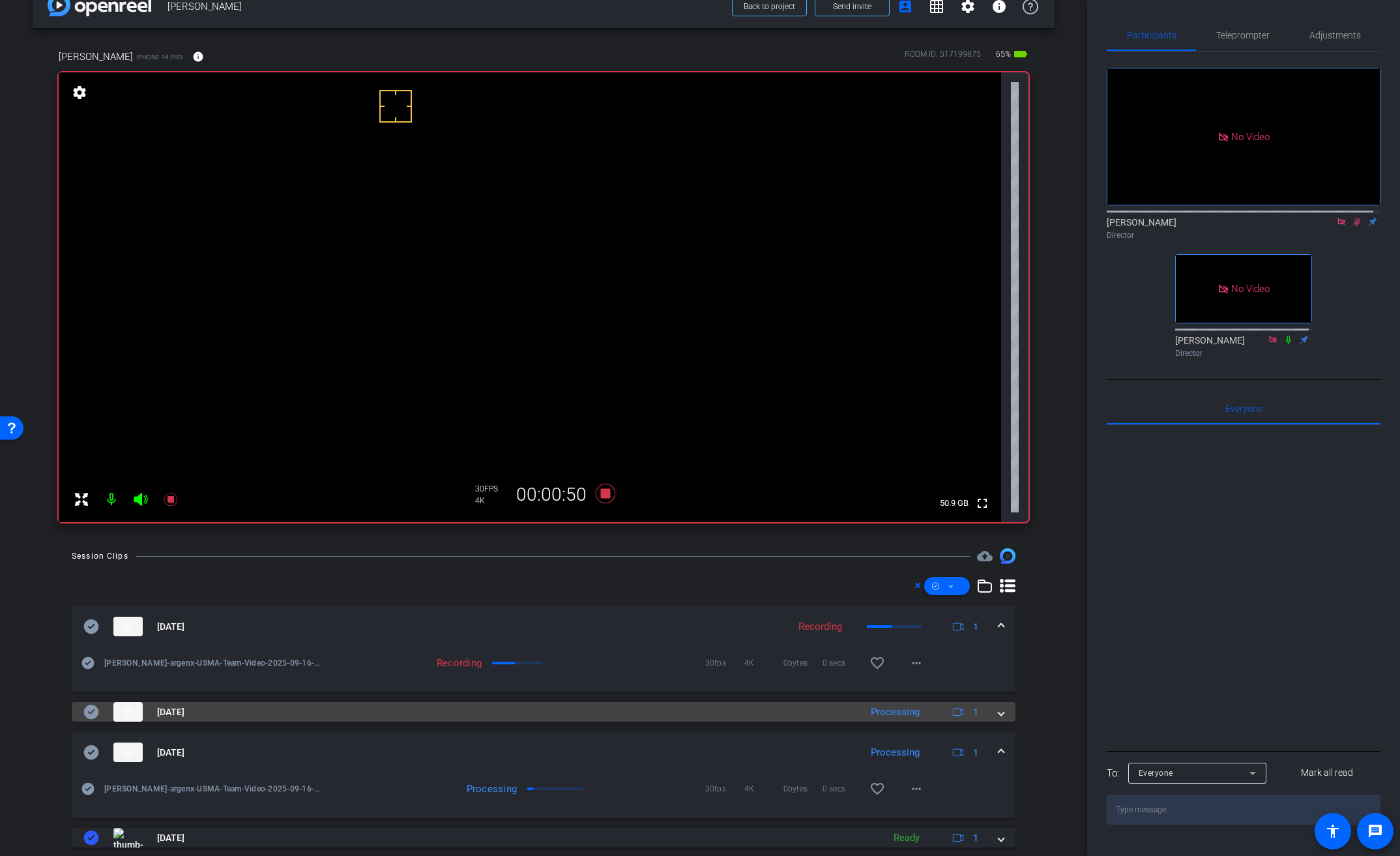
click at [998, 713] on mat-expansion-panel-header "Sep 16, 2025 Processing 1" at bounding box center [544, 712] width 944 height 20
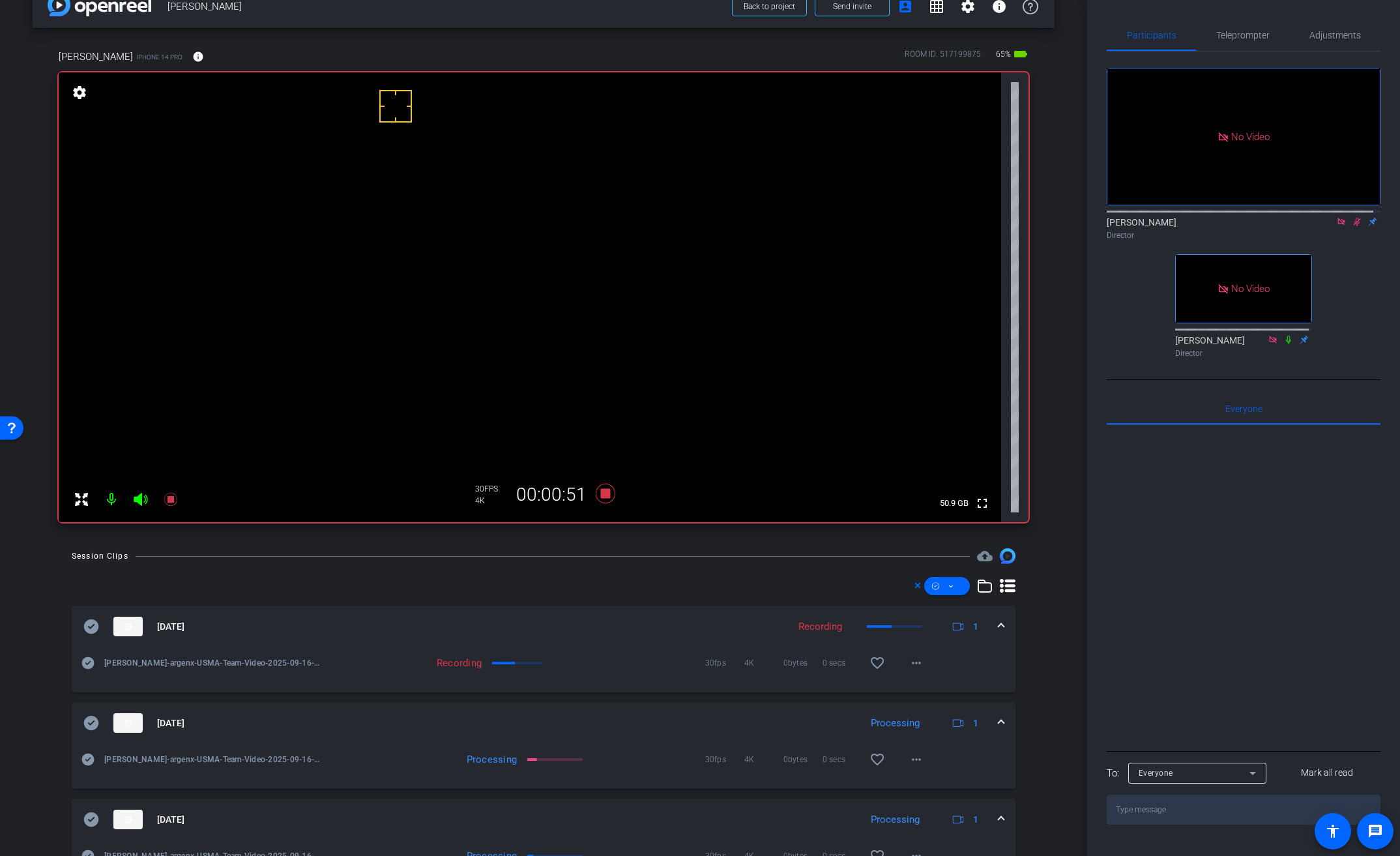
click at [998, 713] on mat-expansion-panel-header "Sep 16, 2025 Processing 1" at bounding box center [544, 723] width 944 height 41
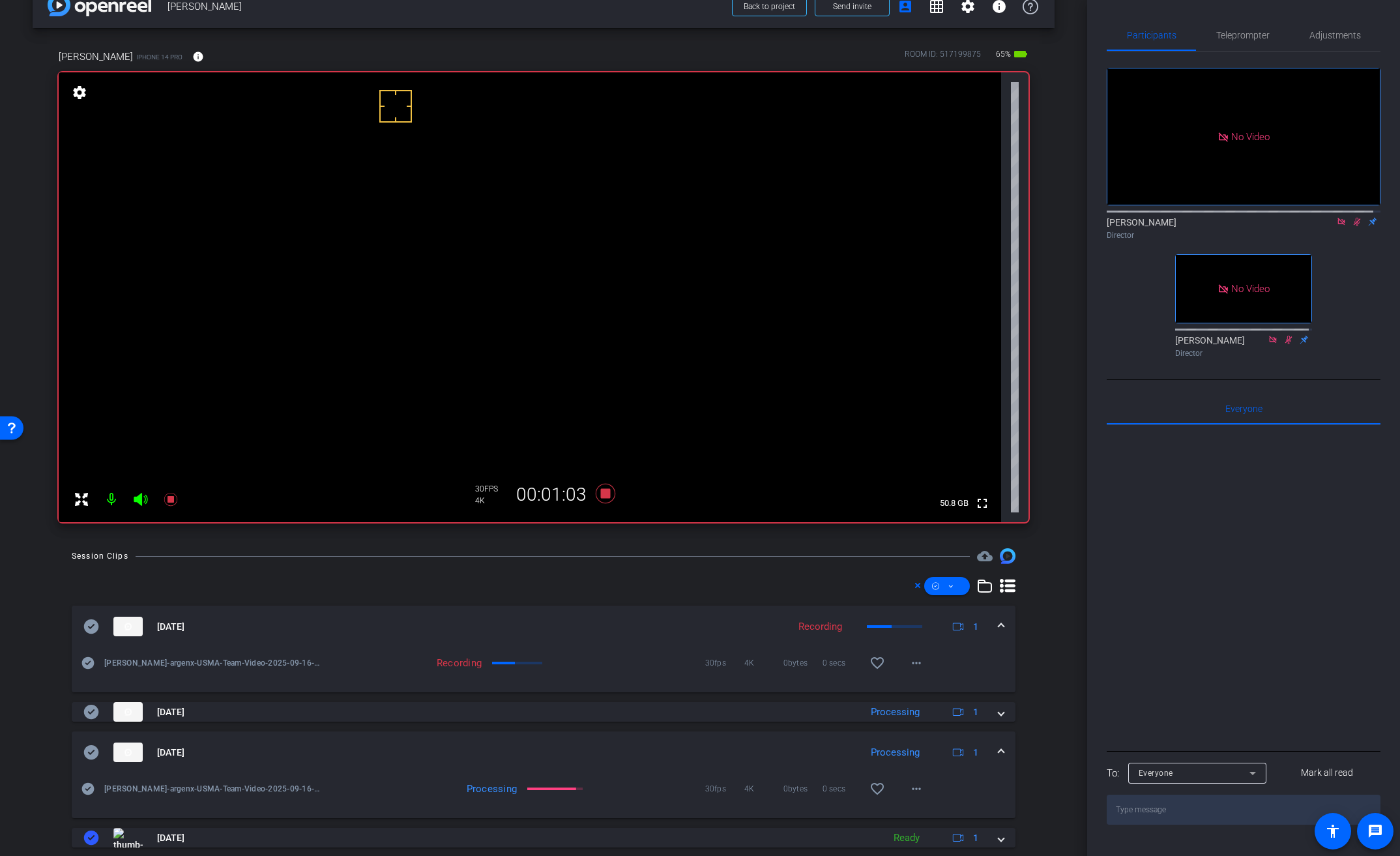
click at [555, 270] on video at bounding box center [529, 297] width 943 height 450
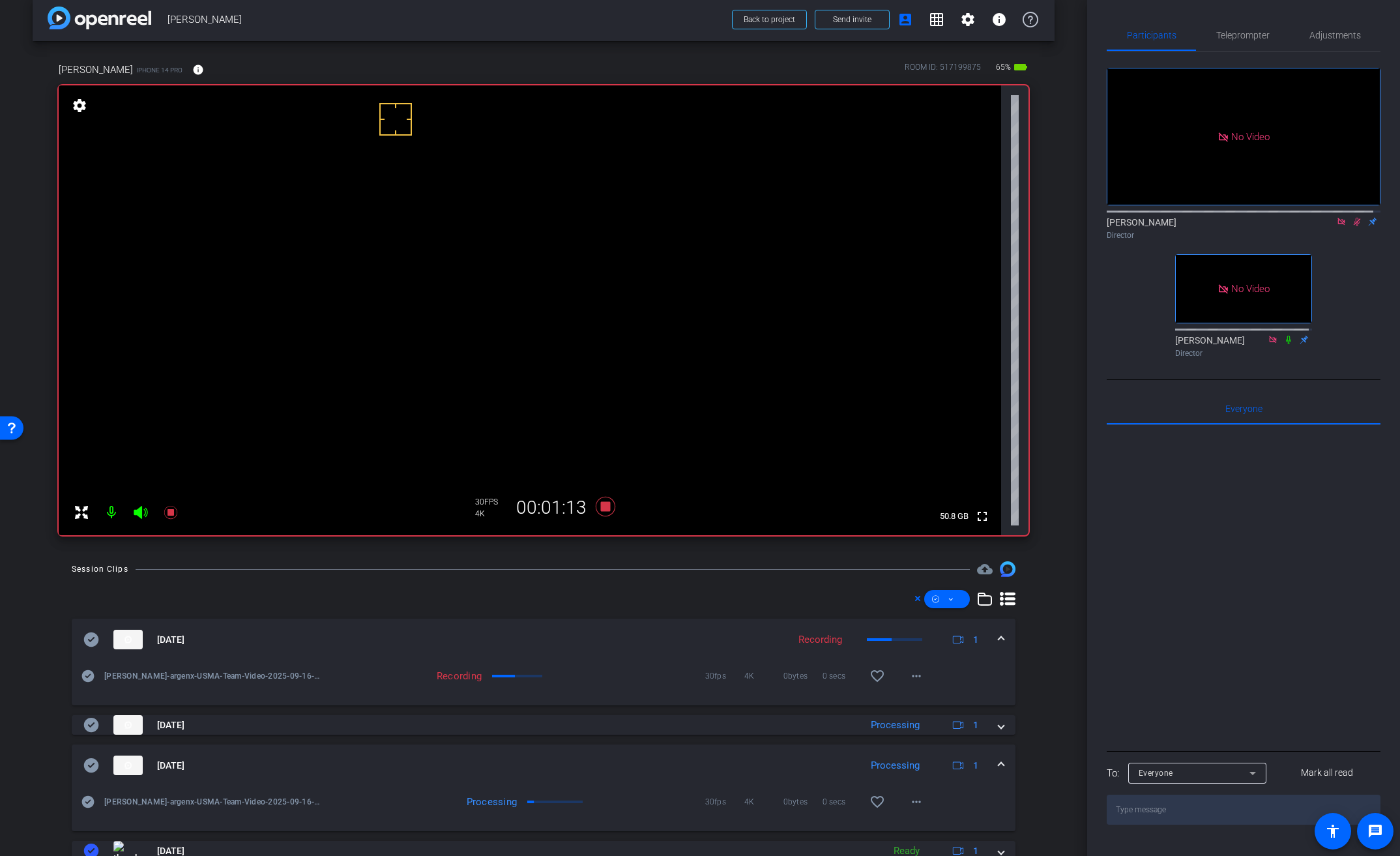
scroll to position [24, 0]
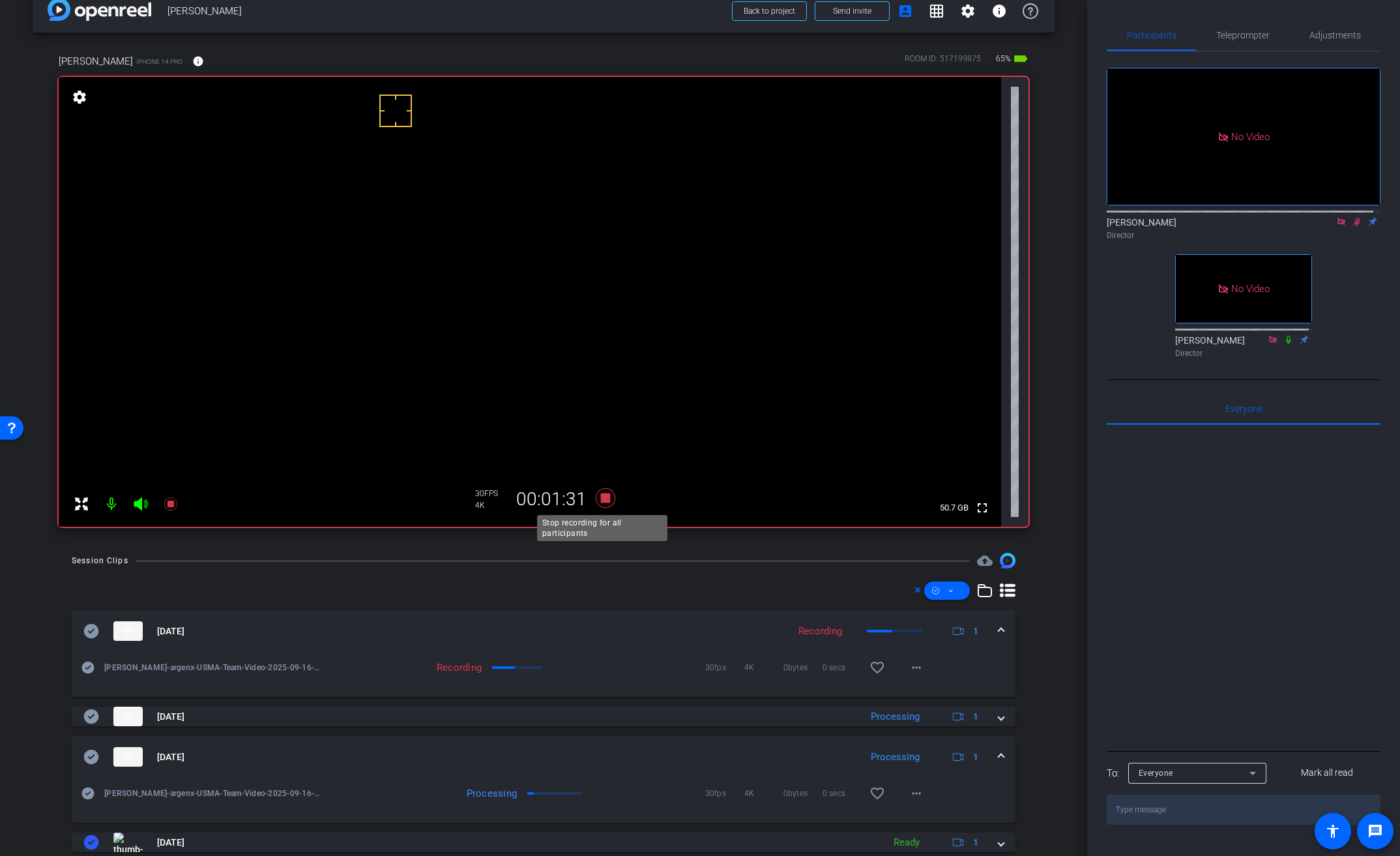
click at [601, 496] on icon at bounding box center [605, 498] width 20 height 20
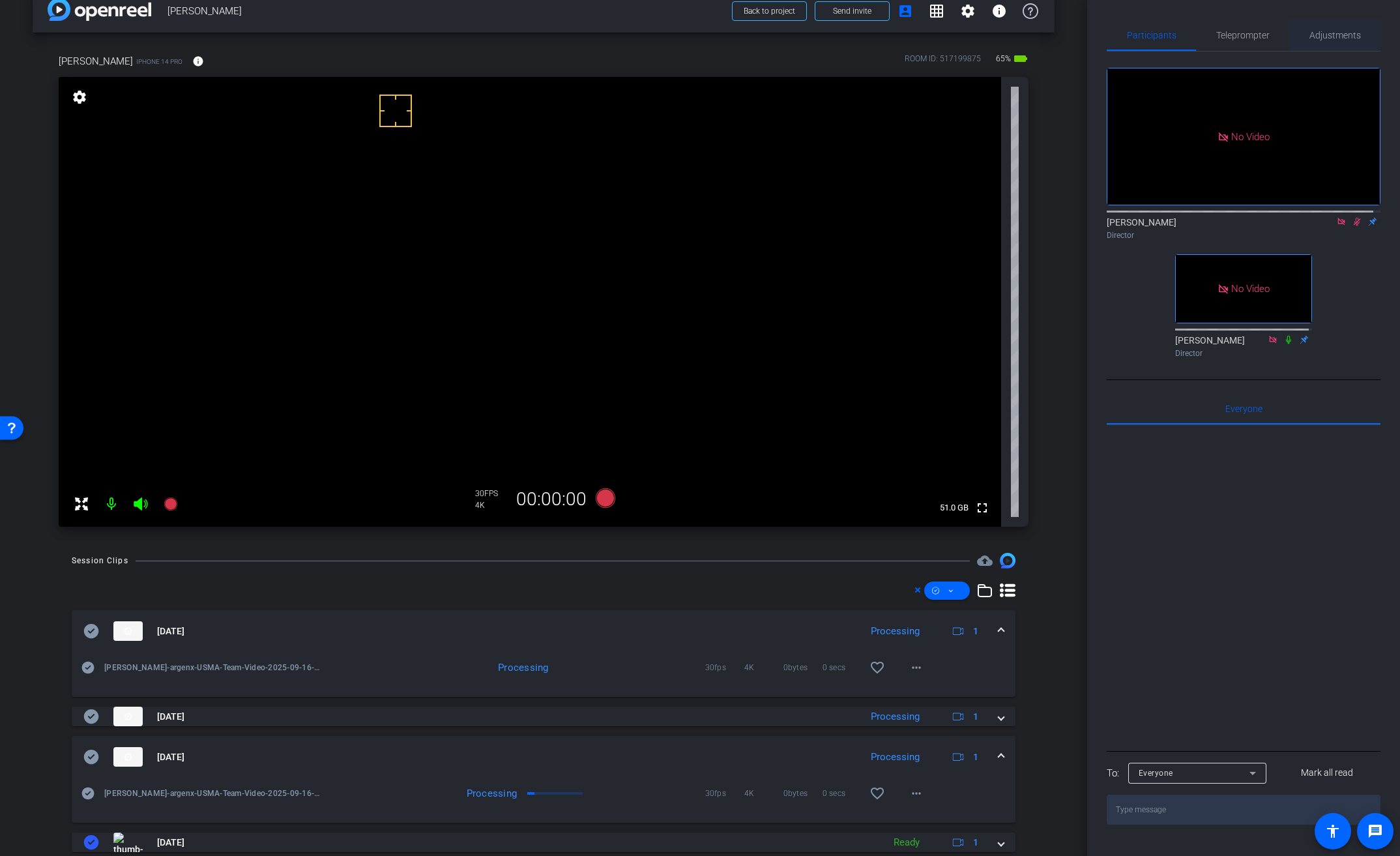
click at [1336, 31] on span "Adjustments" at bounding box center [1335, 35] width 51 height 9
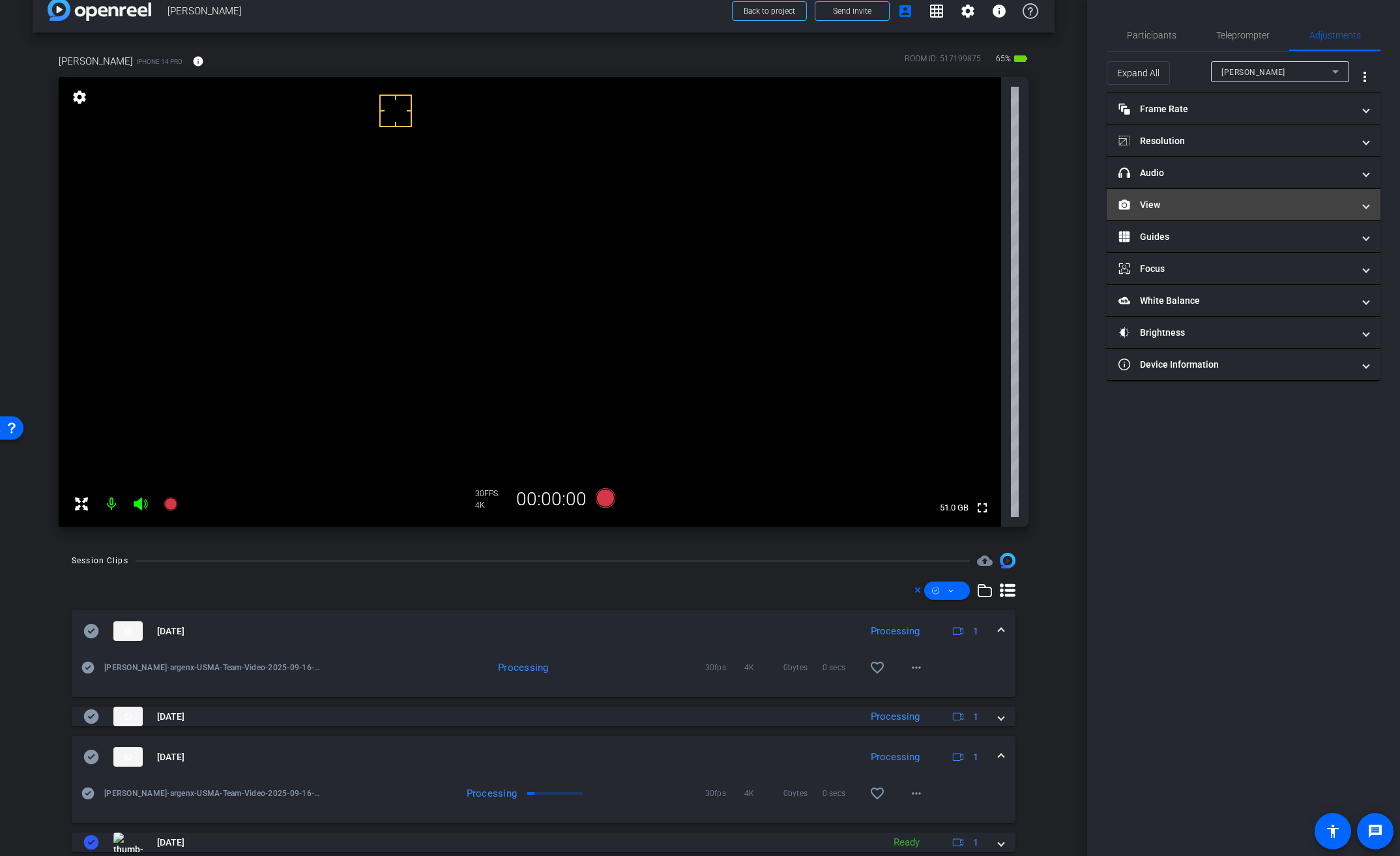
click at [1153, 200] on mat-panel-title "View" at bounding box center [1236, 205] width 235 height 14
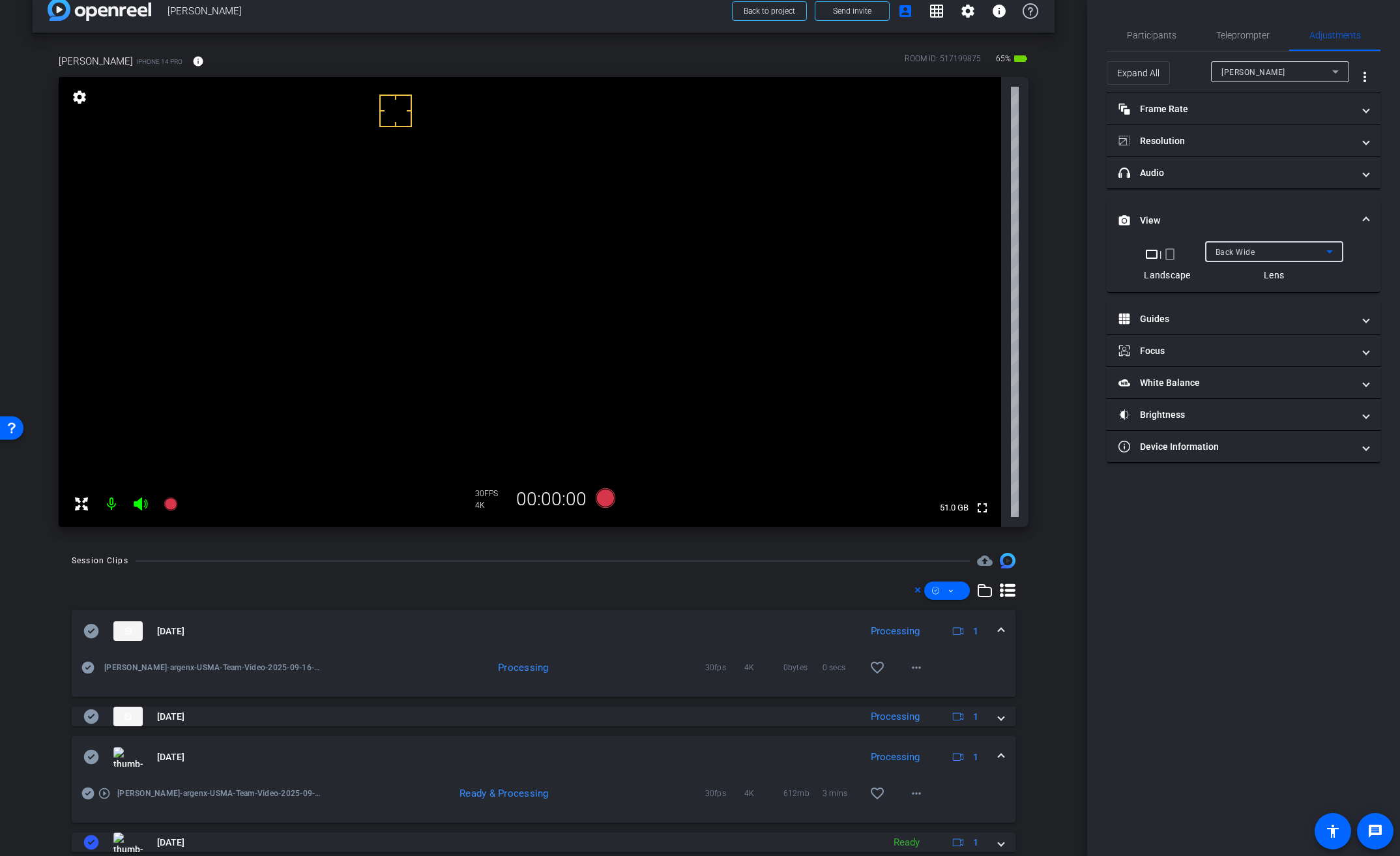
click at [1253, 247] on div "Back Wide" at bounding box center [1271, 252] width 111 height 17
click at [1263, 298] on mat-option "Front Wide" at bounding box center [1274, 298] width 138 height 21
click at [1165, 34] on span "Participants" at bounding box center [1151, 35] width 49 height 9
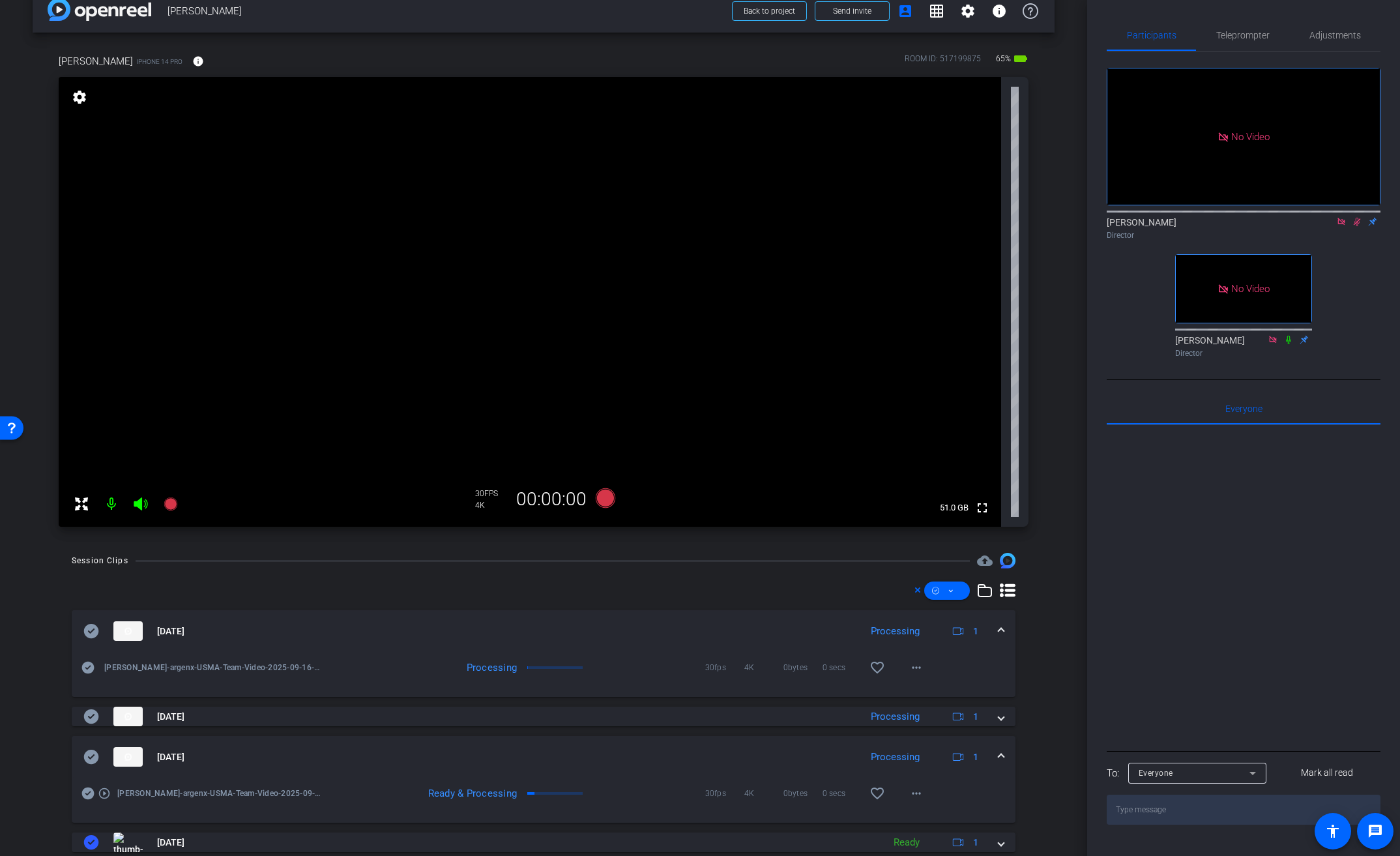
click at [1355, 216] on mat-icon at bounding box center [1358, 222] width 16 height 12
click at [1342, 217] on icon at bounding box center [1341, 220] width 7 height 7
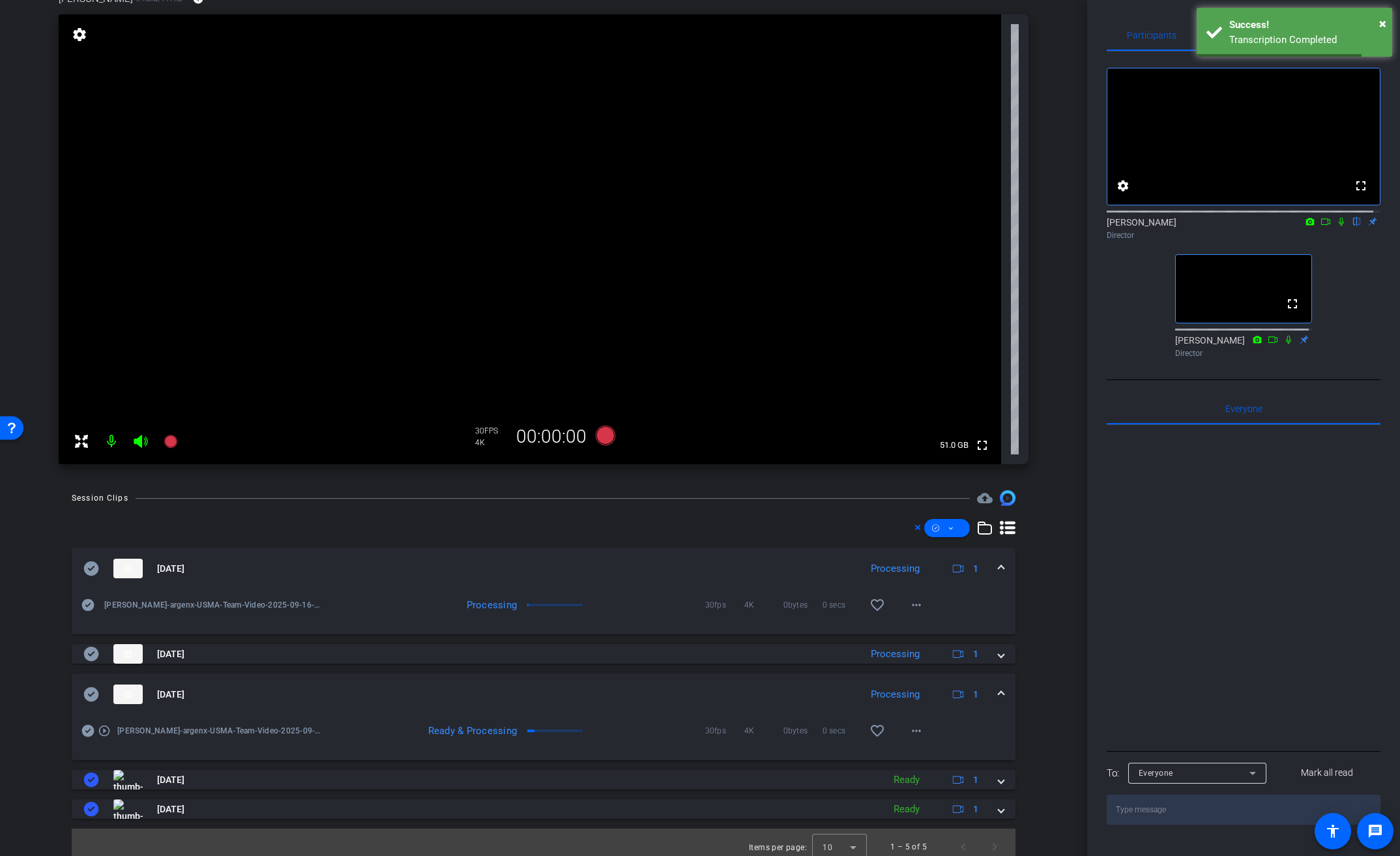
scroll to position [93, 0]
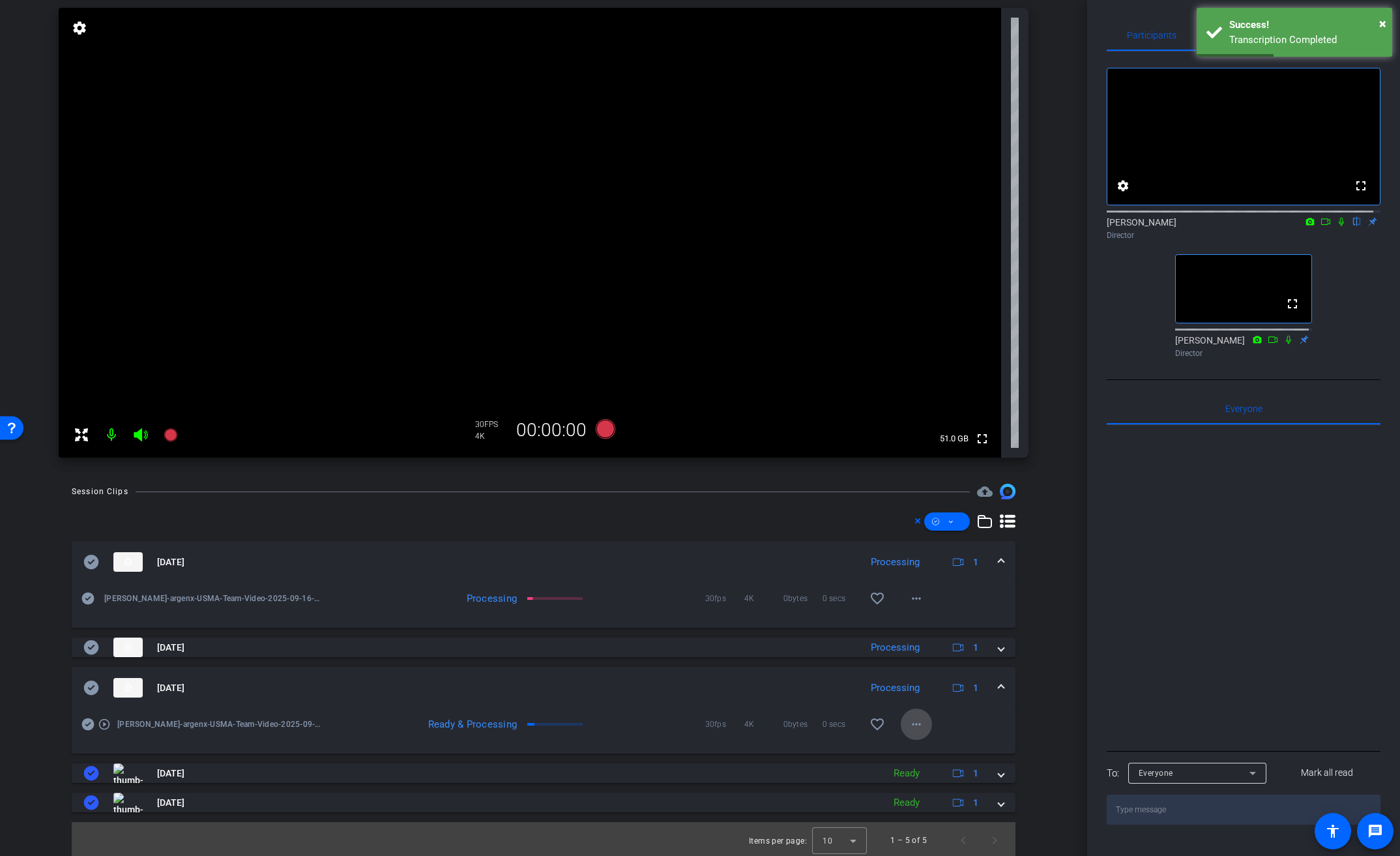
click at [916, 727] on mat-icon "more_horiz" at bounding box center [916, 725] width 16 height 16
click at [958, 596] on span "Download Original" at bounding box center [943, 599] width 78 height 16
click at [80, 685] on mat-expansion-panel-header "Sep 16, 2025 Processing 1" at bounding box center [544, 687] width 944 height 41
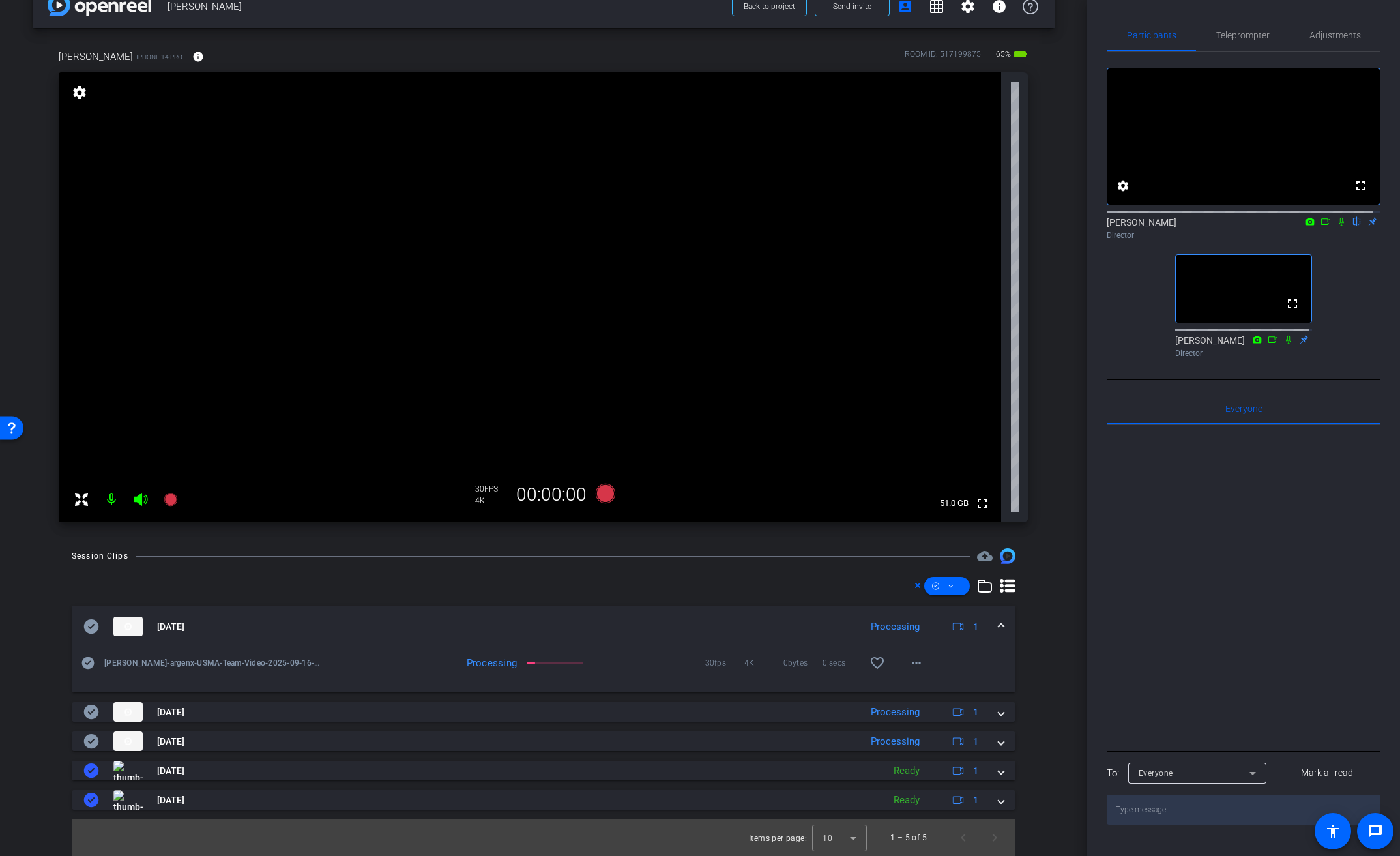
scroll to position [28, 0]
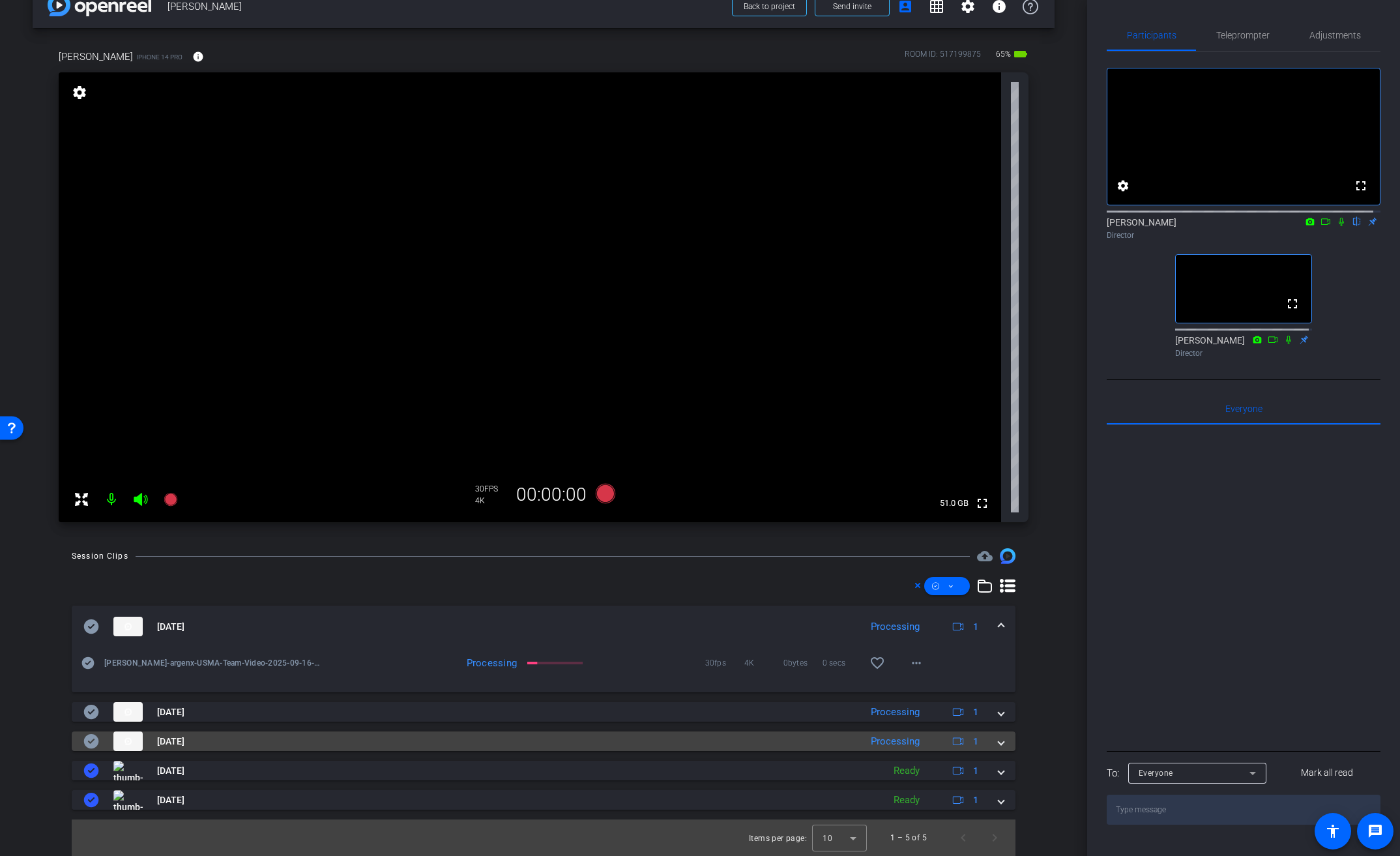
click at [998, 741] on span at bounding box center [1000, 741] width 5 height 14
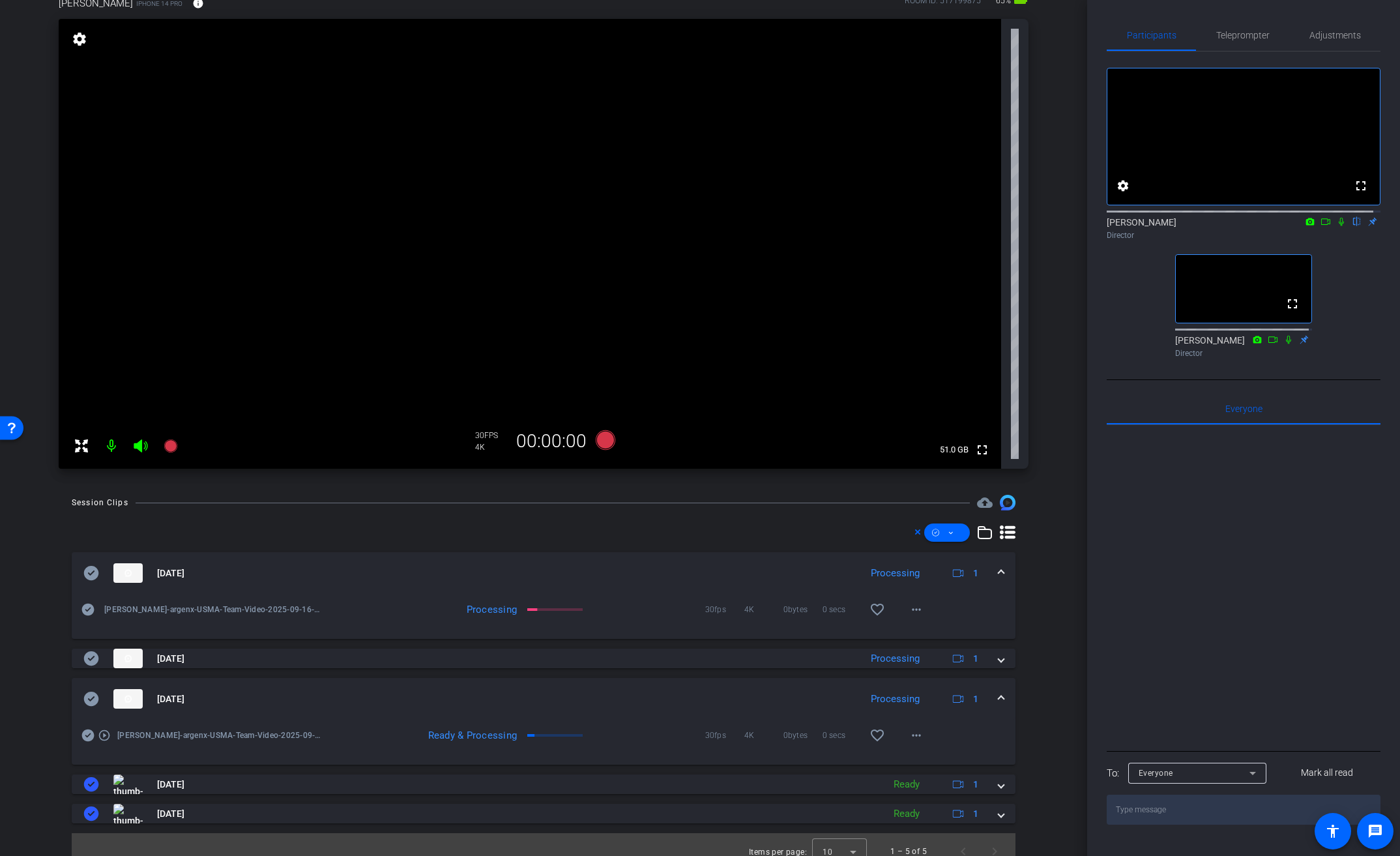
scroll to position [93, 0]
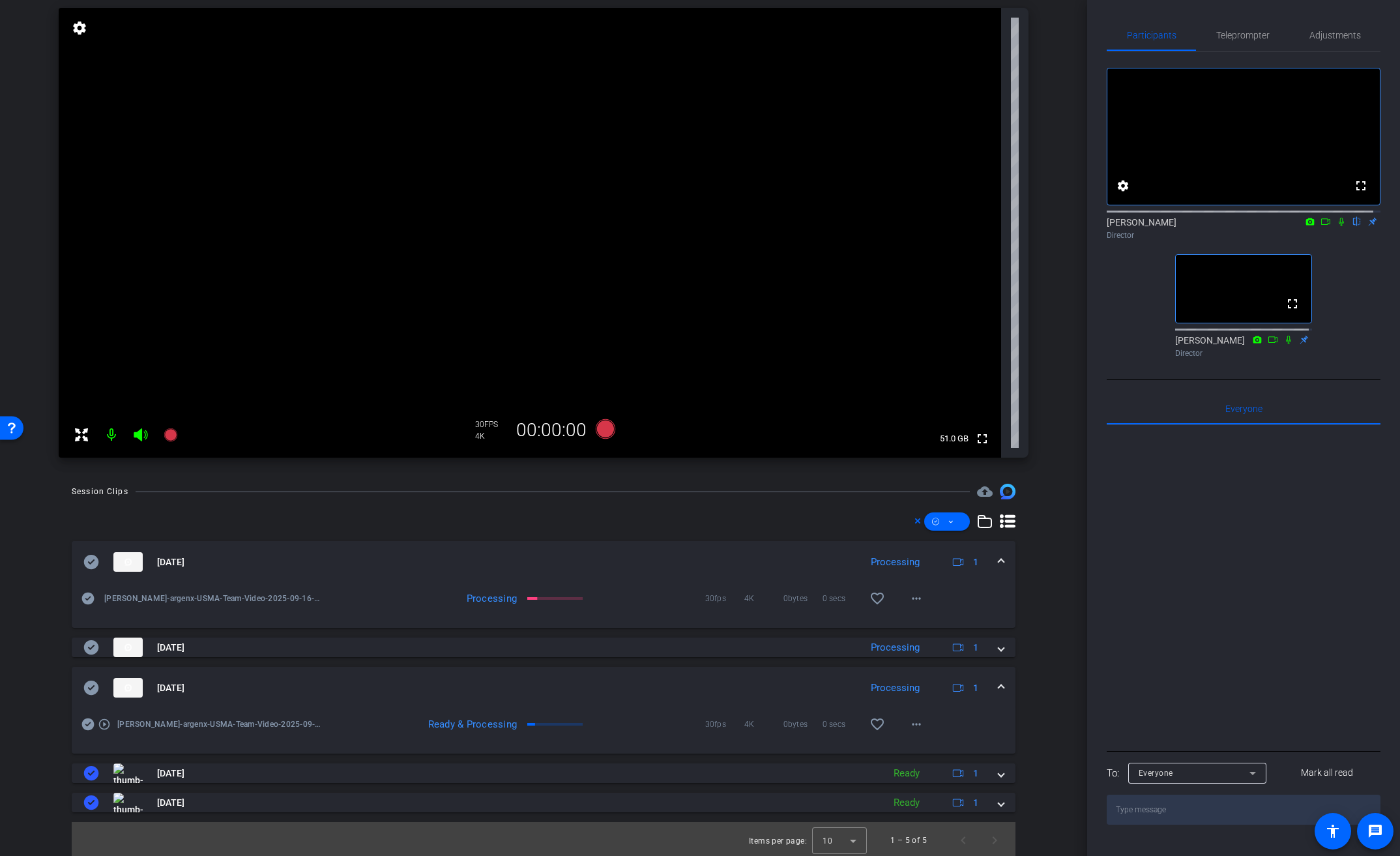
click at [93, 691] on icon at bounding box center [91, 687] width 15 height 15
click at [998, 683] on span at bounding box center [1000, 688] width 5 height 14
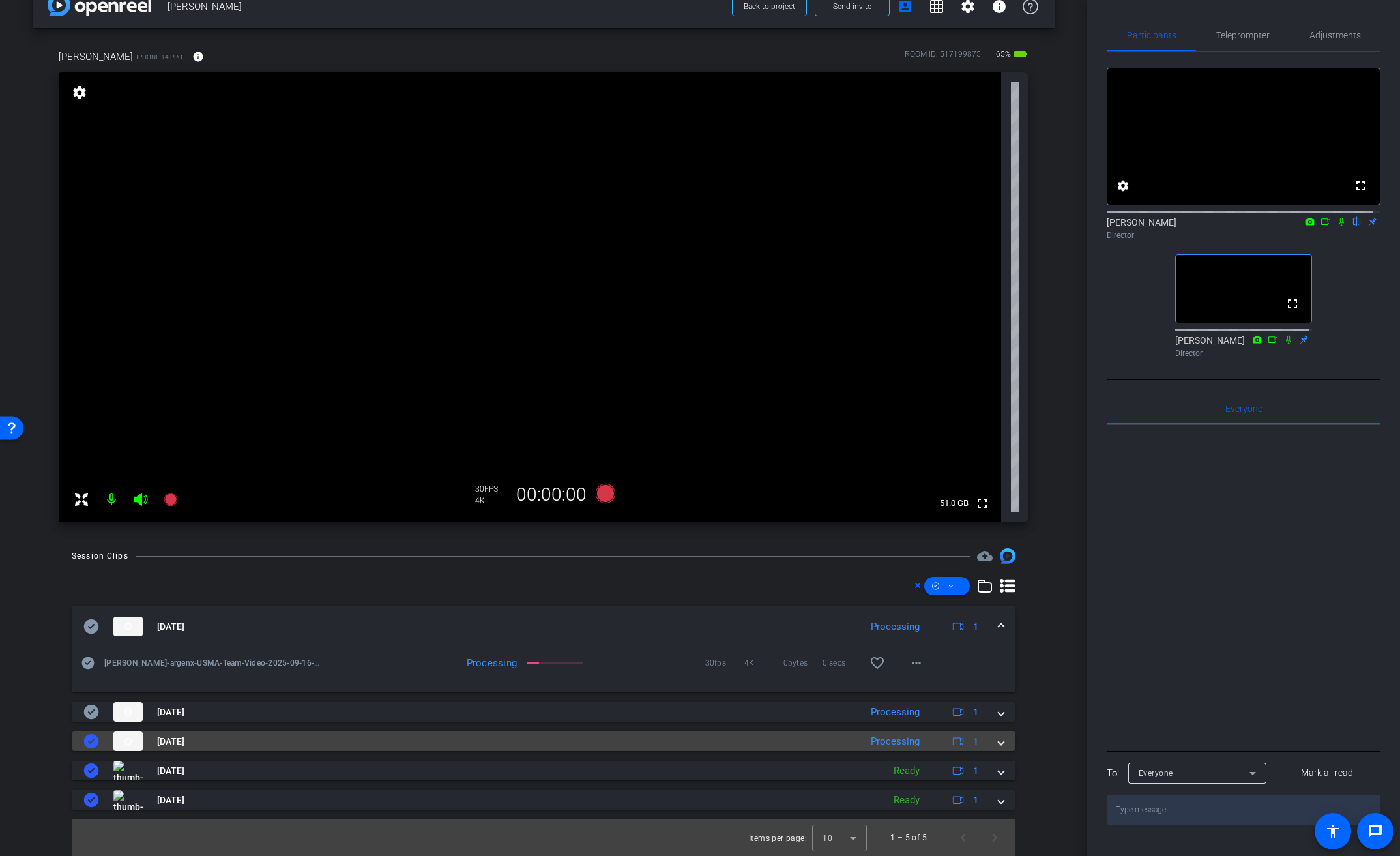
scroll to position [28, 0]
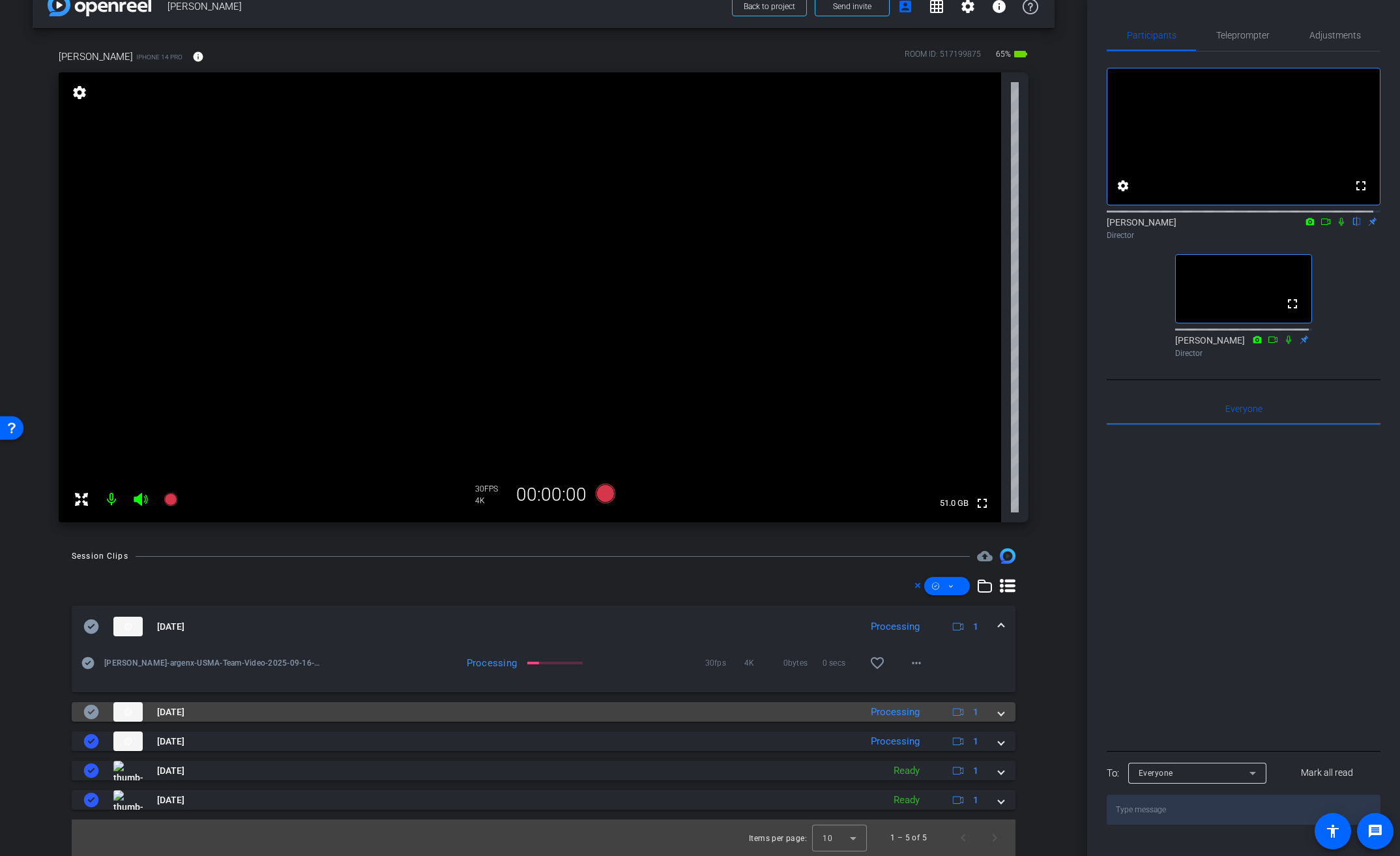
click at [998, 713] on span at bounding box center [1000, 712] width 5 height 14
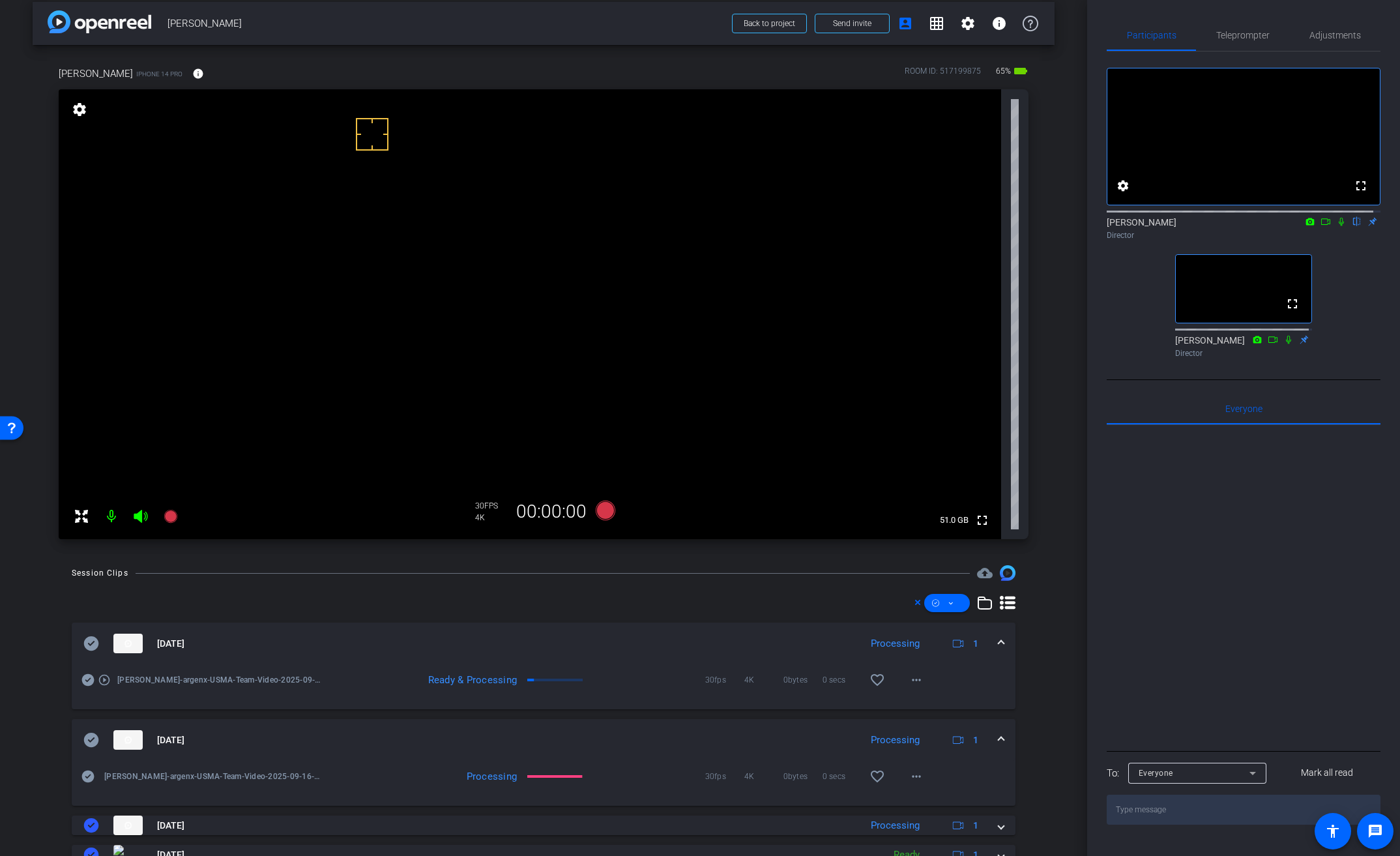
scroll to position [15, 0]
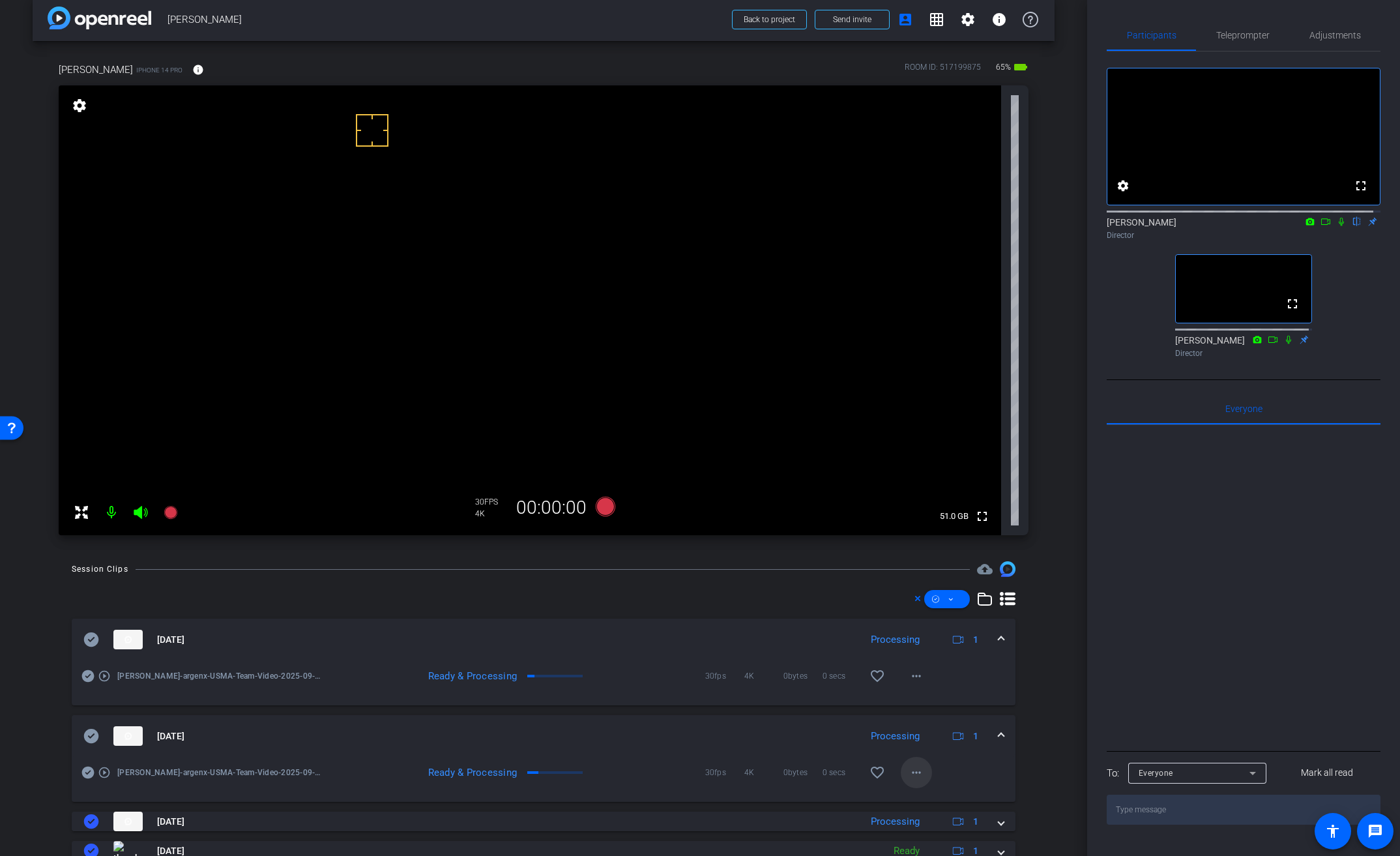
click at [910, 774] on mat-icon "more_horiz" at bounding box center [916, 772] width 16 height 16
click at [910, 774] on body "Accessibility Screen-Reader Guide, Feedback, and Issue Reporting | New window m…" at bounding box center [700, 428] width 1400 height 856
click at [930, 646] on span "Download Original" at bounding box center [943, 648] width 78 height 16
click at [93, 732] on icon at bounding box center [91, 736] width 15 height 15
click at [908, 675] on mat-icon "more_horiz" at bounding box center [916, 676] width 16 height 16
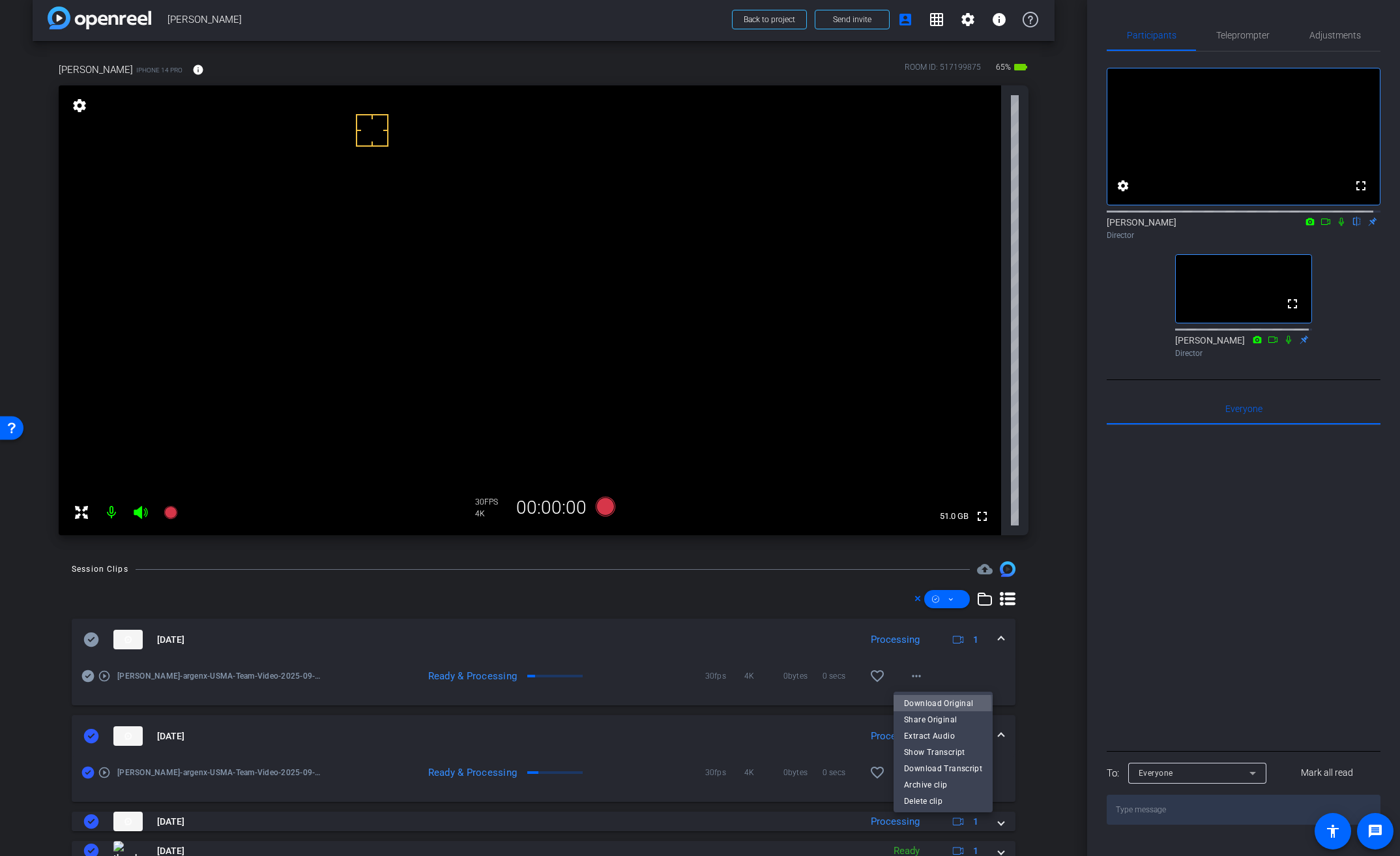
click at [922, 705] on span "Download Original" at bounding box center [943, 703] width 78 height 16
click at [93, 640] on icon at bounding box center [91, 639] width 15 height 15
click at [997, 638] on mat-expansion-panel-header "Sep 16, 2025 Processing 1" at bounding box center [544, 639] width 944 height 41
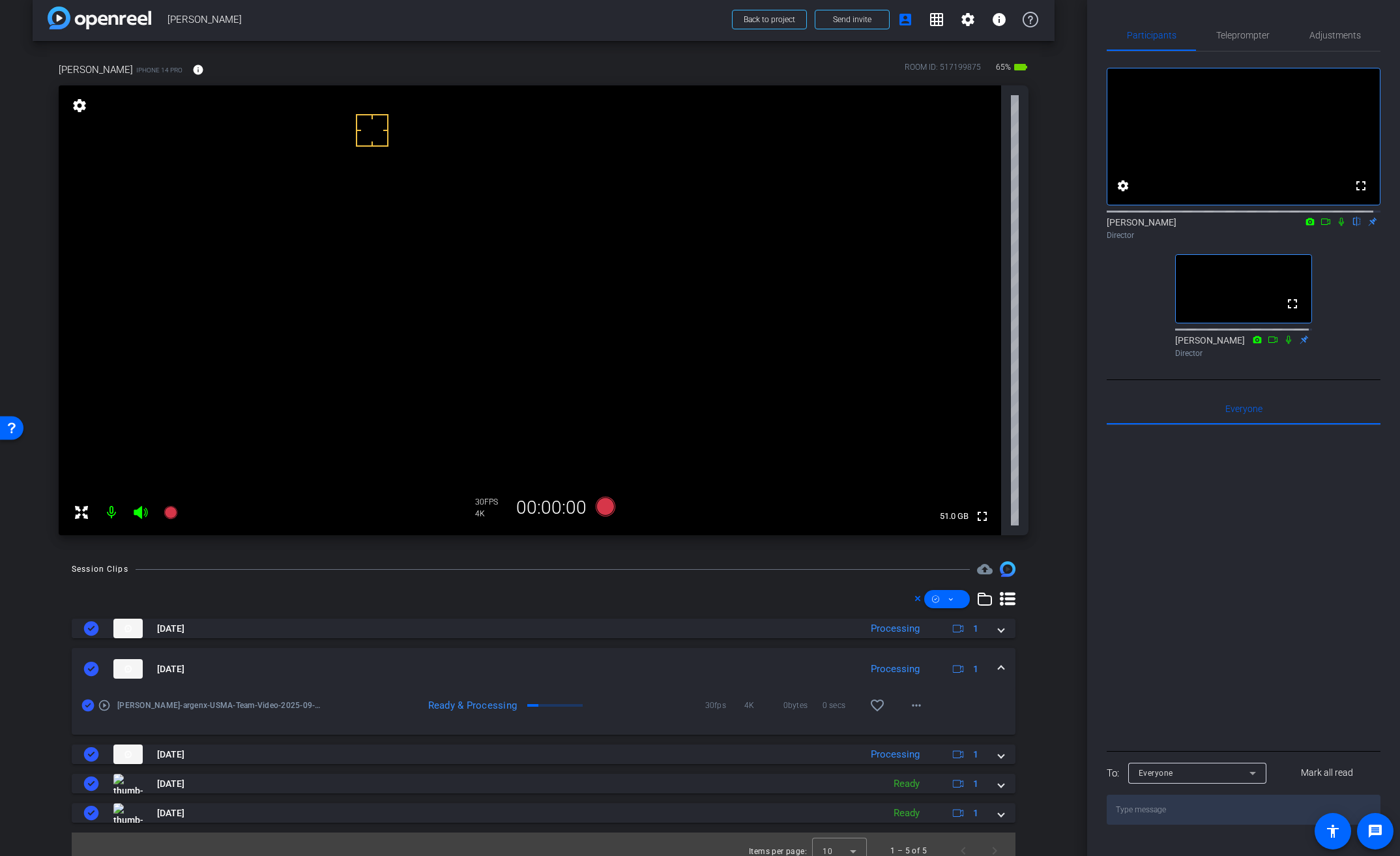
click at [996, 661] on mat-expansion-panel-header "Sep 16, 2025 Processing 1" at bounding box center [544, 668] width 944 height 41
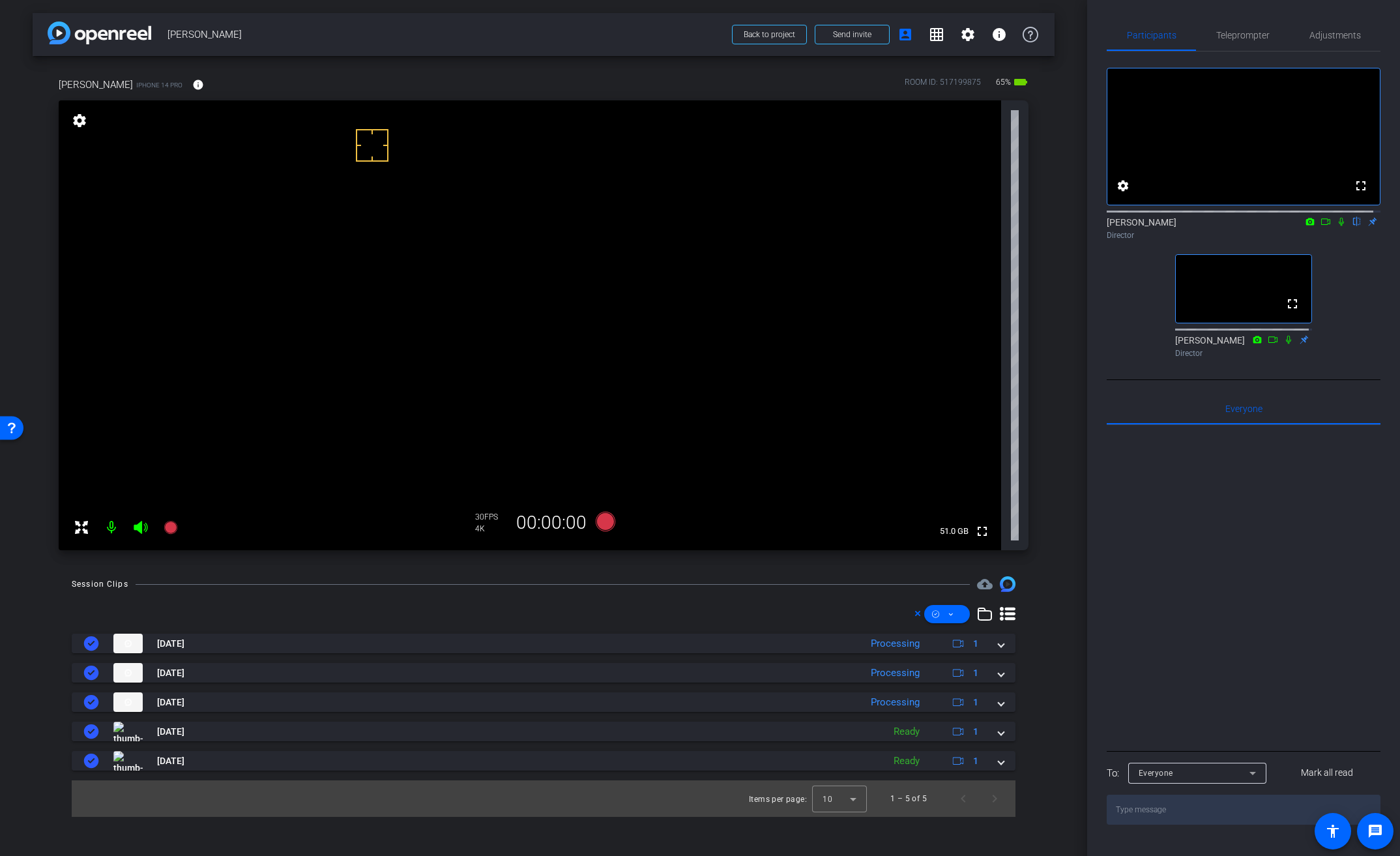
scroll to position [0, 0]
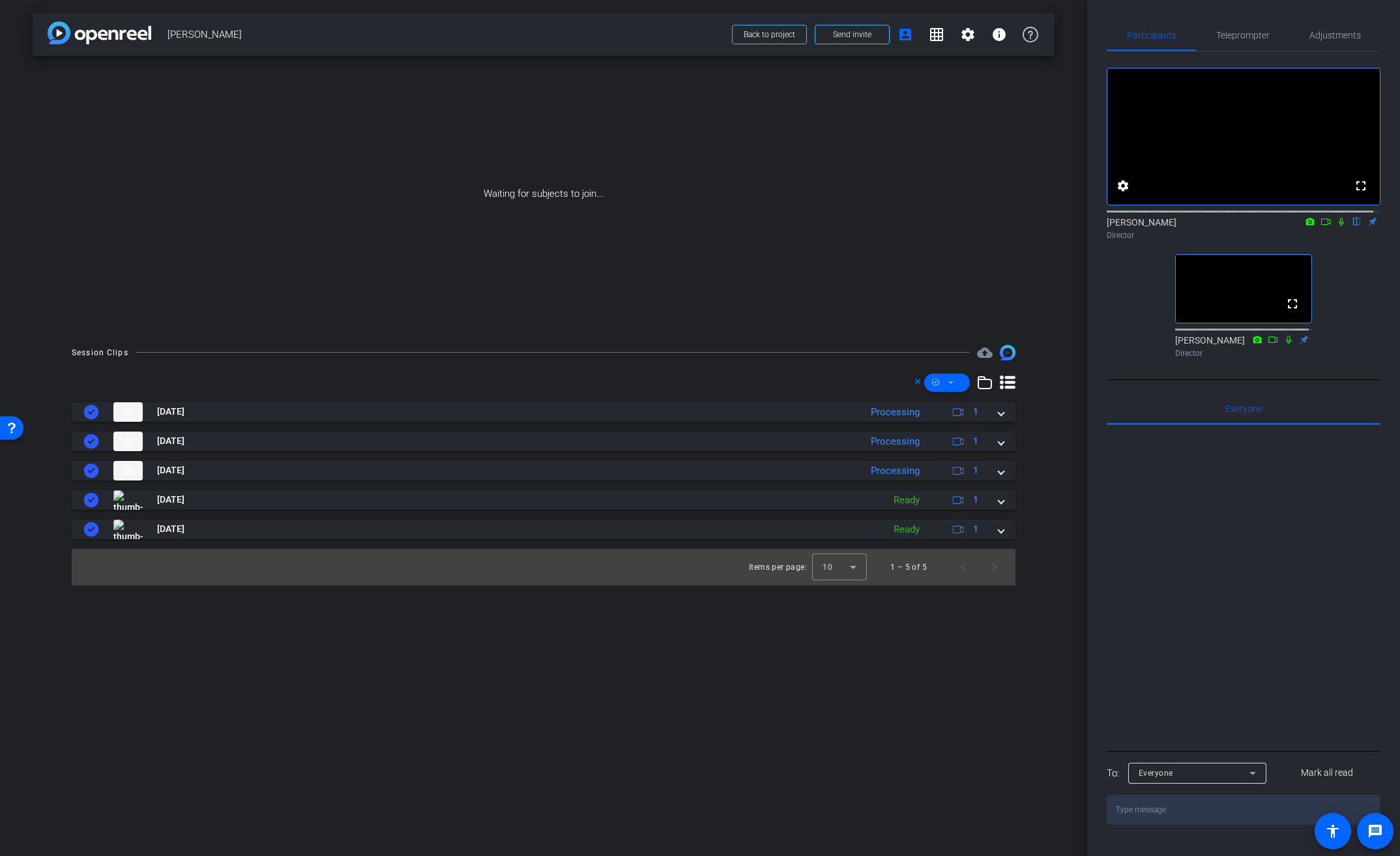
click at [1321, 226] on icon at bounding box center [1325, 221] width 11 height 9
click at [1351, 227] on mat-icon at bounding box center [1358, 222] width 16 height 12
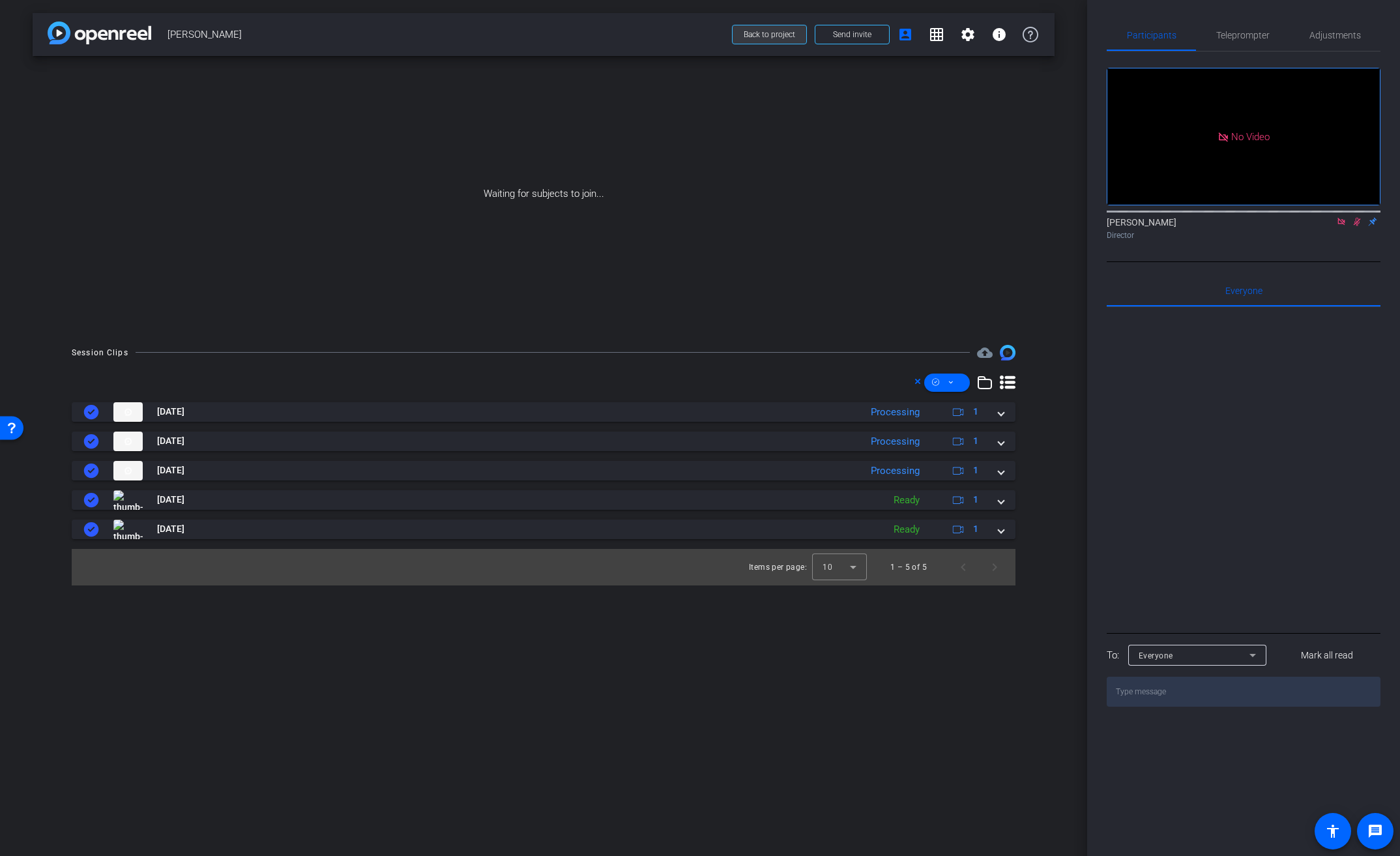
click at [778, 37] on span "Back to project" at bounding box center [769, 34] width 51 height 9
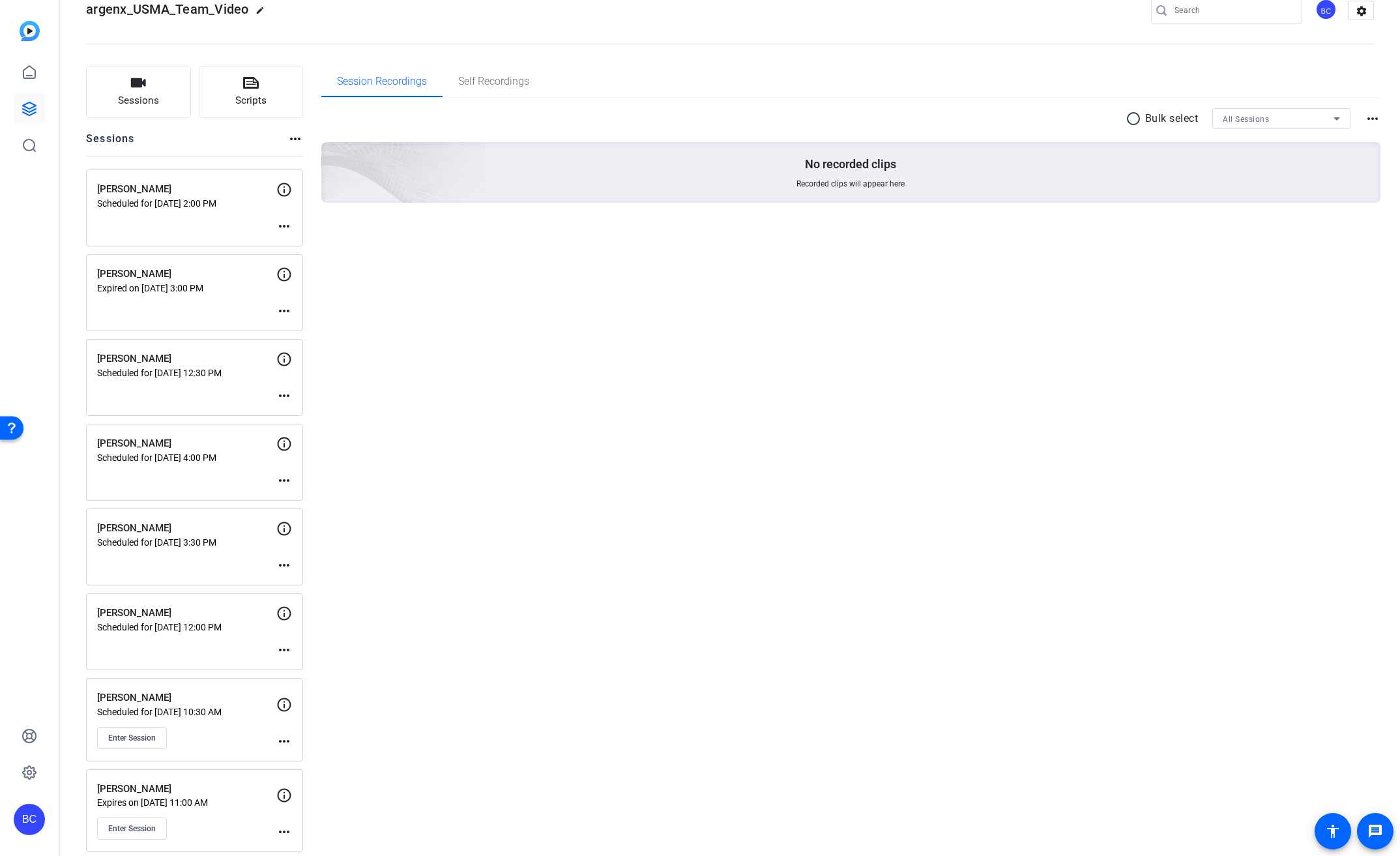
scroll to position [41, 0]
